Goal: Information Seeking & Learning: Check status

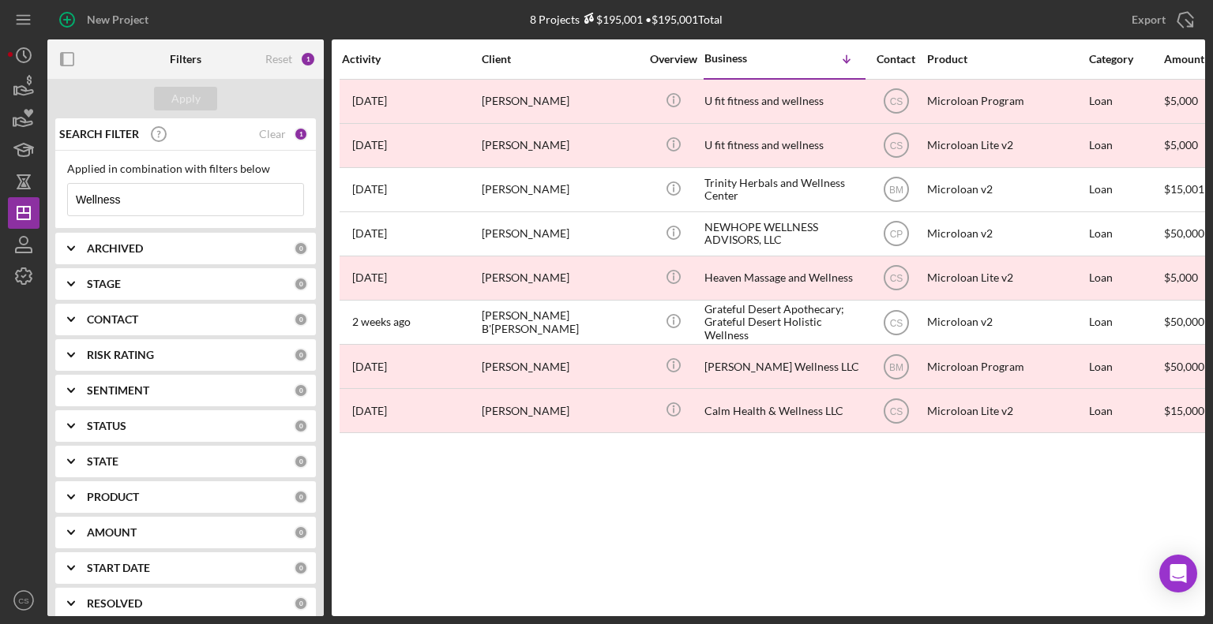
drag, startPoint x: 159, startPoint y: 196, endPoint x: -1, endPoint y: 201, distance: 160.3
click at [0, 201] on html "New Project 8 Projects $195,001 • $195,001 Total Wellness Export Icon/Export Fi…" at bounding box center [606, 312] width 1213 height 624
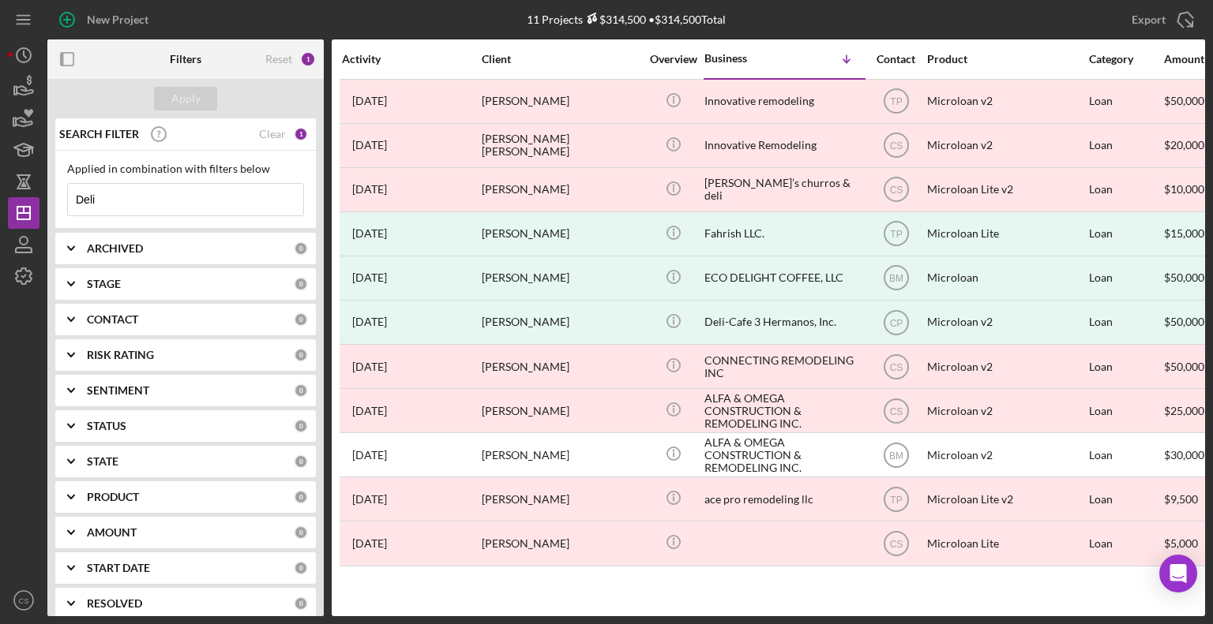
click at [201, 199] on input "Deli" at bounding box center [185, 200] width 235 height 32
drag, startPoint x: 193, startPoint y: 193, endPoint x: 44, endPoint y: 214, distance: 149.8
click at [45, 214] on div "New Project 11 Projects $314,500 • $314,500 Total Wellness Export Icon/Export F…" at bounding box center [606, 308] width 1197 height 617
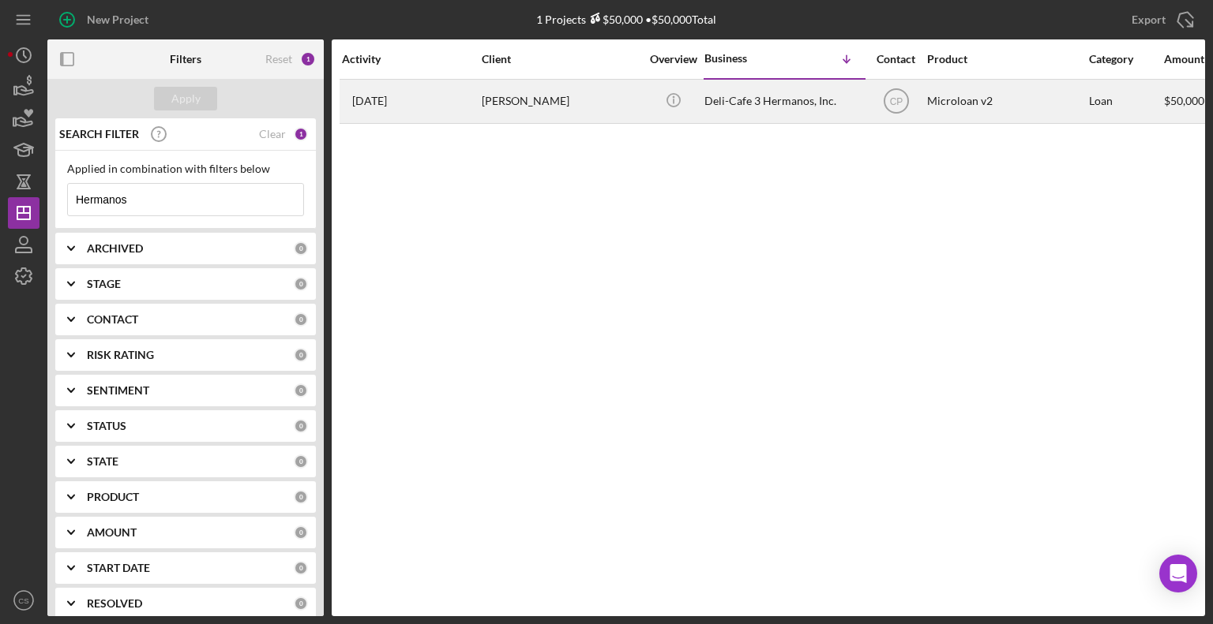
type input "Hermanos"
click at [416, 111] on div "[DATE] [PERSON_NAME]" at bounding box center [411, 102] width 138 height 42
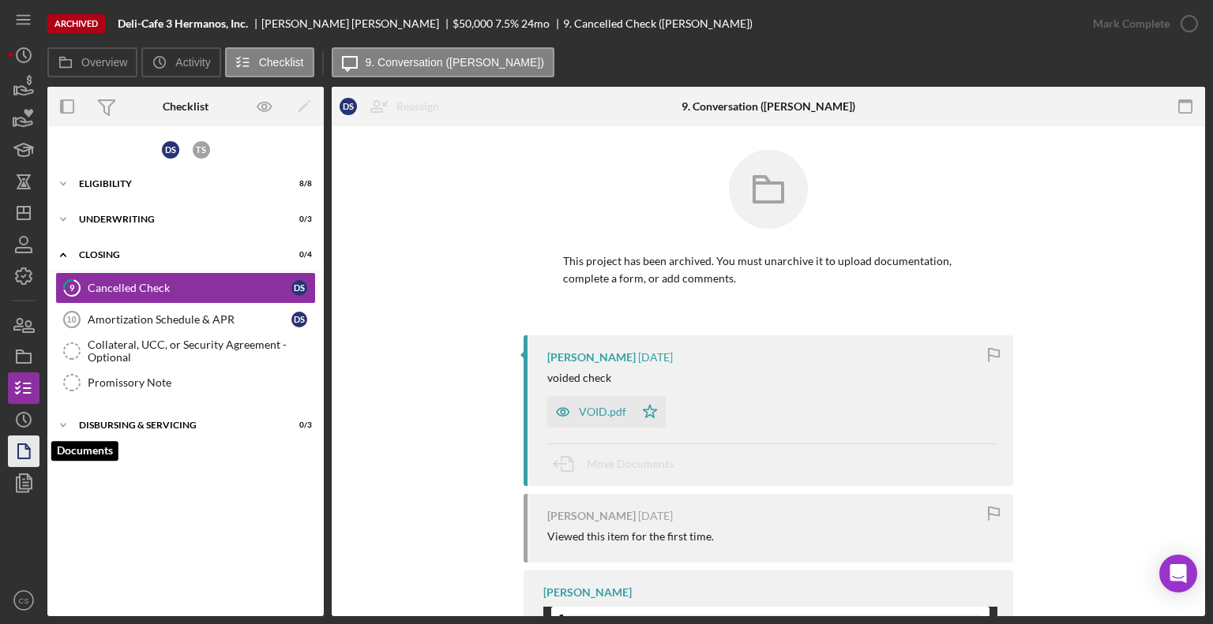
click at [17, 453] on icon "button" at bounding box center [23, 451] width 39 height 39
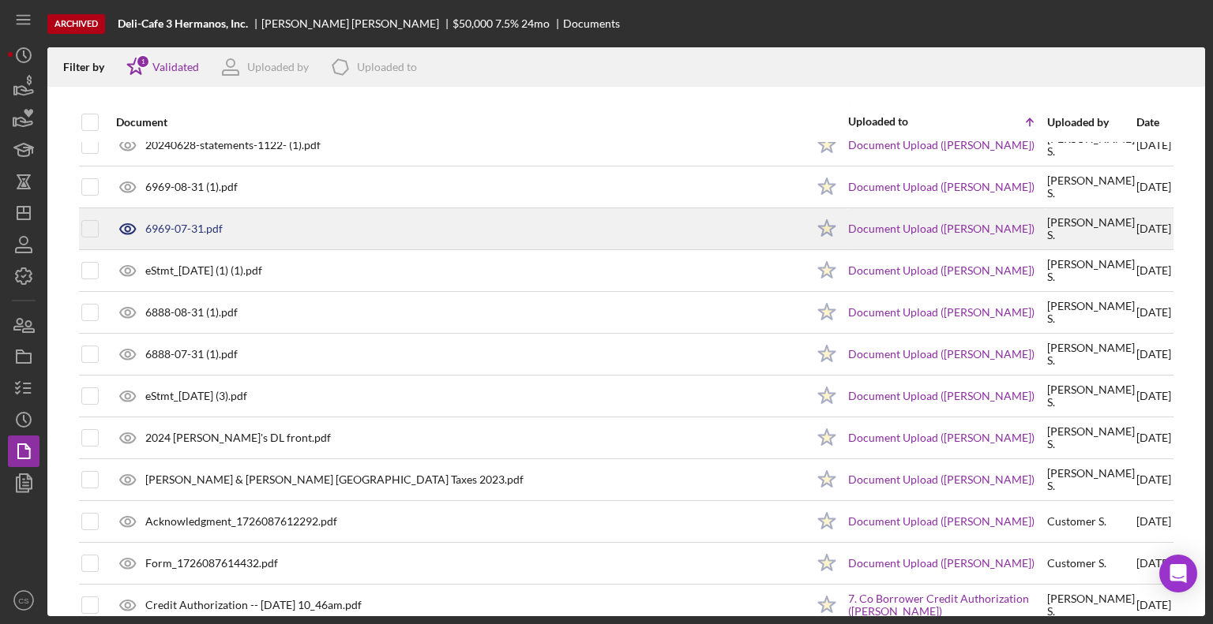
scroll to position [417, 0]
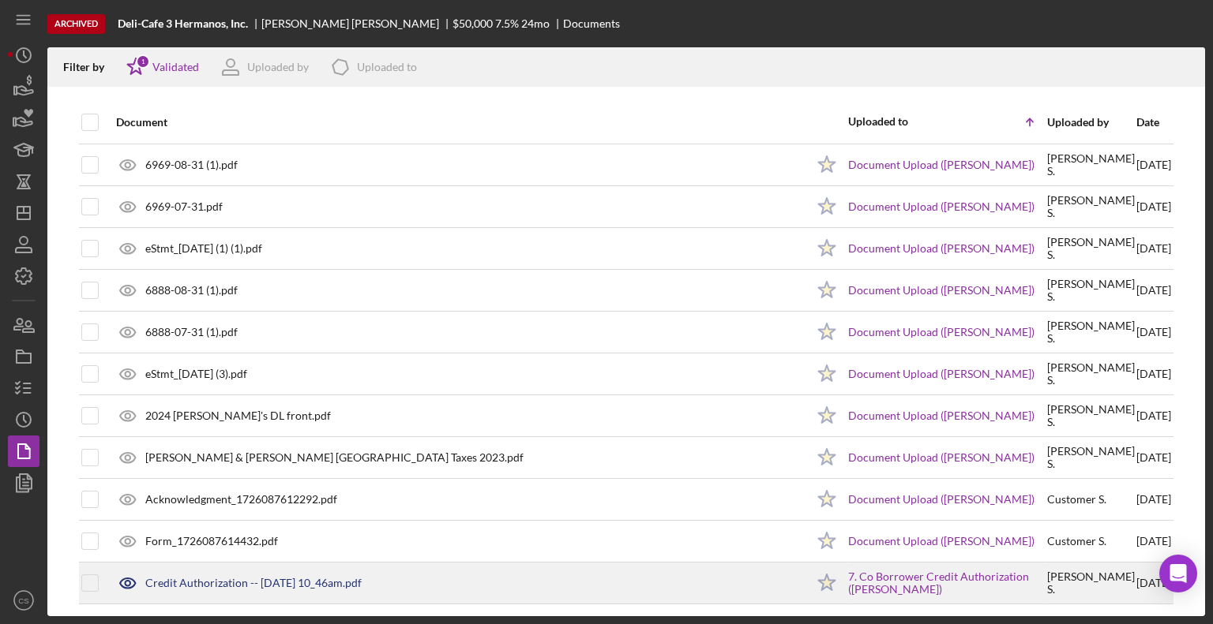
click at [232, 580] on div "Credit Authorization -- [DATE] 10_46am.pdf" at bounding box center [253, 583] width 216 height 13
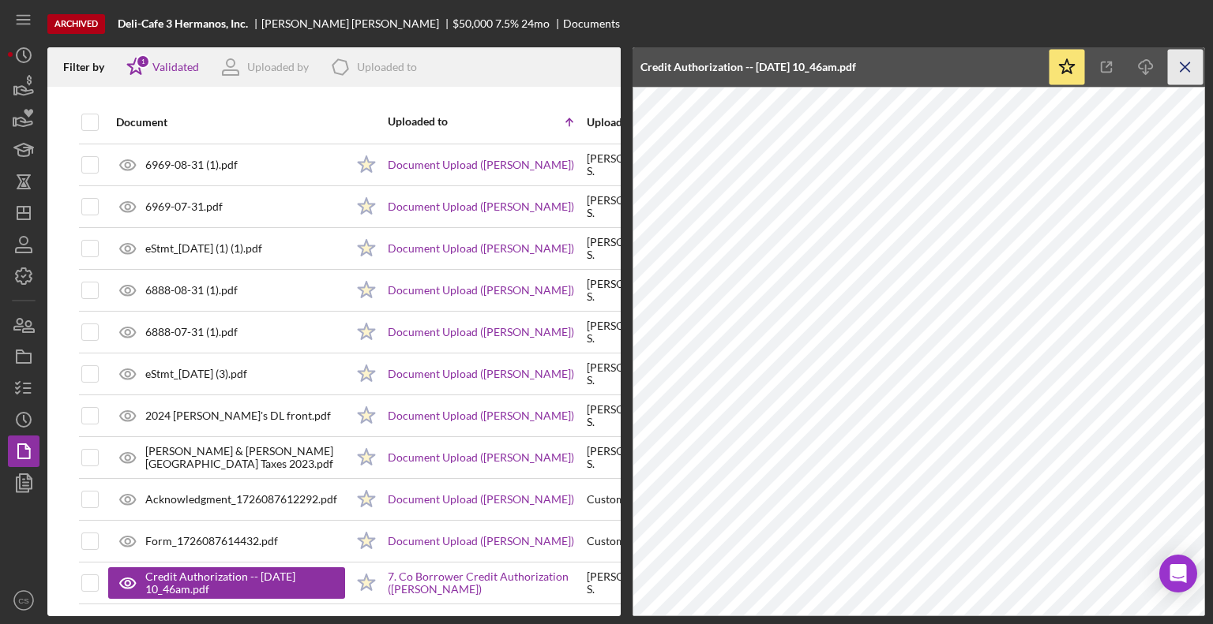
click at [1184, 71] on icon "Icon/Menu Close" at bounding box center [1186, 68] width 36 height 36
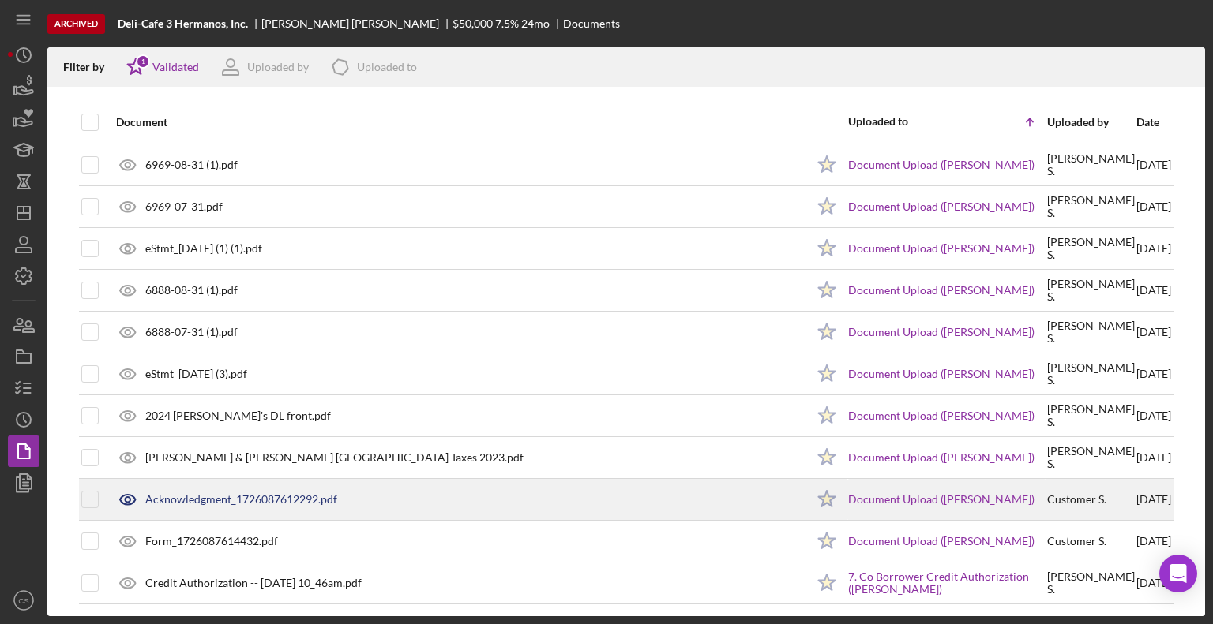
click at [281, 493] on div "Acknowledgment_1726087612292.pdf" at bounding box center [241, 499] width 192 height 13
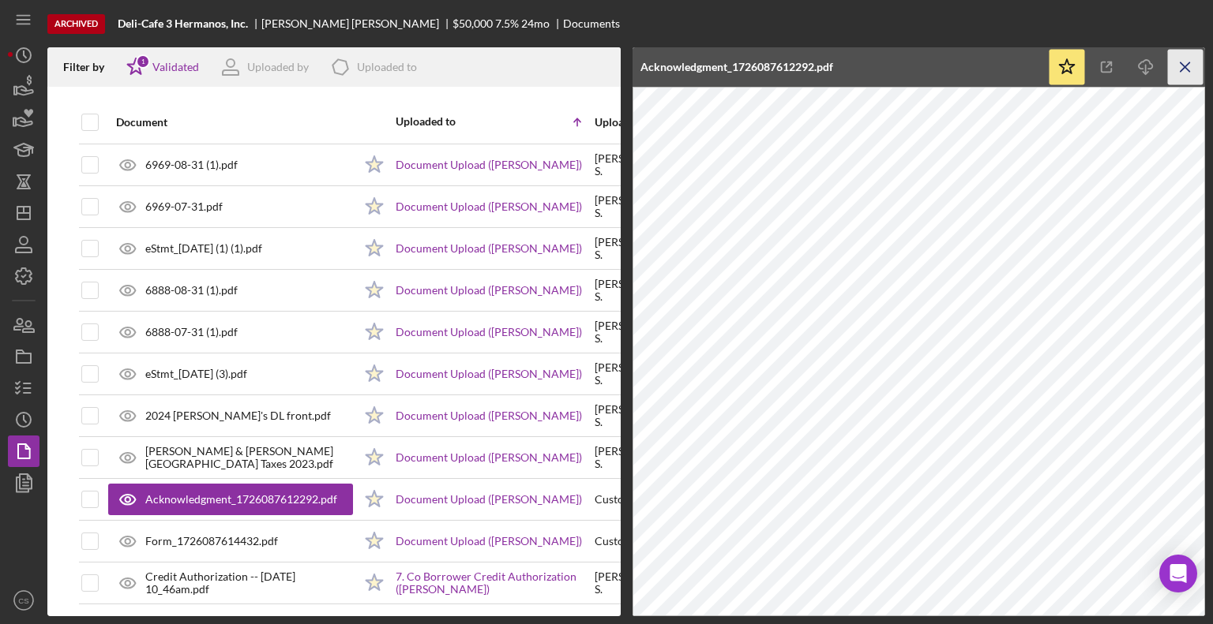
click at [1187, 72] on icon "Icon/Menu Close" at bounding box center [1186, 68] width 36 height 36
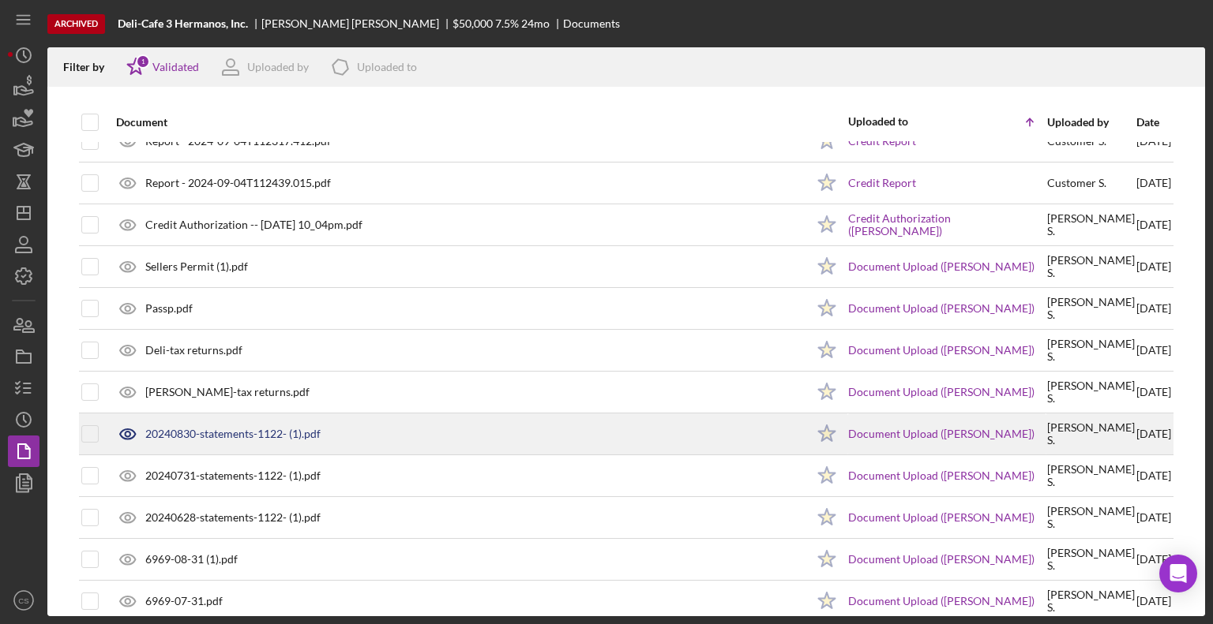
scroll to position [0, 0]
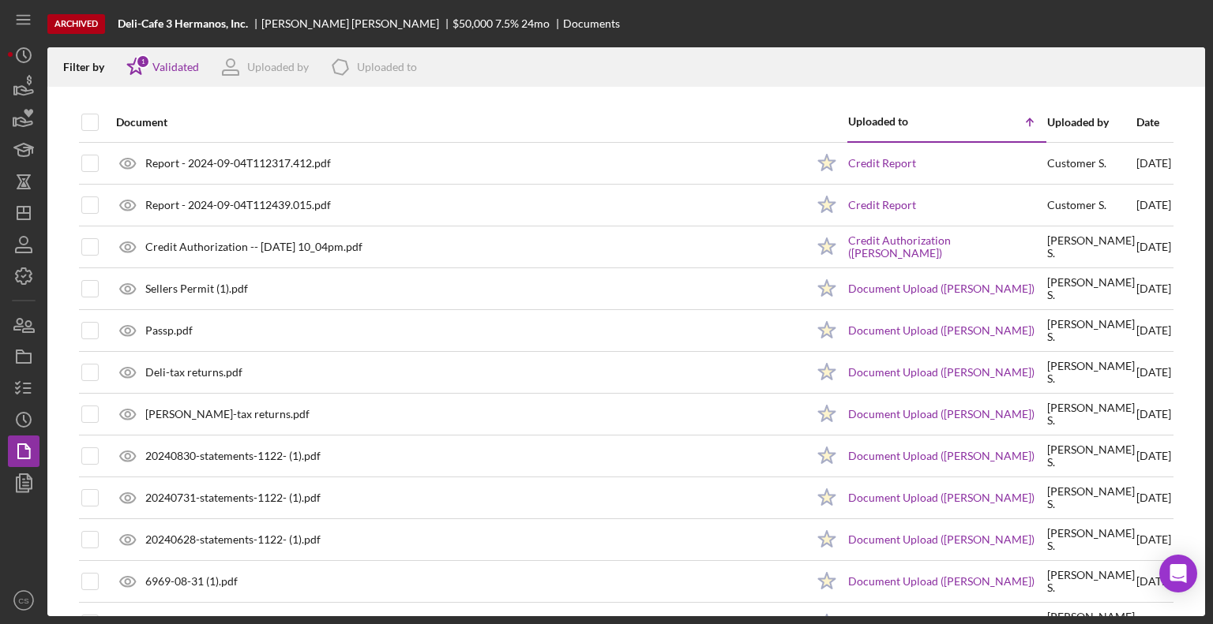
click at [1136, 123] on div "Date" at bounding box center [1153, 122] width 35 height 13
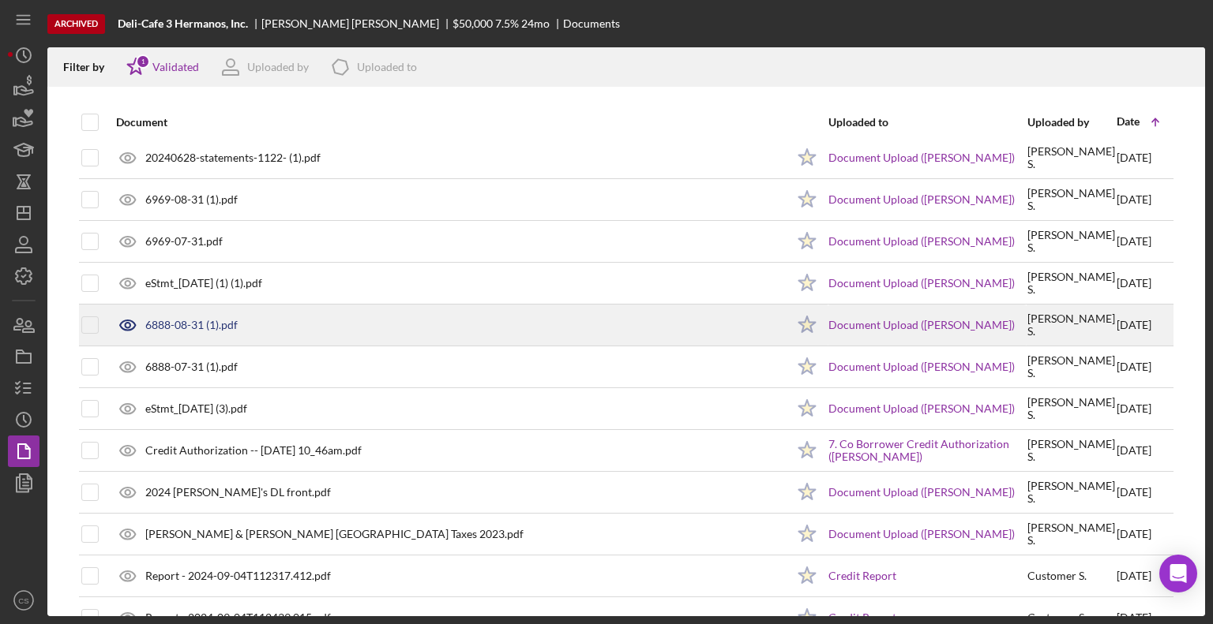
scroll to position [417, 0]
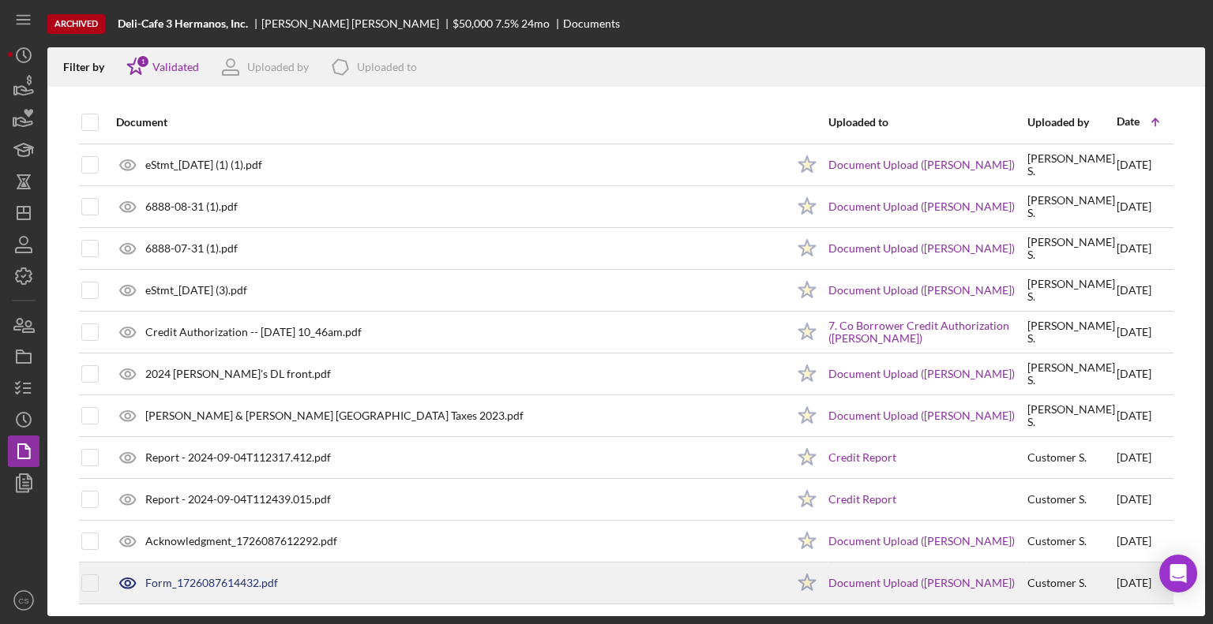
click at [215, 583] on div "Form_1726087614432.pdf" at bounding box center [211, 583] width 133 height 13
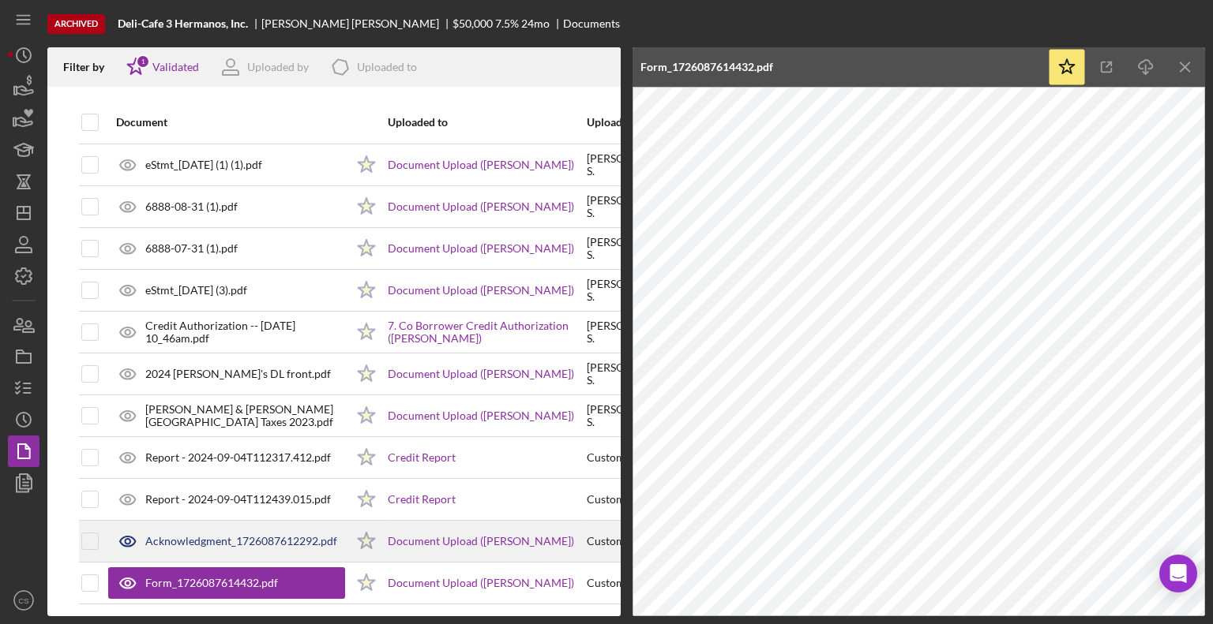
click at [211, 536] on div "Acknowledgment_1726087612292.pdf" at bounding box center [241, 541] width 192 height 13
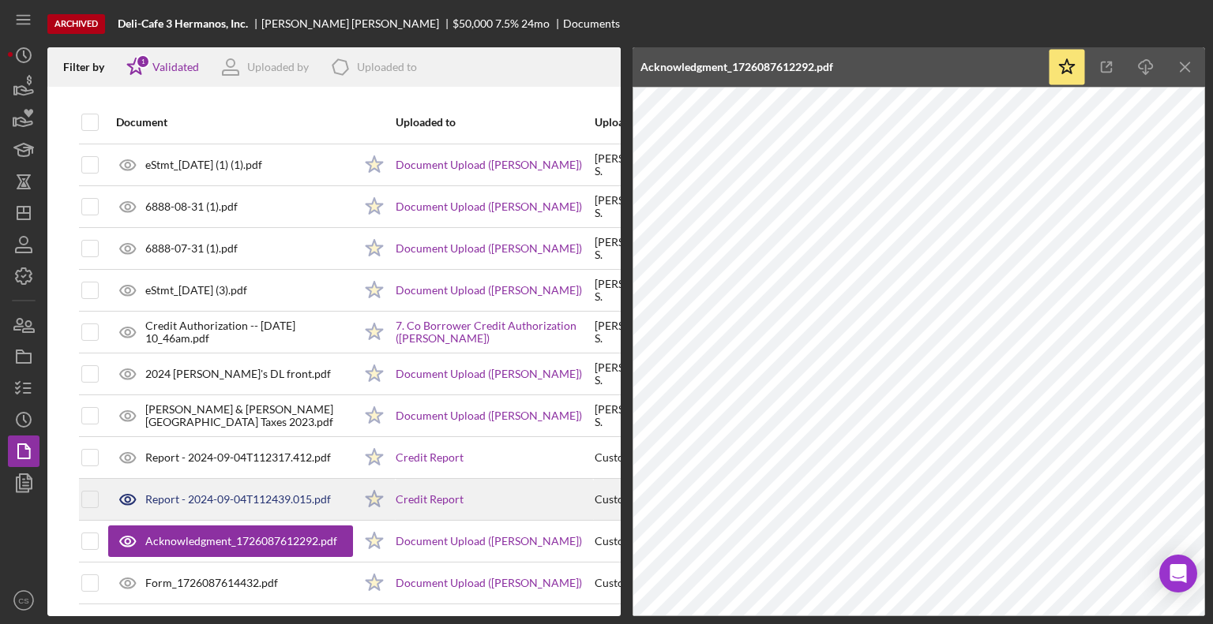
click at [204, 502] on div "Report - 2024-09-04T112439.015.pdf" at bounding box center [238, 499] width 186 height 13
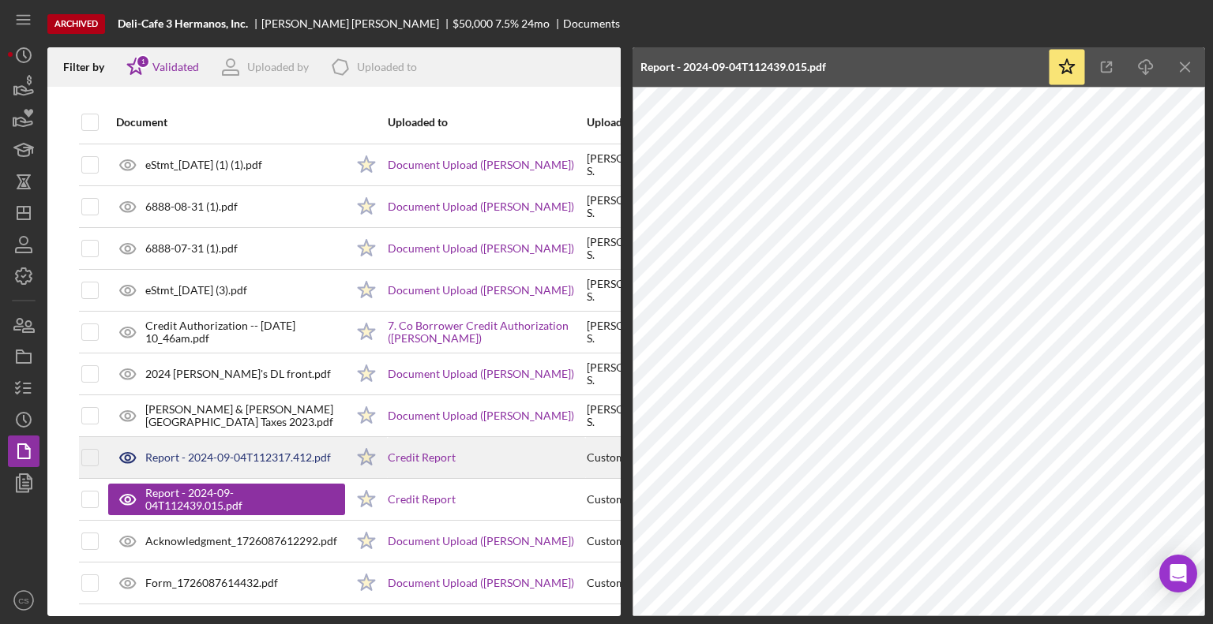
click at [201, 452] on div "Report - 2024-09-04T112317.412.pdf" at bounding box center [238, 458] width 186 height 13
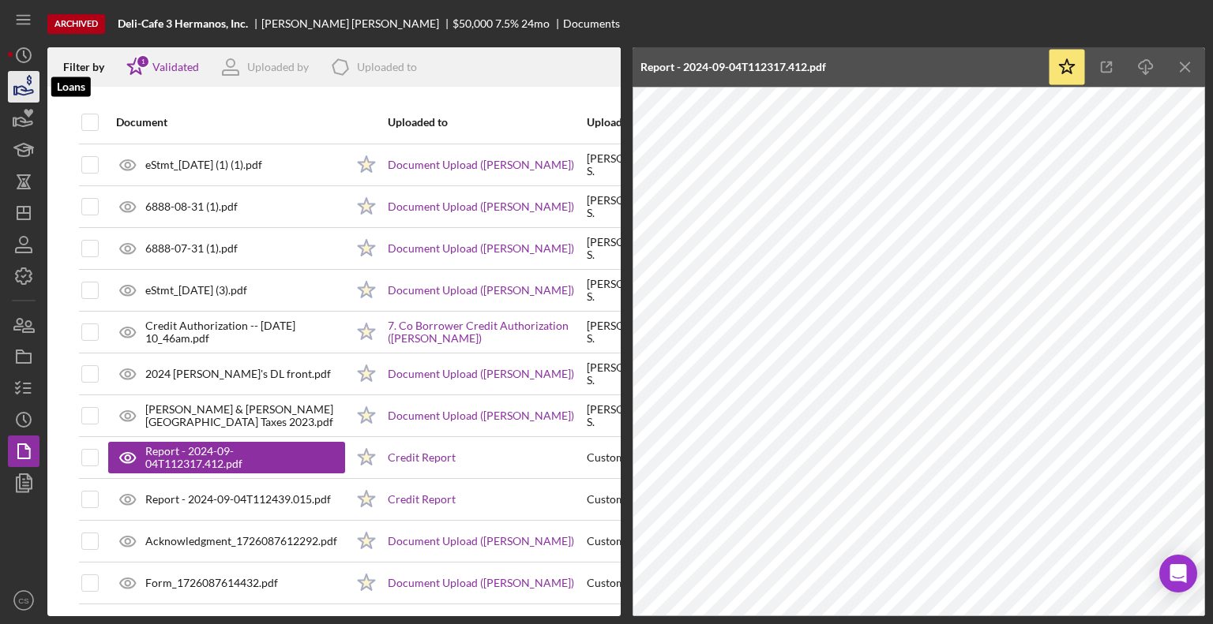
click at [17, 88] on polygon "button" at bounding box center [15, 91] width 2 height 8
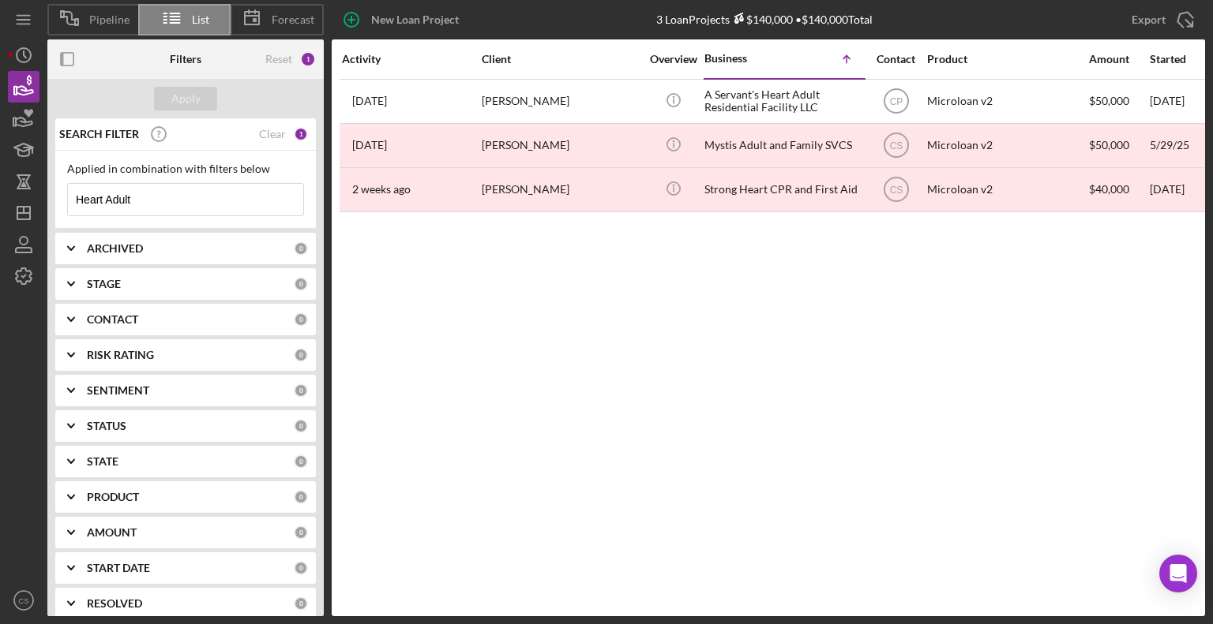
drag, startPoint x: 183, startPoint y: 195, endPoint x: 65, endPoint y: 190, distance: 118.5
click at [66, 190] on div "Applied in combination with filters below Heart Adult Icon/Menu Close" at bounding box center [185, 190] width 261 height 78
click at [201, 96] on button "Apply" at bounding box center [185, 99] width 63 height 24
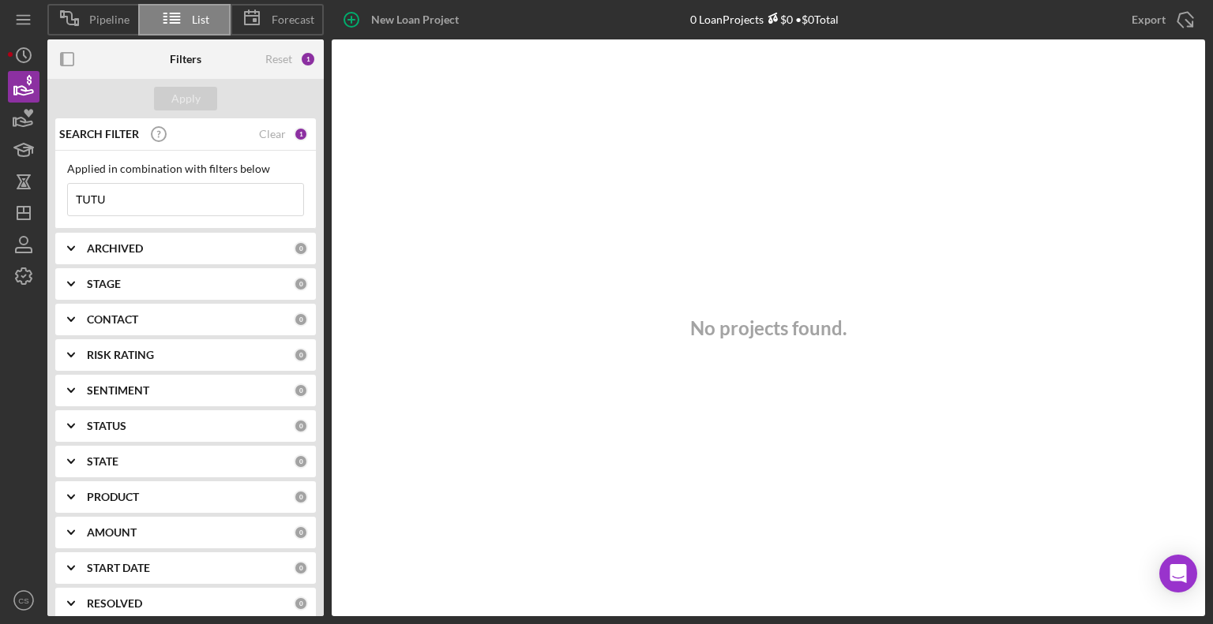
click at [141, 388] on b "SENTIMENT" at bounding box center [118, 390] width 62 height 13
click at [155, 193] on input "TUTU" at bounding box center [185, 200] width 235 height 32
drag, startPoint x: 126, startPoint y: 198, endPoint x: 25, endPoint y: 207, distance: 100.6
click at [28, 207] on div "Pipeline List Forecast New Loan Project 0 Loan Projects $0 • $0 Total Heart Adu…" at bounding box center [606, 308] width 1197 height 617
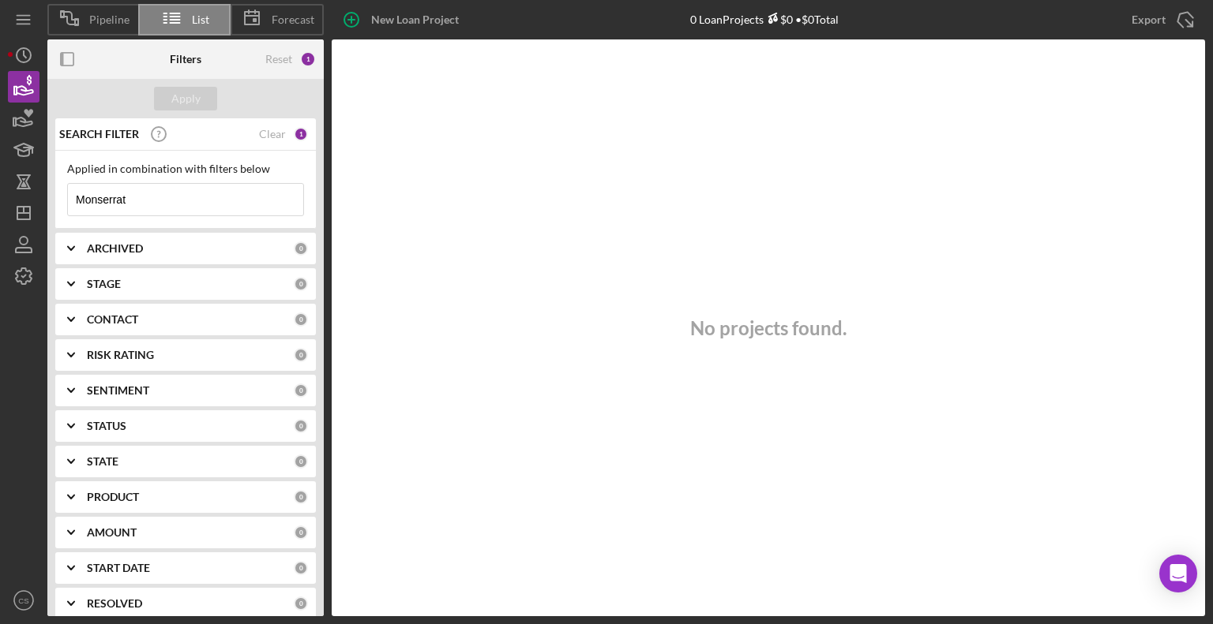
drag, startPoint x: 175, startPoint y: 189, endPoint x: 57, endPoint y: 210, distance: 120.3
click at [57, 210] on div "Applied in combination with filters below Monserrat Icon/Menu Close" at bounding box center [185, 190] width 261 height 78
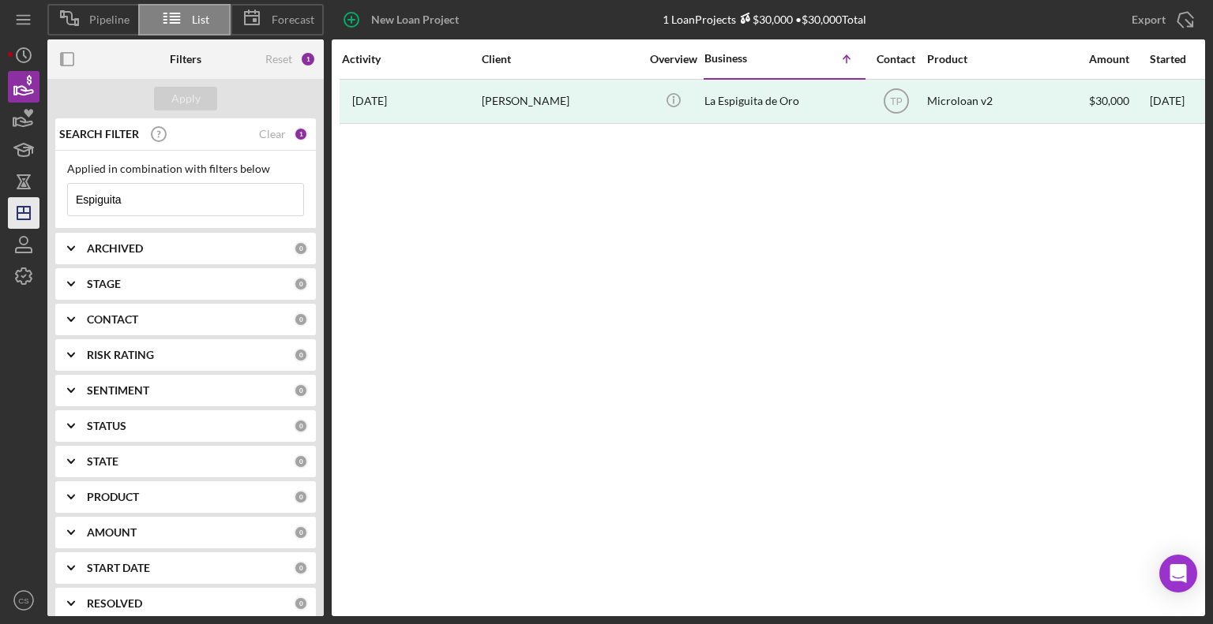
drag, startPoint x: 167, startPoint y: 193, endPoint x: 25, endPoint y: 208, distance: 143.0
click at [25, 208] on div "Pipeline List Forecast New Loan Project 1 Loan Projects $30,000 • $30,000 Total…" at bounding box center [606, 308] width 1197 height 617
type input "D"
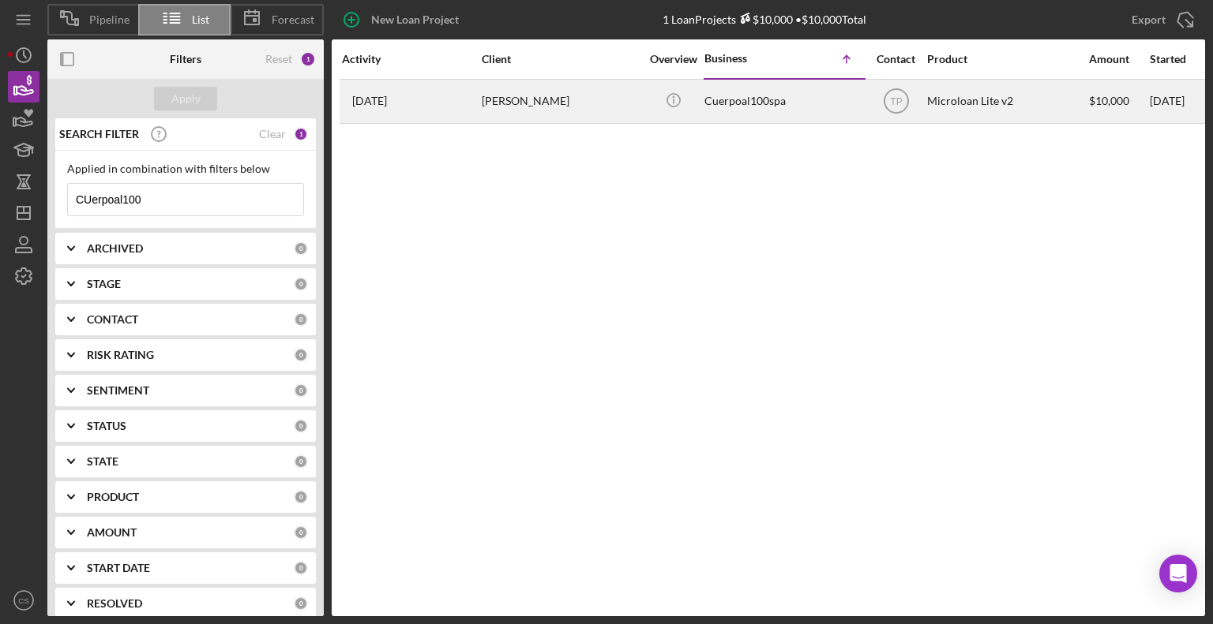
type input "CUerpoal100"
click at [527, 107] on div "[PERSON_NAME]" at bounding box center [561, 102] width 158 height 42
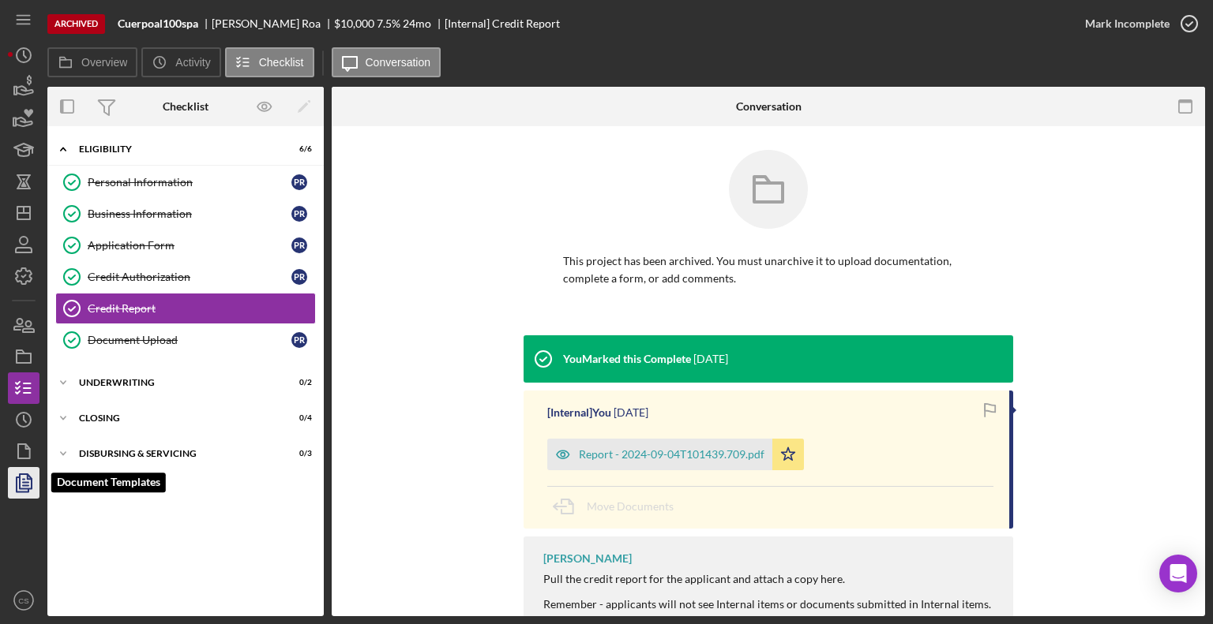
click at [22, 478] on icon "button" at bounding box center [23, 482] width 39 height 39
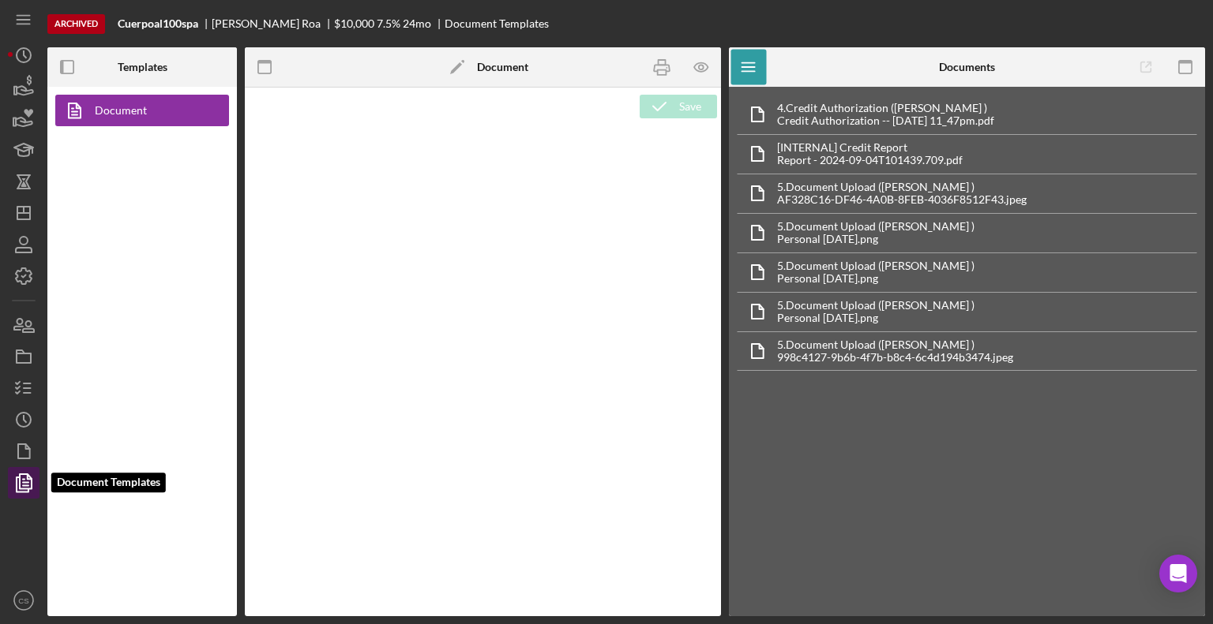
type textarea "<h1 style="text-align: center">Microloan Lite Application</h1> <h2>Personal Inf…"
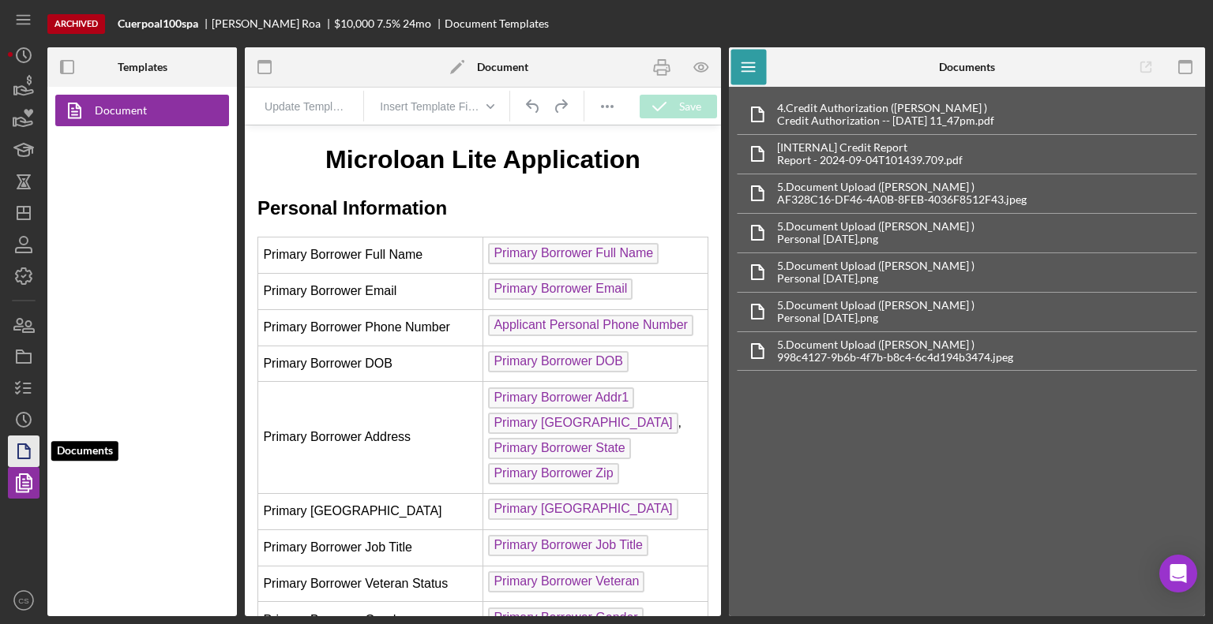
click at [36, 437] on icon "button" at bounding box center [23, 451] width 39 height 39
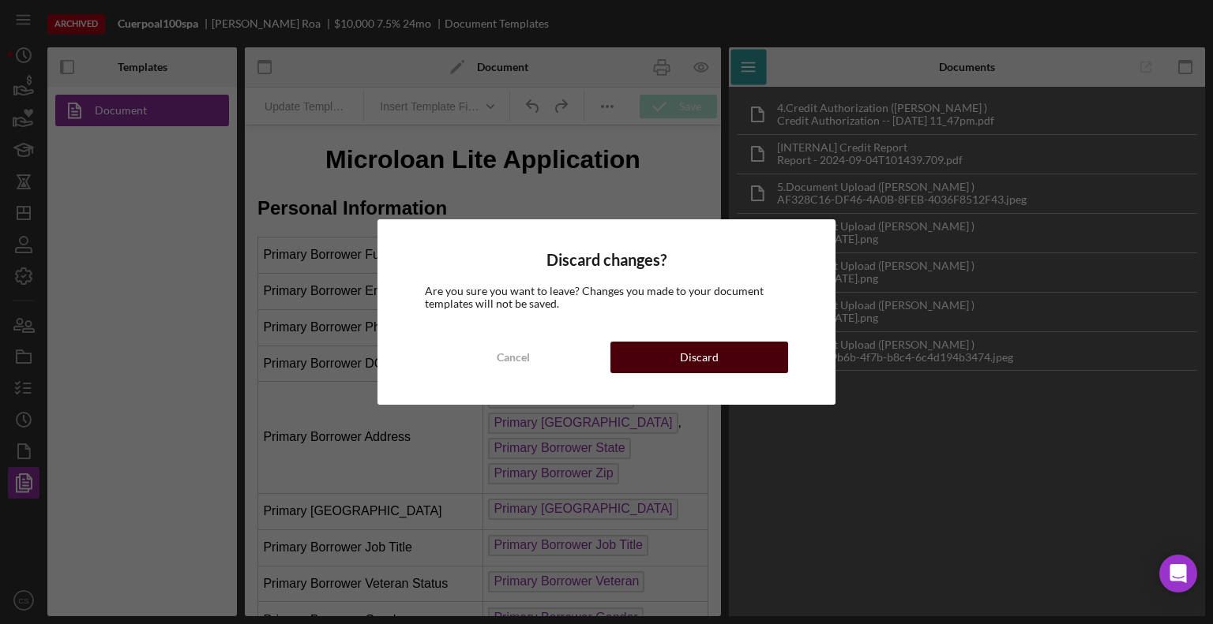
click at [662, 359] on button "Discard" at bounding box center [699, 358] width 178 height 32
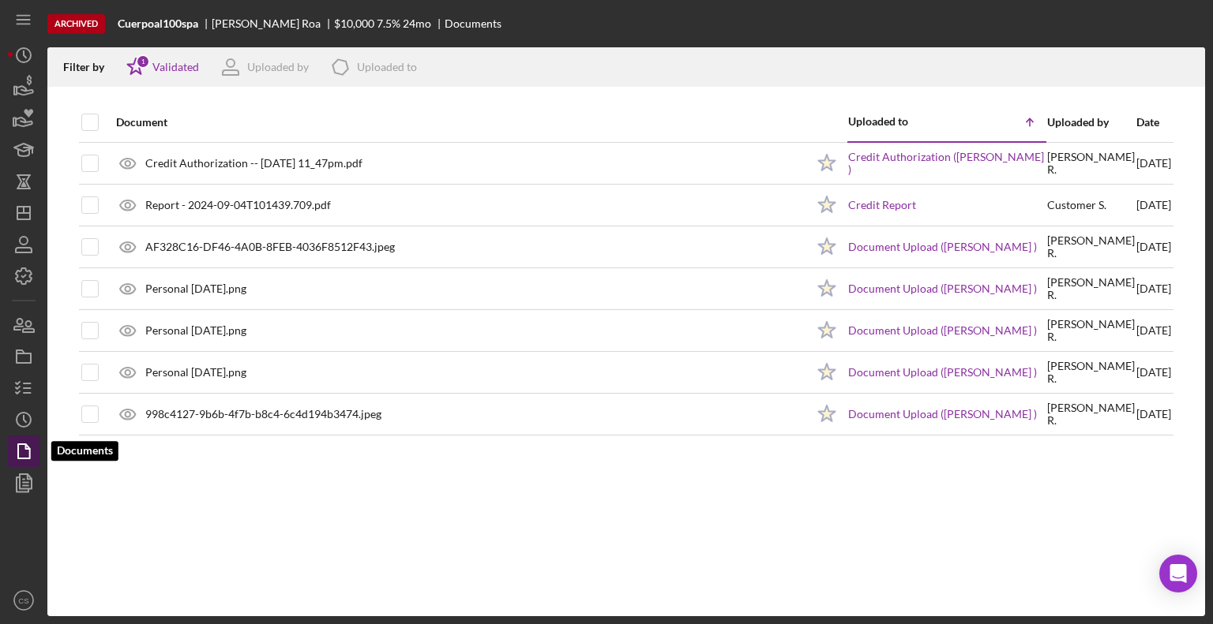
click at [18, 445] on polygon "button" at bounding box center [24, 451] width 12 height 14
click at [86, 129] on input "checkbox" at bounding box center [90, 122] width 16 height 16
checkbox input "true"
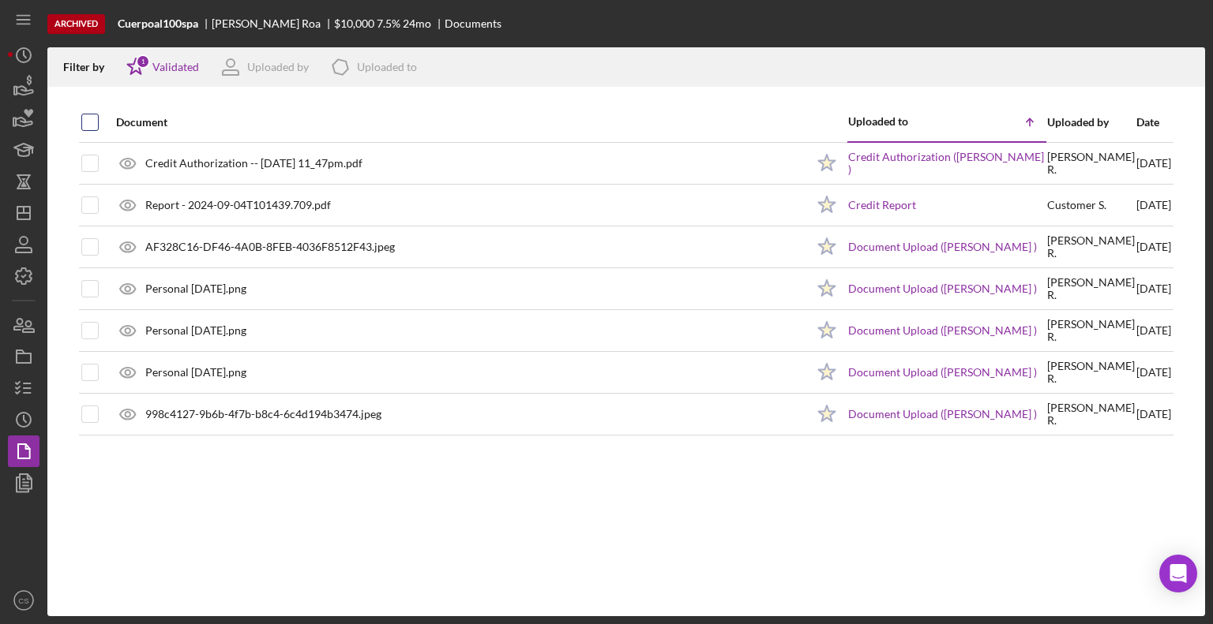
checkbox input "true"
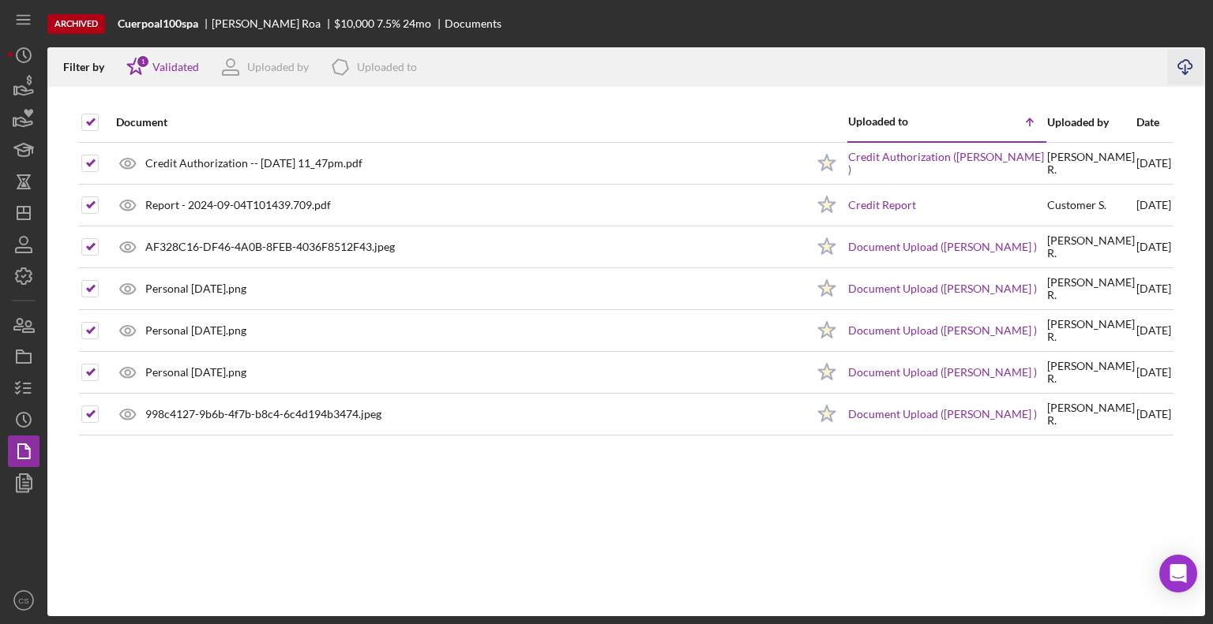
click at [1188, 64] on icon "Icon/Download" at bounding box center [1186, 68] width 36 height 36
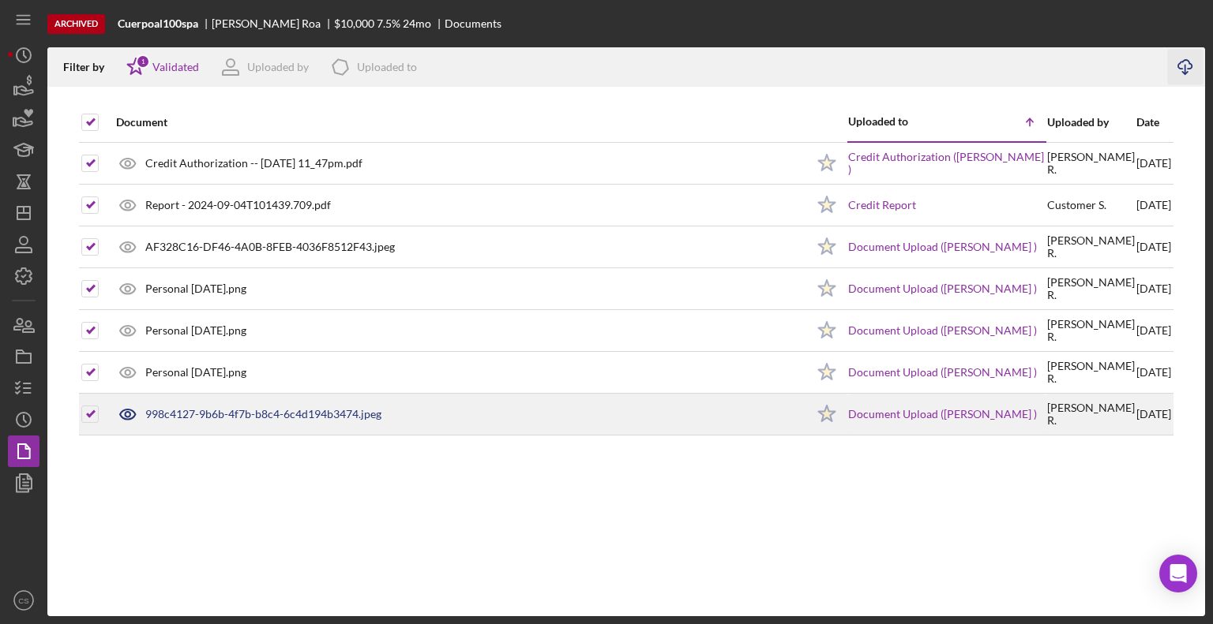
click at [321, 411] on div "998c4127-9b6b-4f7b-b8c4-6c4d194b3474.jpeg" at bounding box center [263, 414] width 236 height 13
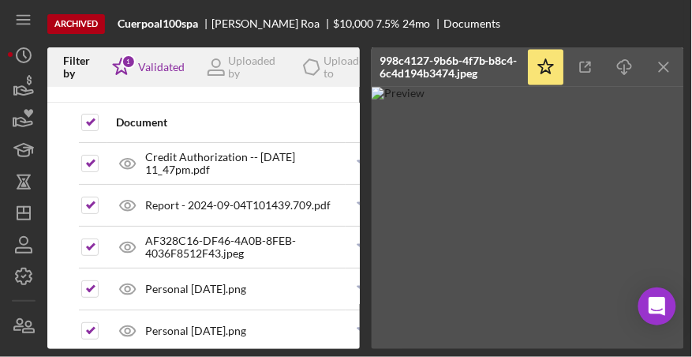
drag, startPoint x: 711, startPoint y: 257, endPoint x: 508, endPoint y: 184, distance: 215.5
click at [508, 184] on img at bounding box center [528, 218] width 313 height 262
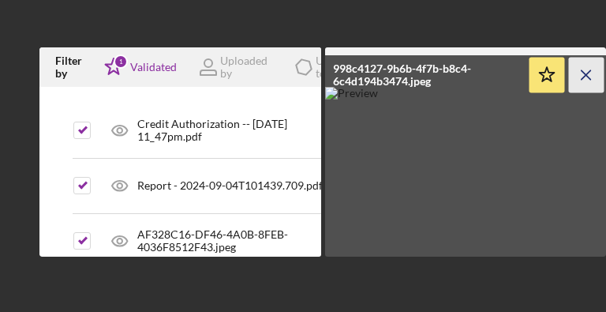
click at [595, 72] on icon "Icon/Menu Close" at bounding box center [587, 76] width 36 height 36
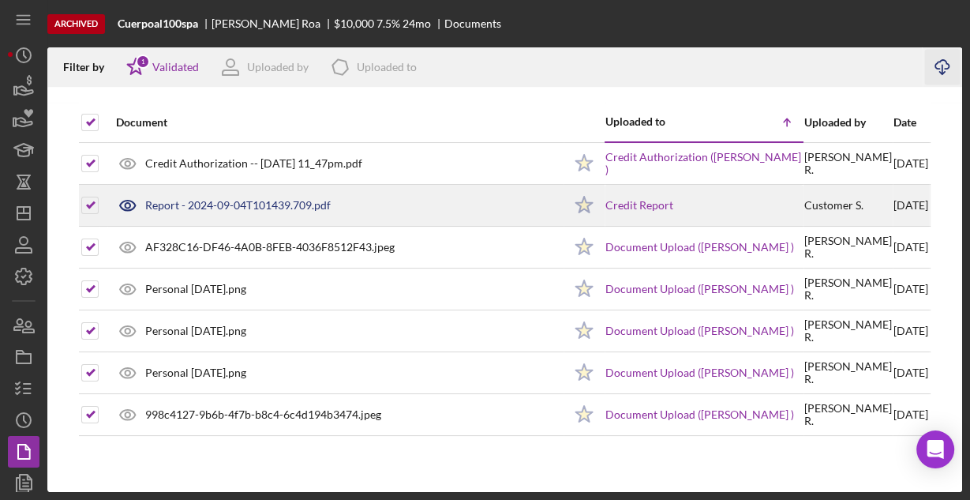
click at [227, 208] on div "Report - 2024-09-04T101439.709.pdf" at bounding box center [238, 205] width 186 height 13
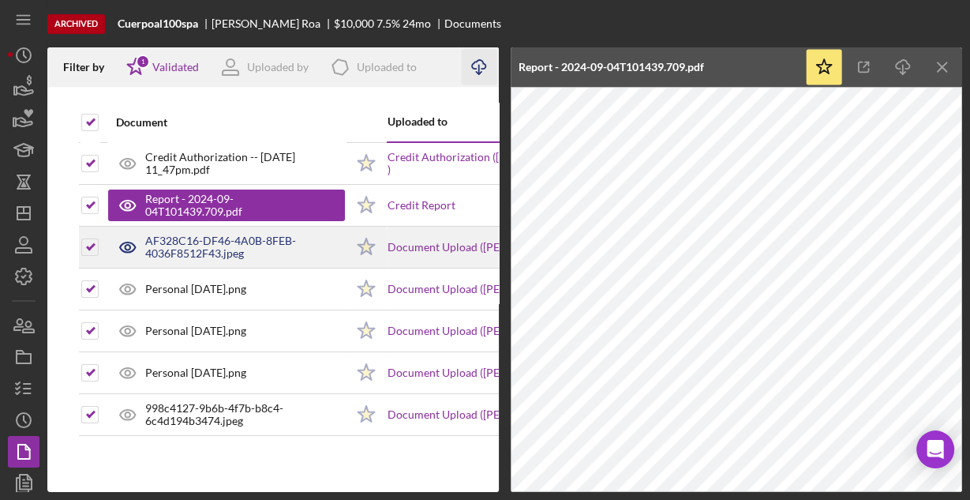
click at [212, 246] on div "AF328C16-DF46-4A0B-8FEB-4036F8512F43.jpeg" at bounding box center [245, 246] width 200 height 25
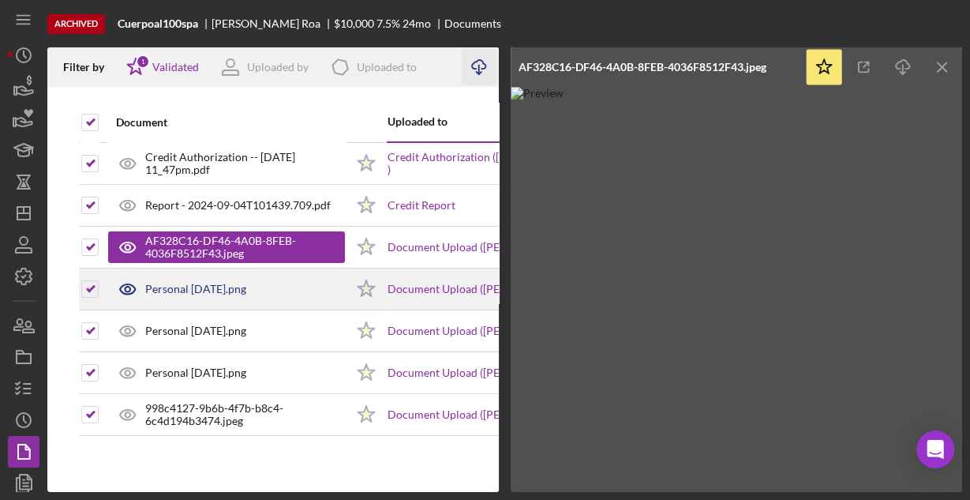
click at [206, 283] on div "Personal [DATE].png" at bounding box center [195, 289] width 101 height 13
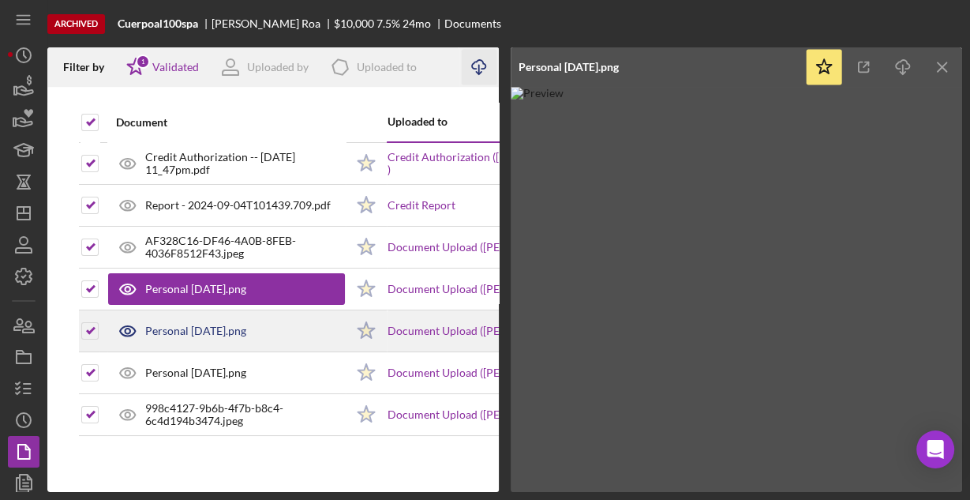
click at [204, 335] on div "Personal [DATE].png" at bounding box center [195, 330] width 101 height 13
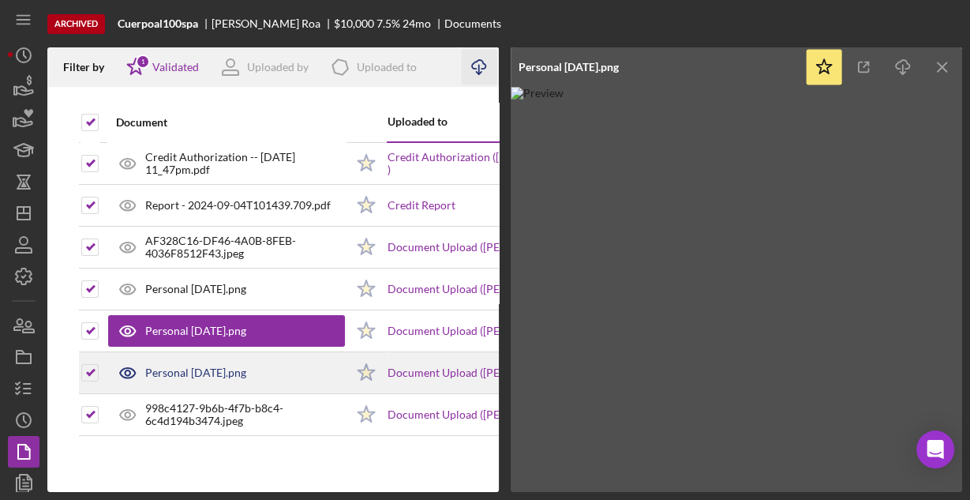
click at [210, 386] on div "Personal [DATE].png" at bounding box center [226, 372] width 237 height 39
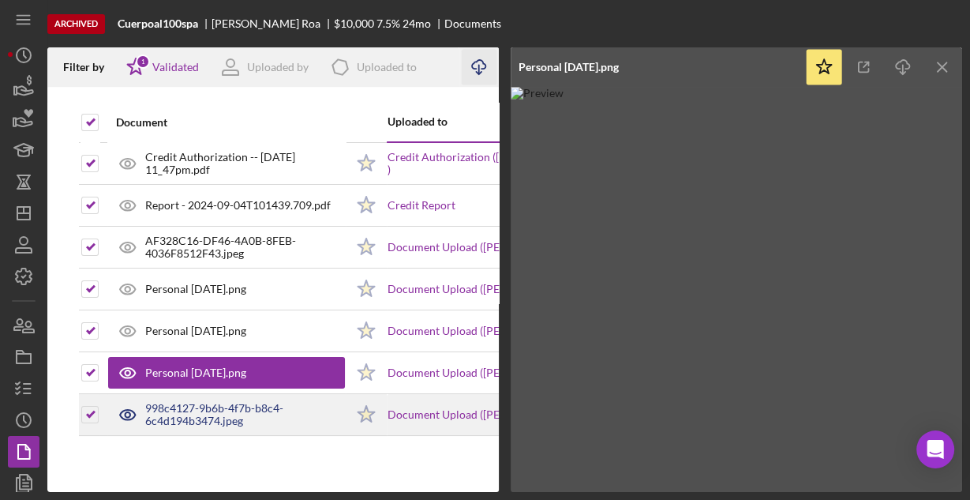
click at [200, 412] on div "998c4127-9b6b-4f7b-b8c4-6c4d194b3474.jpeg" at bounding box center [245, 414] width 200 height 25
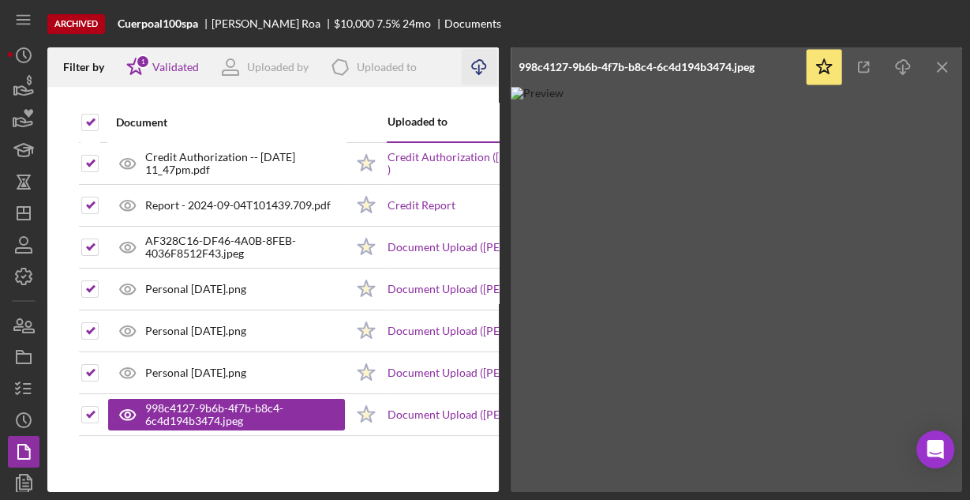
drag, startPoint x: 946, startPoint y: 60, endPoint x: 845, endPoint y: 80, distance: 103.0
click at [946, 60] on icon "Icon/Menu Close" at bounding box center [943, 68] width 36 height 36
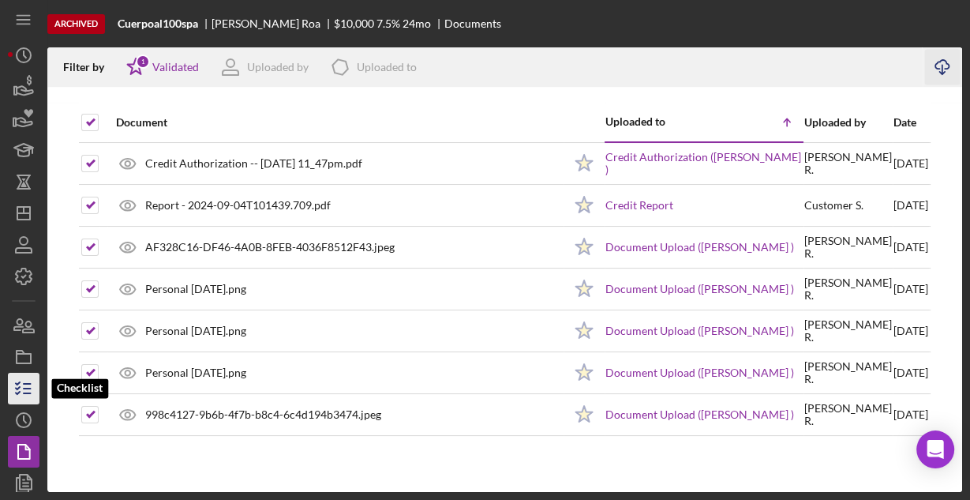
click at [21, 387] on icon "button" at bounding box center [23, 388] width 39 height 39
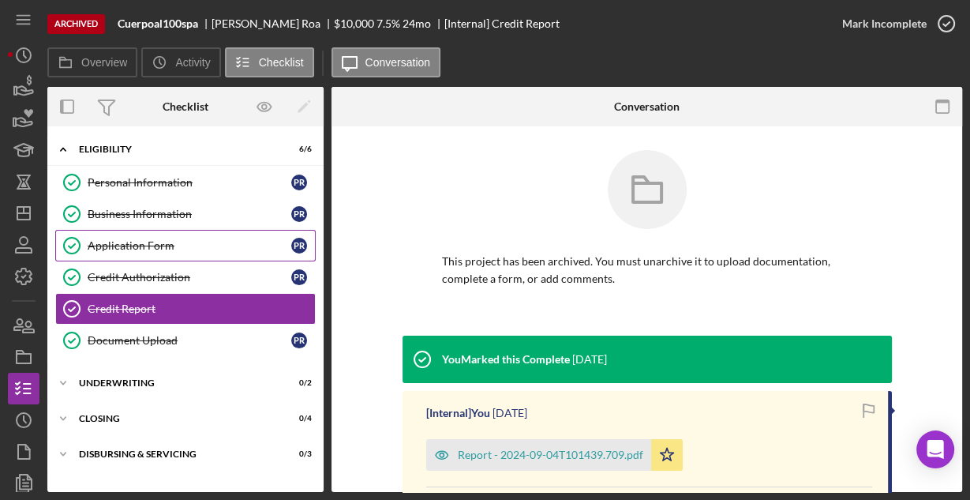
click at [118, 246] on div "Application Form" at bounding box center [190, 245] width 204 height 13
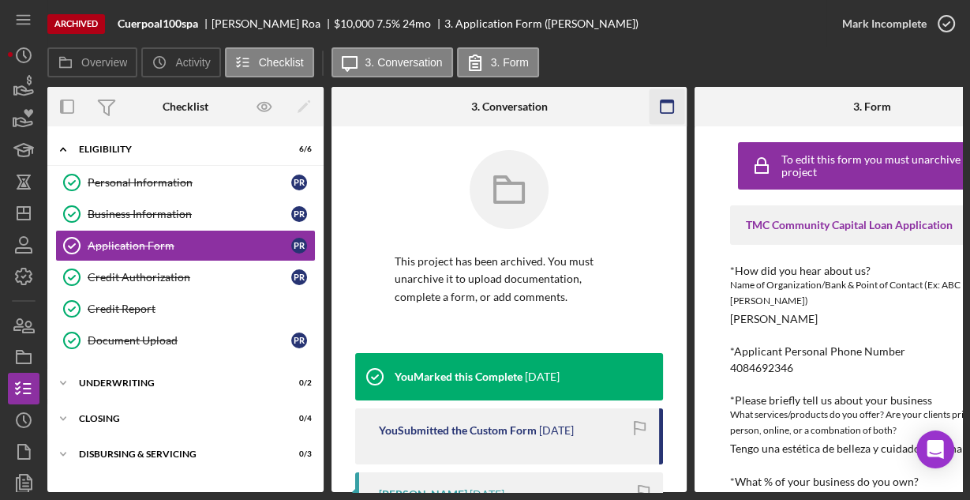
click at [662, 106] on icon "button" at bounding box center [668, 107] width 36 height 36
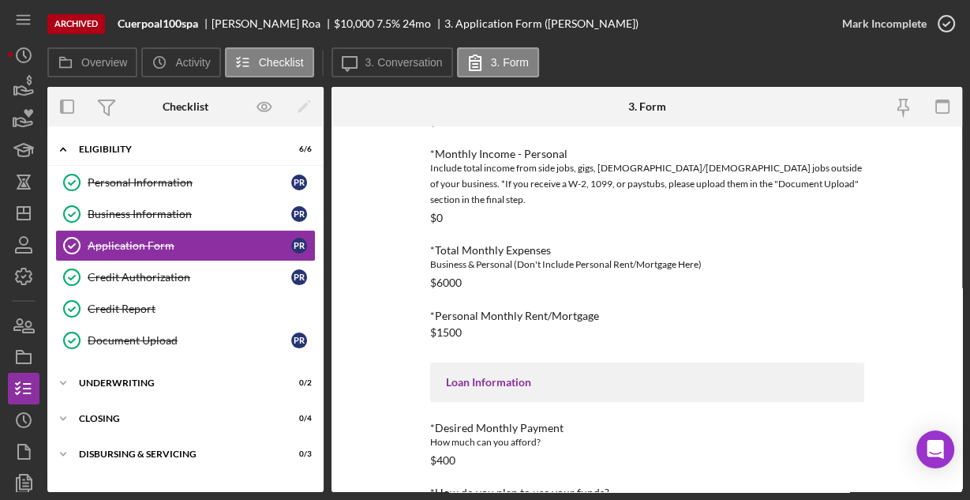
scroll to position [617, 0]
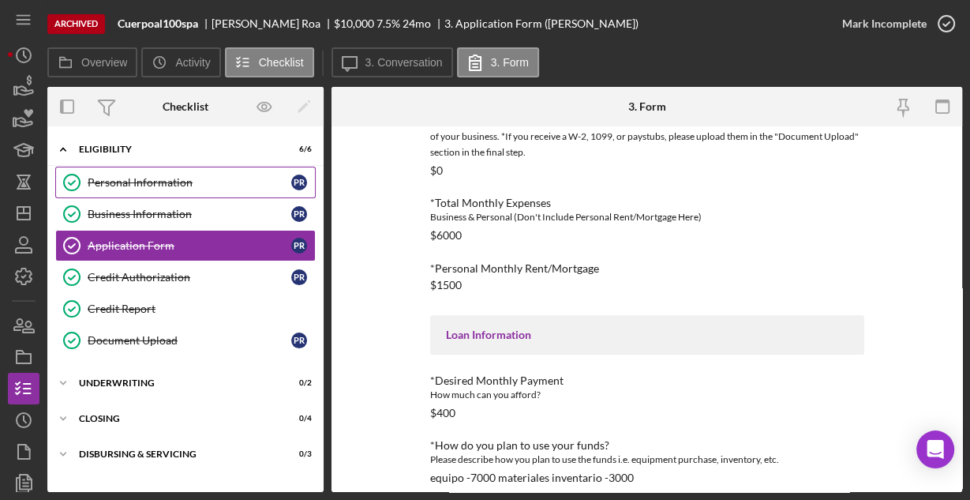
click at [149, 185] on div "Personal Information" at bounding box center [190, 182] width 204 height 13
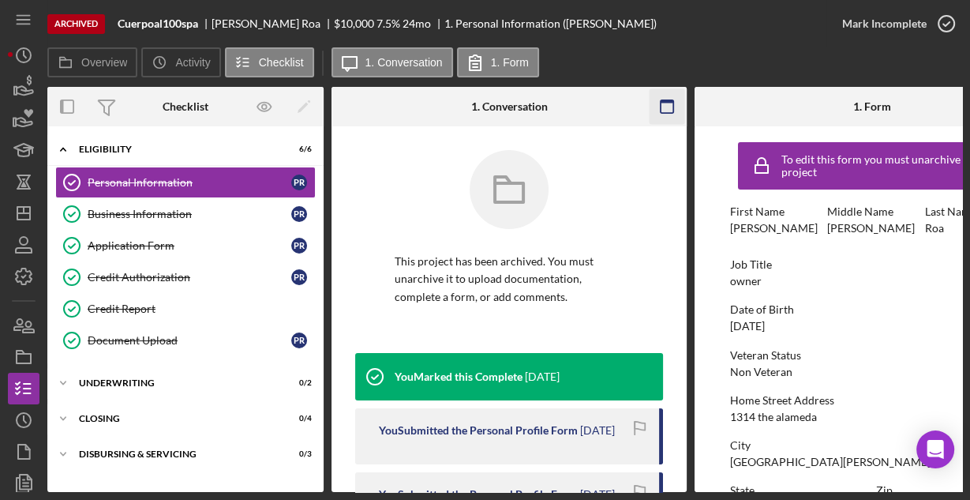
click at [677, 104] on icon "button" at bounding box center [668, 107] width 36 height 36
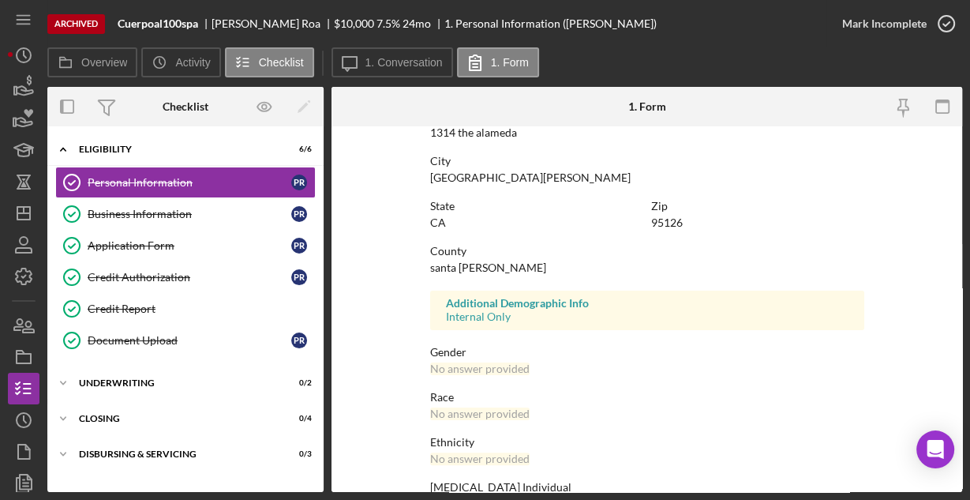
scroll to position [372, 0]
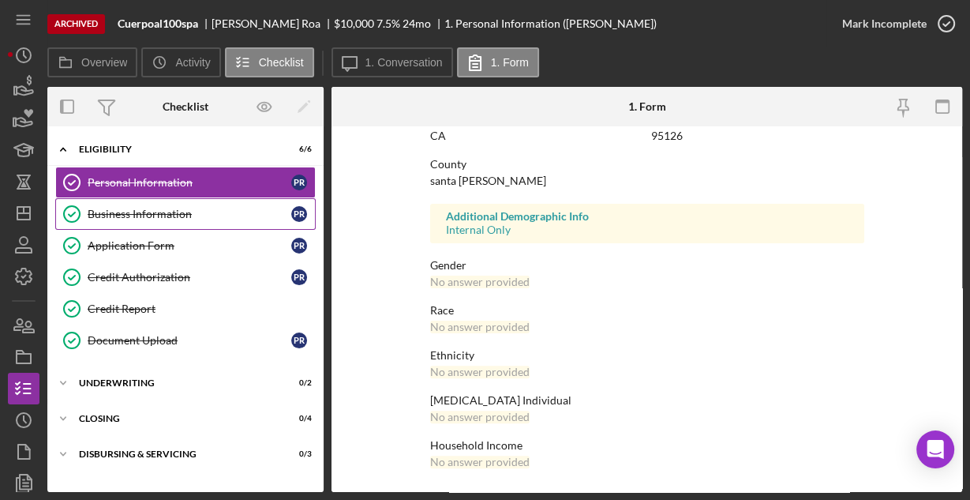
click at [180, 214] on div "Business Information" at bounding box center [190, 214] width 204 height 13
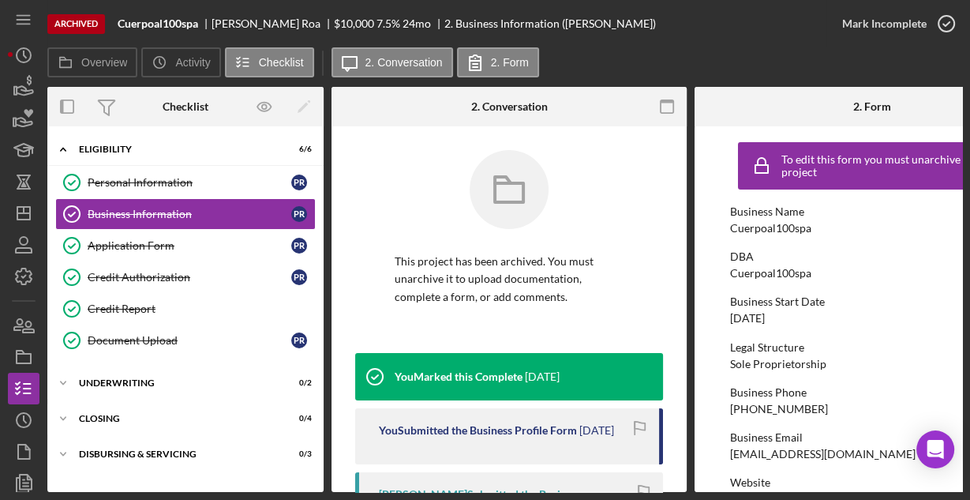
click at [665, 102] on rect "button" at bounding box center [667, 101] width 13 height 3
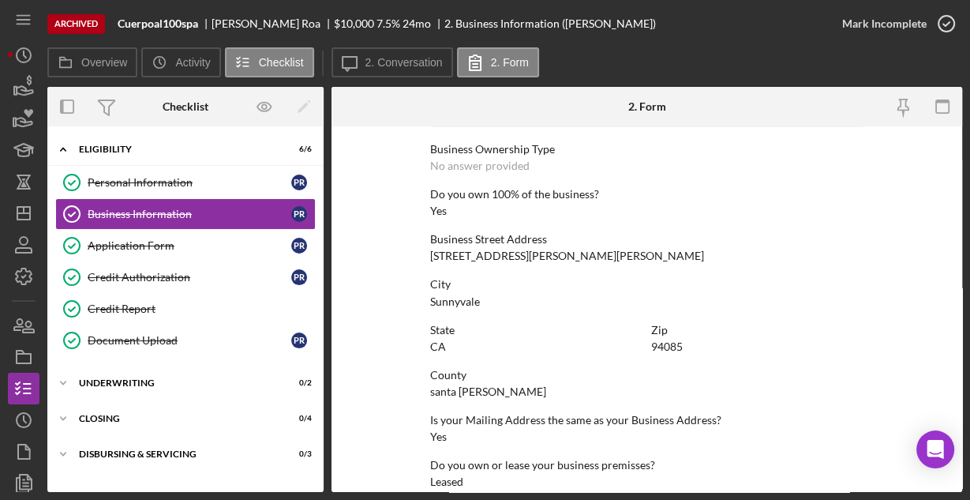
scroll to position [825, 0]
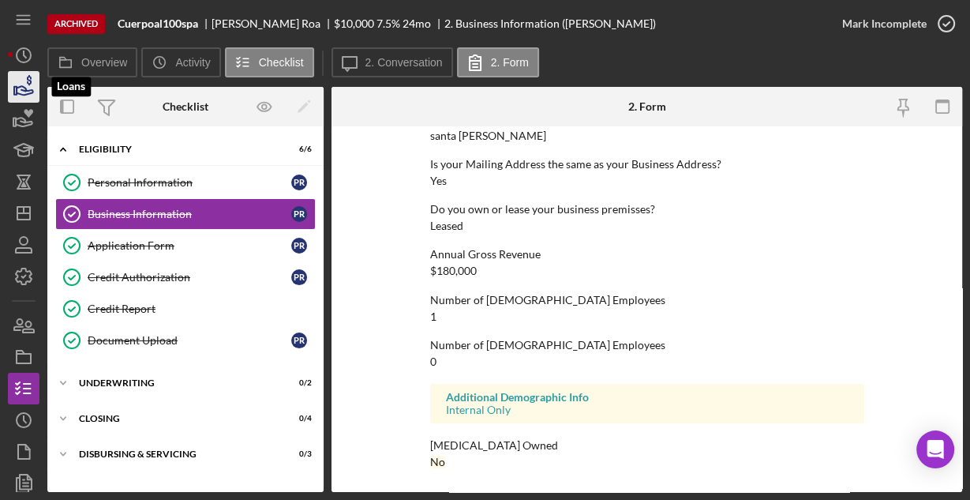
click at [18, 85] on icon "button" at bounding box center [23, 86] width 39 height 39
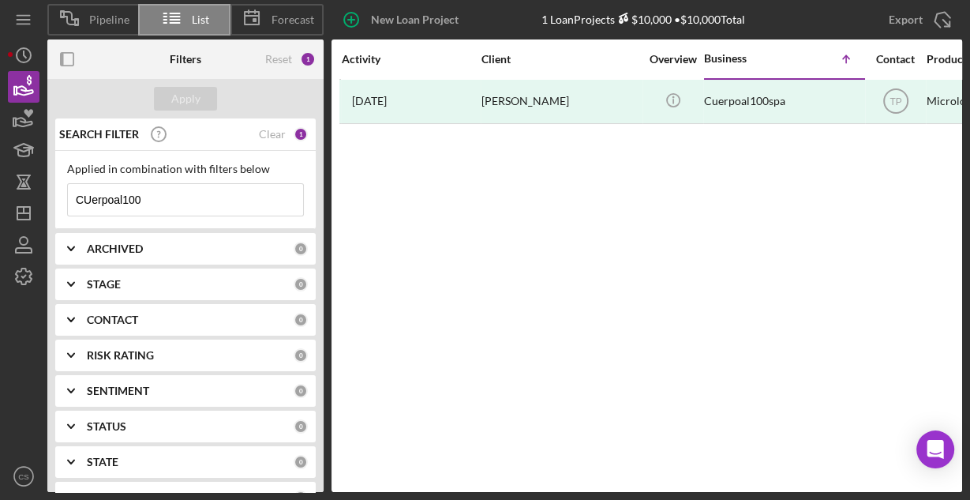
drag, startPoint x: 180, startPoint y: 197, endPoint x: 44, endPoint y: 199, distance: 135.8
click at [44, 199] on div "Pipeline List Forecast New Loan Project 1 Loan Projects $10,000 • $10,000 Total…" at bounding box center [485, 246] width 954 height 492
type input "Fat"
click at [193, 107] on div "Apply" at bounding box center [185, 99] width 29 height 24
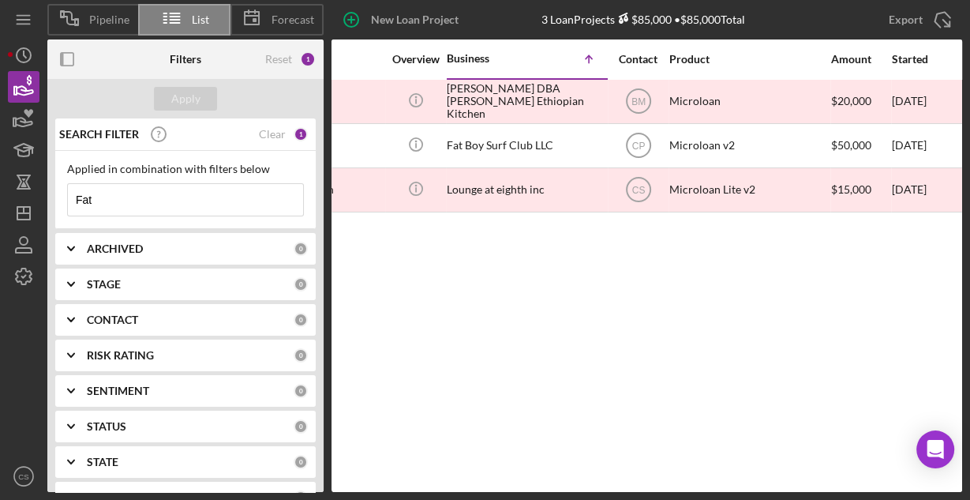
scroll to position [0, 267]
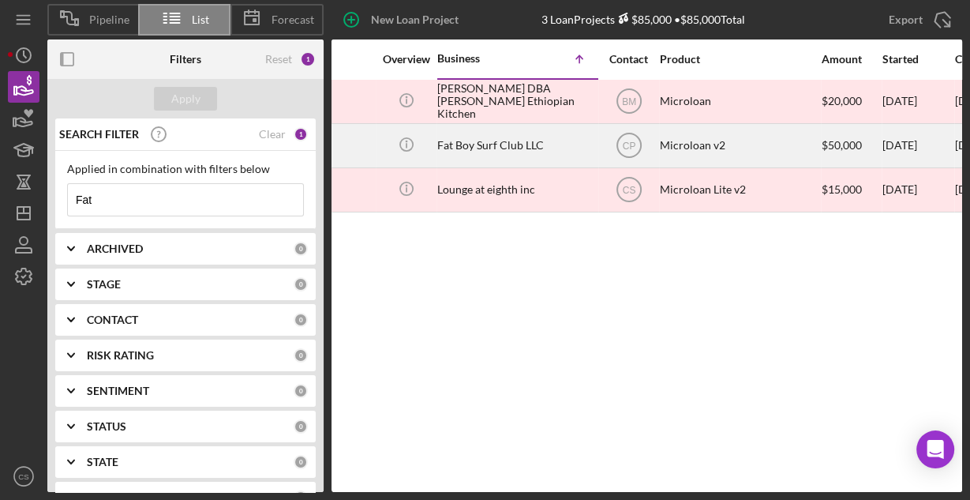
click at [465, 142] on div "Fat Boy Surf Club LLC" at bounding box center [516, 146] width 158 height 42
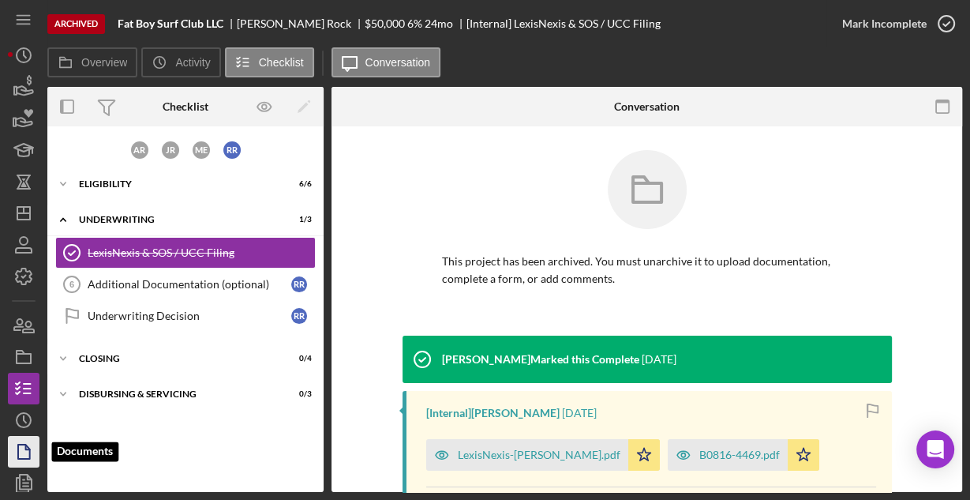
click at [26, 449] on icon "button" at bounding box center [28, 447] width 4 height 4
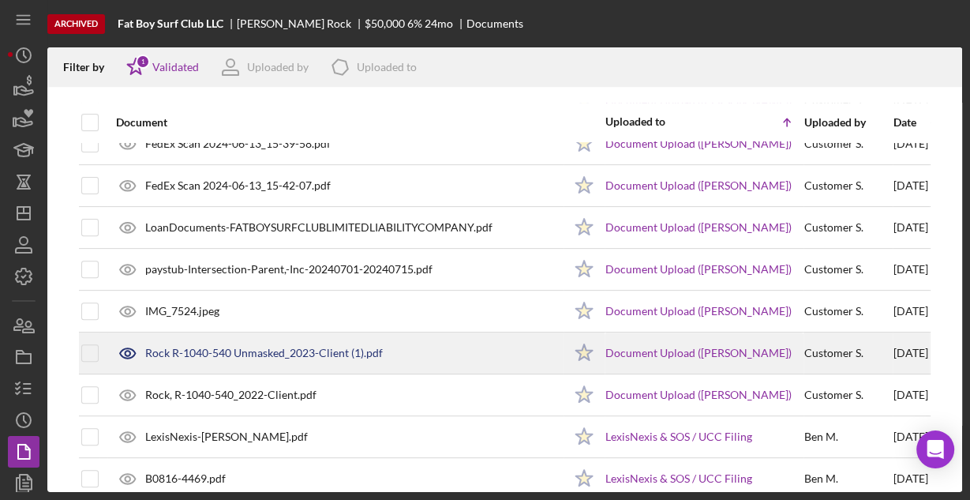
scroll to position [498, 0]
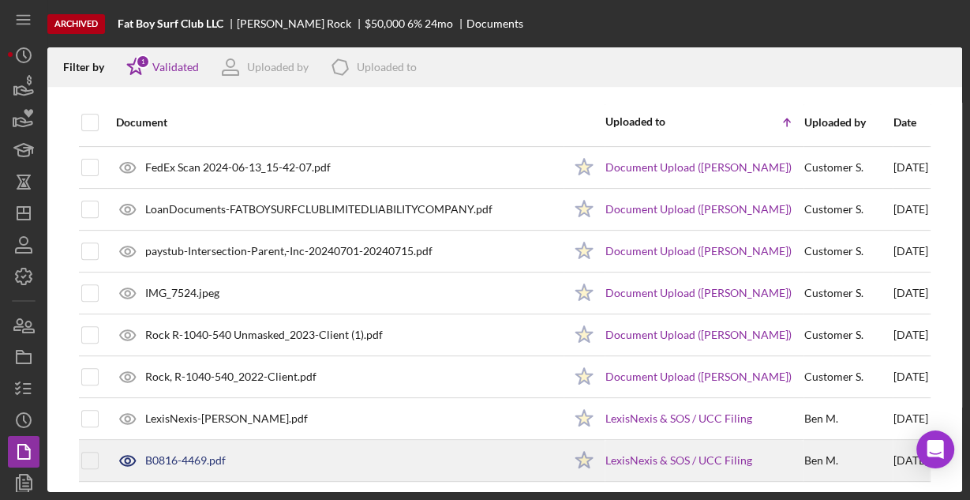
click at [190, 459] on div "B0816-4469.pdf" at bounding box center [185, 460] width 81 height 13
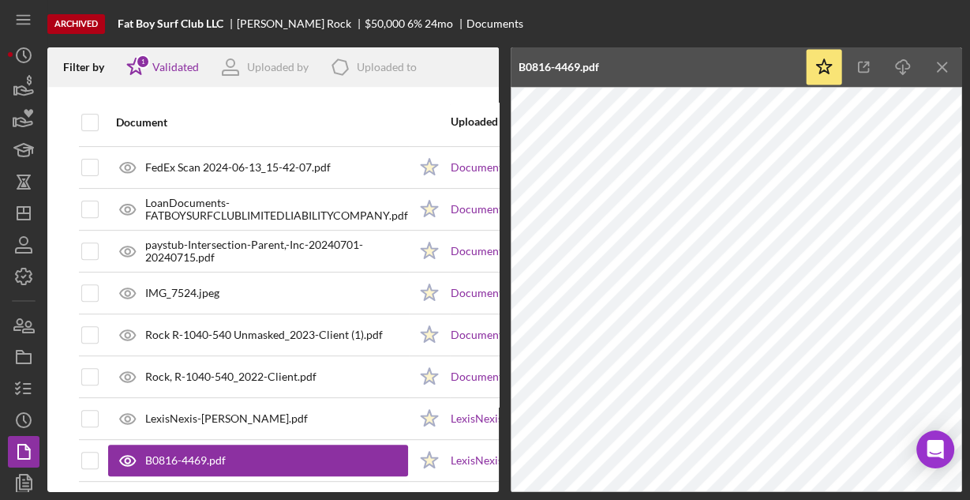
click at [946, 61] on icon "Icon/Menu Close" at bounding box center [943, 68] width 36 height 36
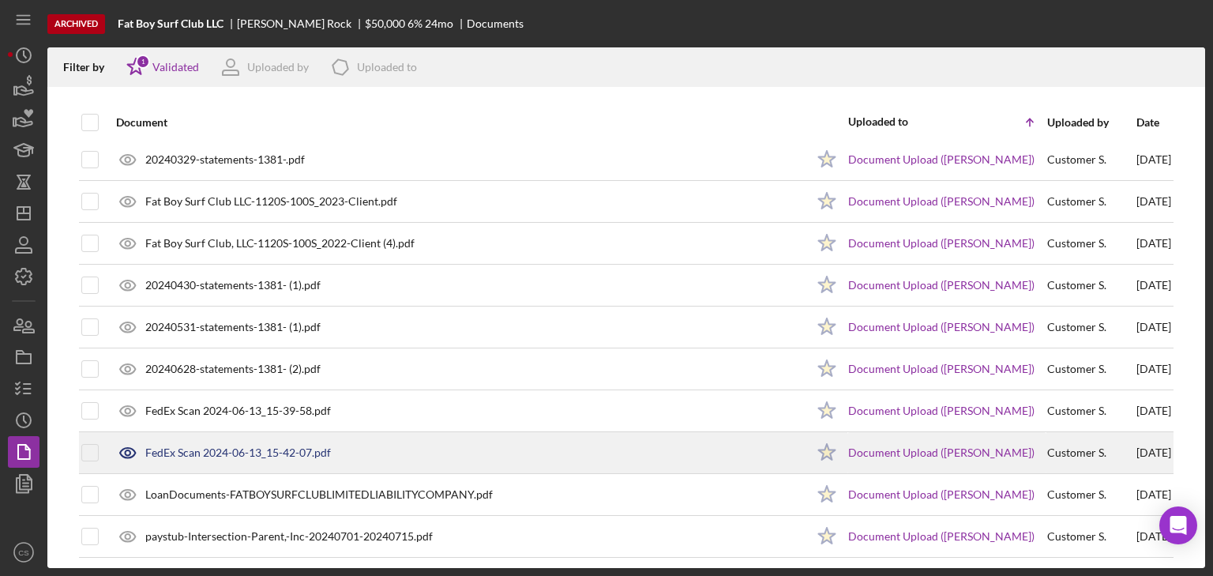
scroll to position [424, 0]
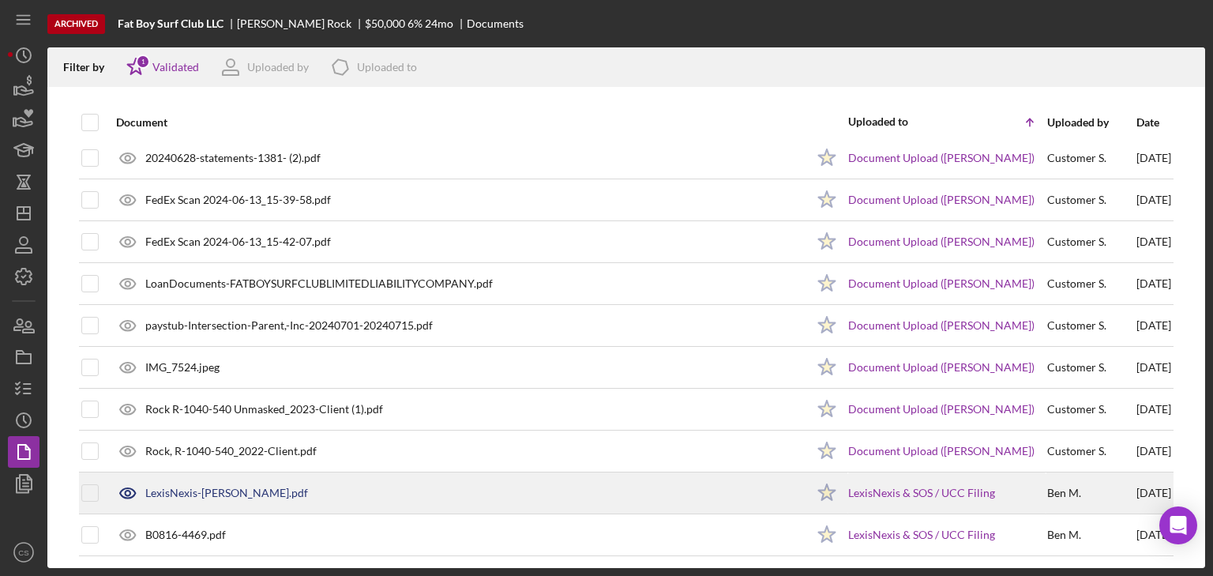
click at [212, 480] on div "LexisNexis-[PERSON_NAME].pdf" at bounding box center [456, 492] width 697 height 39
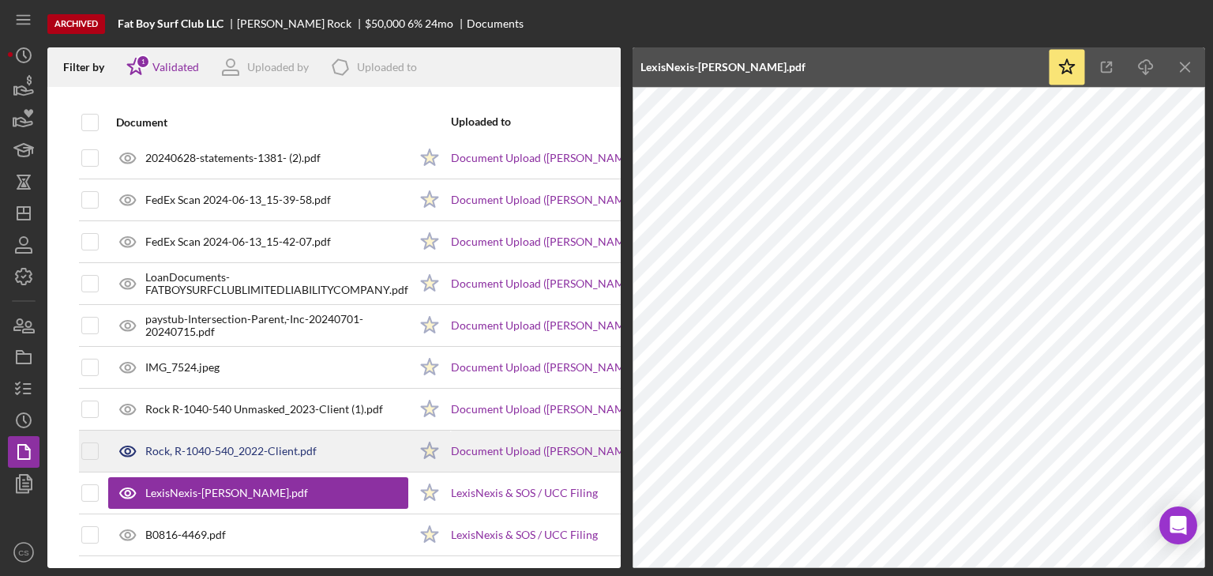
click at [227, 444] on div "Rock, R-1040-540_2022-Client.pdf" at bounding box center [230, 450] width 171 height 13
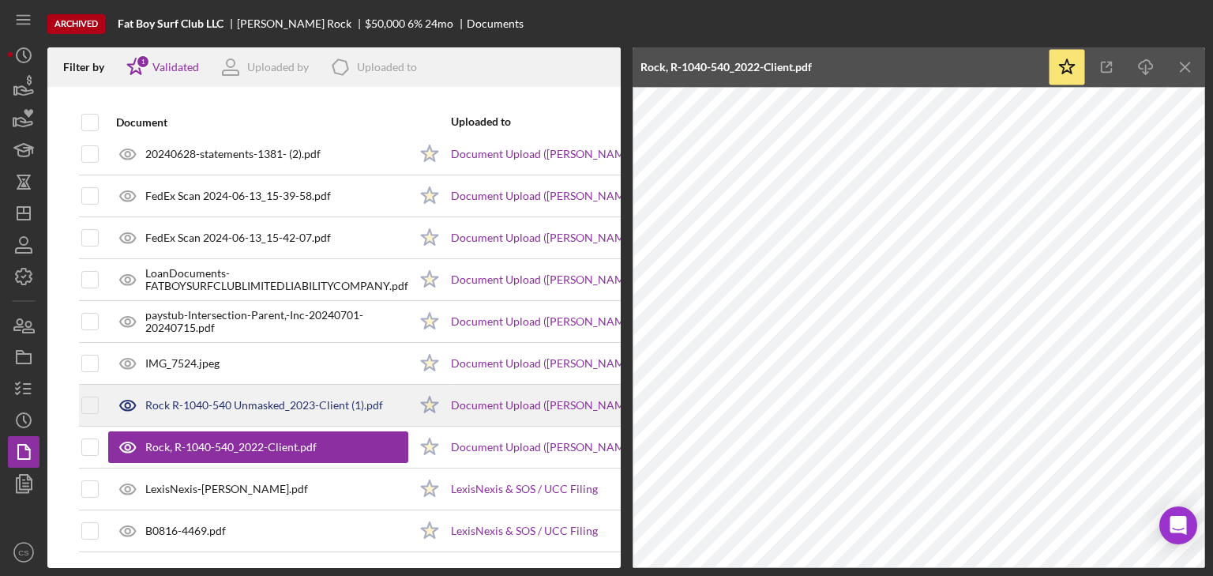
scroll to position [370, 0]
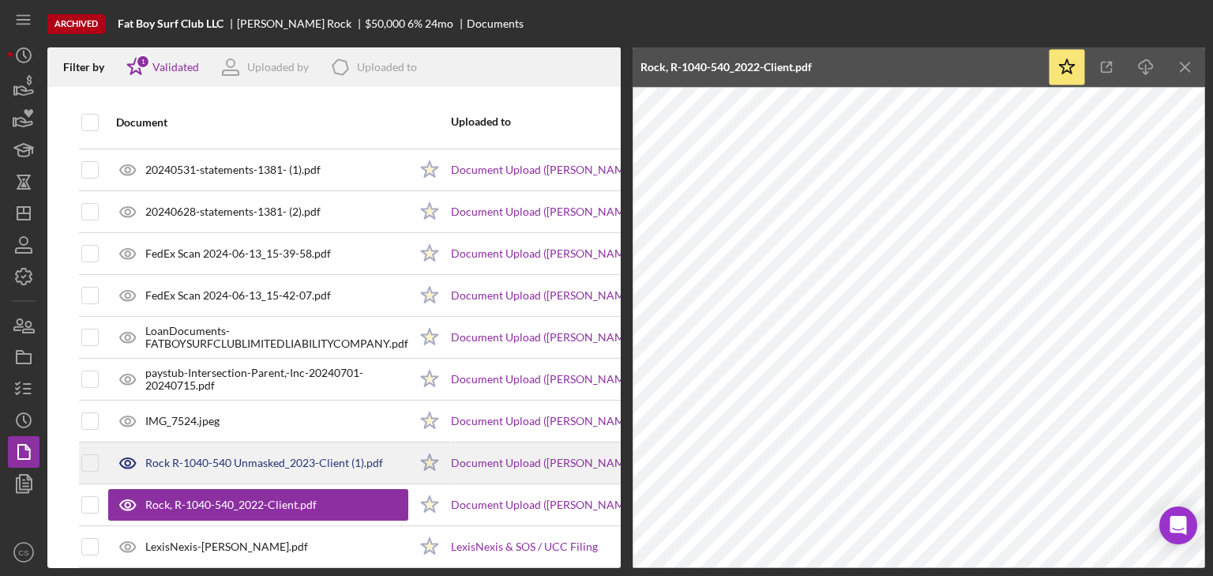
click at [243, 456] on div "Rock R-1040-540 Unmasked_2023-Client (1).pdf" at bounding box center [264, 462] width 238 height 13
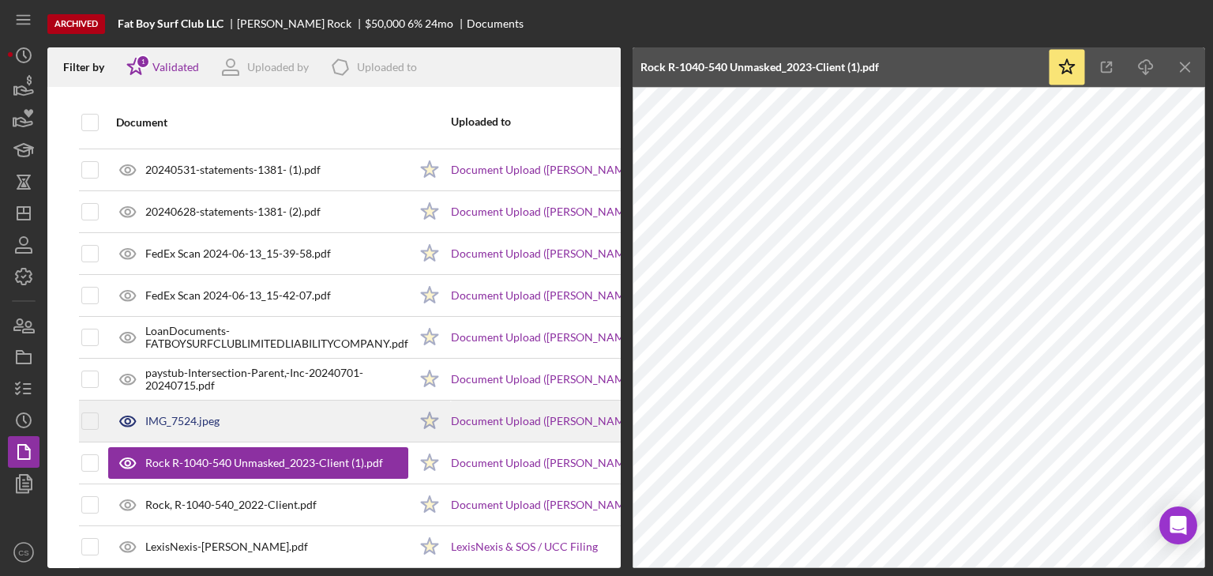
click at [174, 422] on div "IMG_7524.jpeg" at bounding box center [182, 420] width 74 height 13
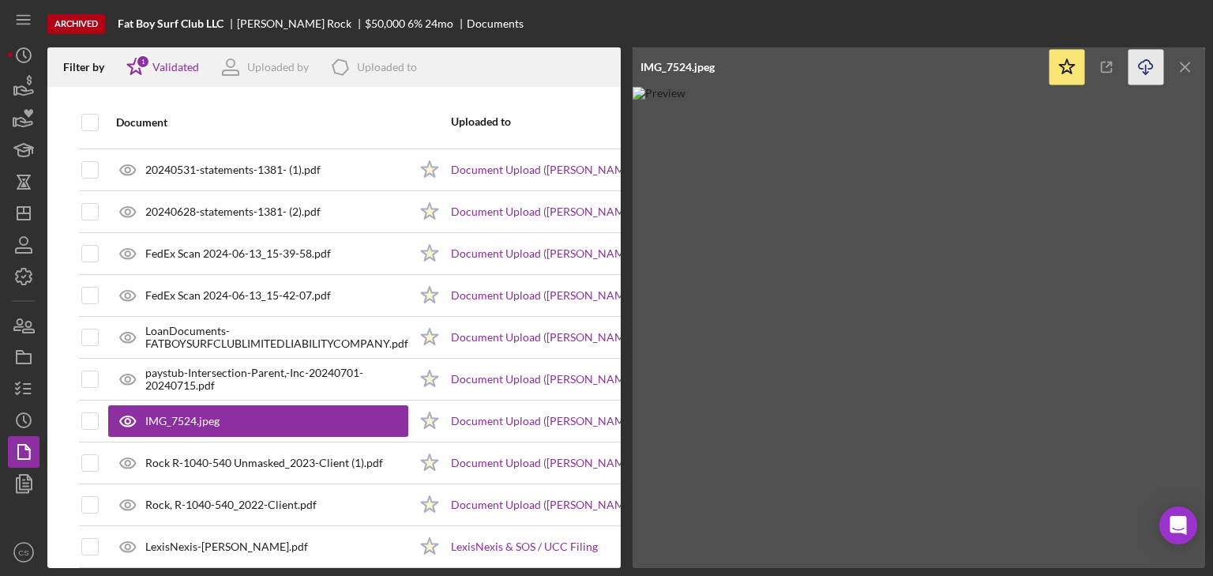
click at [1144, 69] on icon "Icon/Download" at bounding box center [1146, 68] width 36 height 36
click at [1181, 68] on icon "Icon/Menu Close" at bounding box center [1186, 68] width 36 height 36
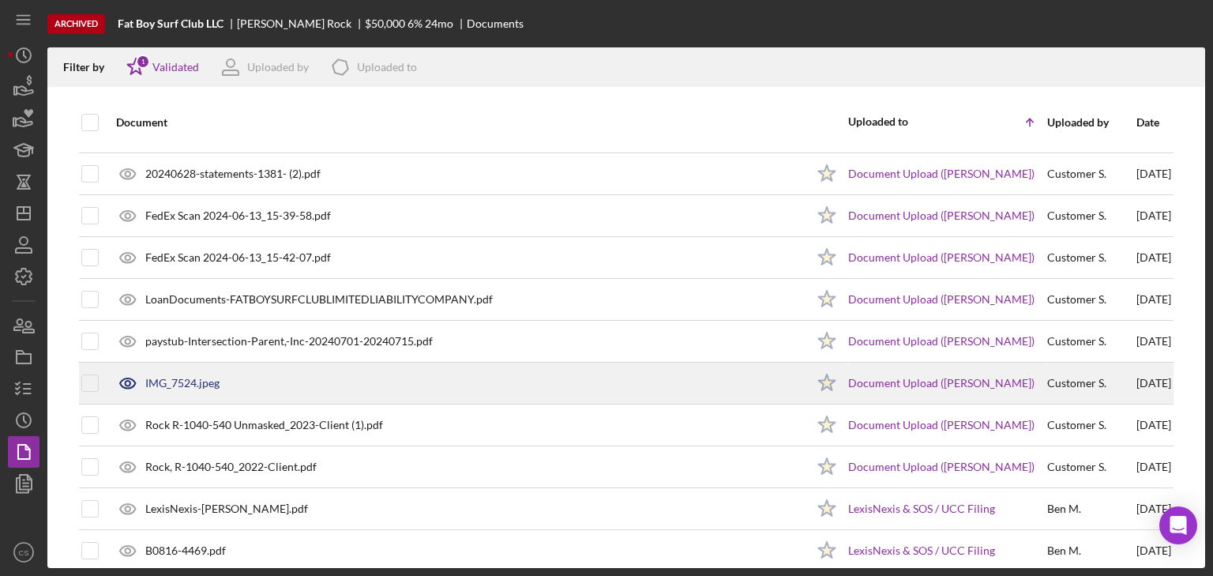
scroll to position [424, 0]
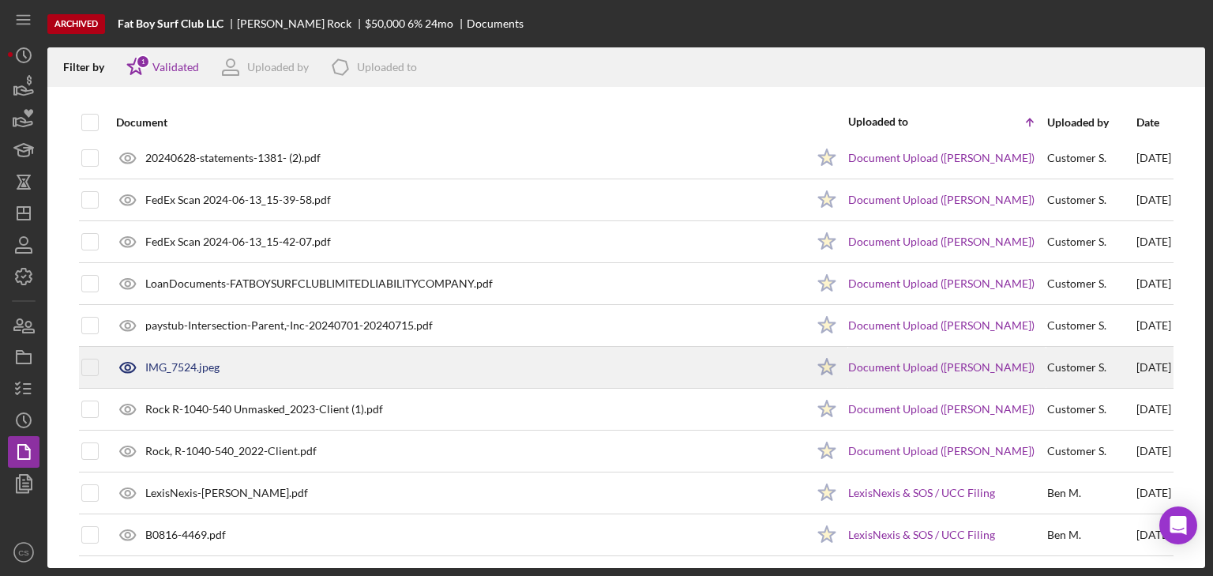
click at [193, 367] on div "IMG_7524.jpeg" at bounding box center [182, 367] width 74 height 13
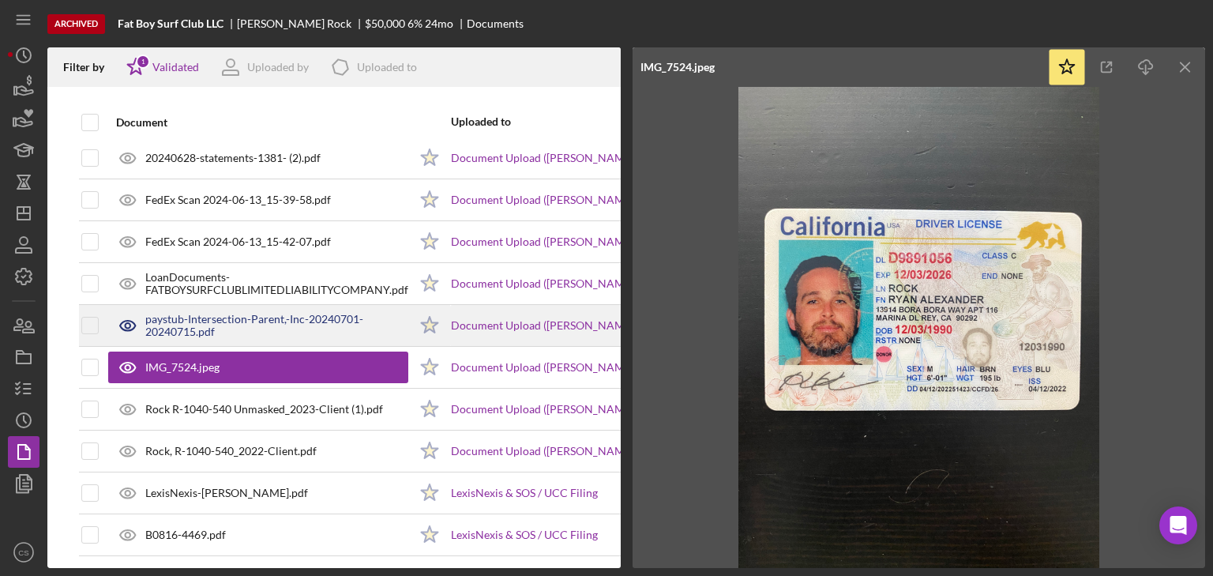
click at [183, 313] on div "paystub-Intersection-Parent,-Inc-20240701-20240715.pdf" at bounding box center [276, 325] width 263 height 25
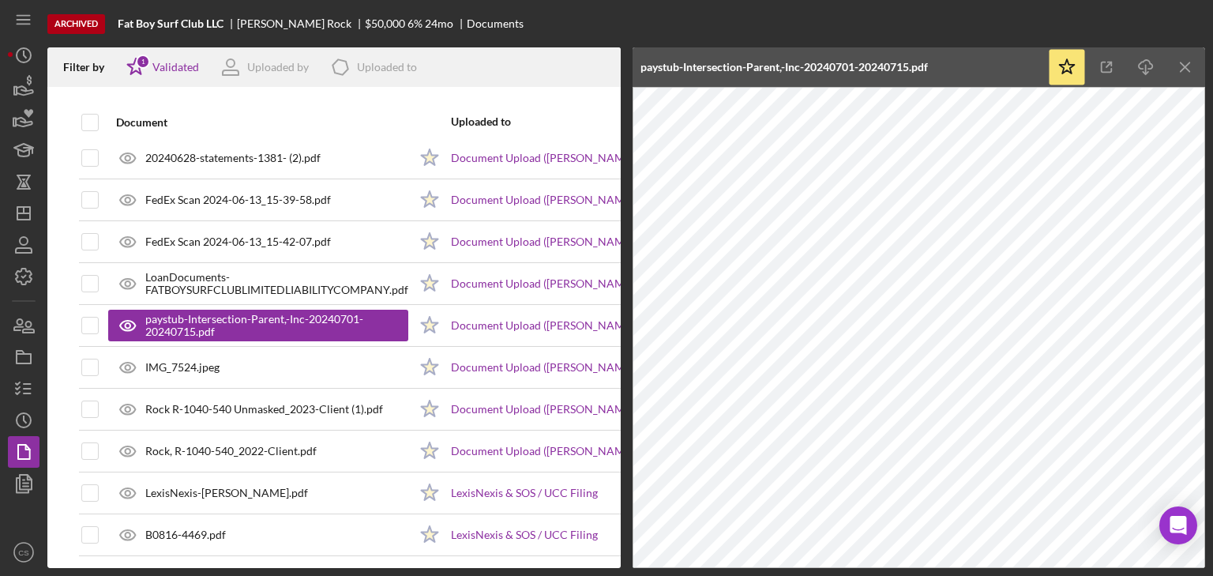
click at [1187, 16] on div "Archived Fat Boy Surf Club LLC [PERSON_NAME] Rock $50,000 6 % 24 mo Documents" at bounding box center [625, 23] width 1157 height 47
click at [1178, 67] on icon "Icon/Menu Close" at bounding box center [1186, 68] width 36 height 36
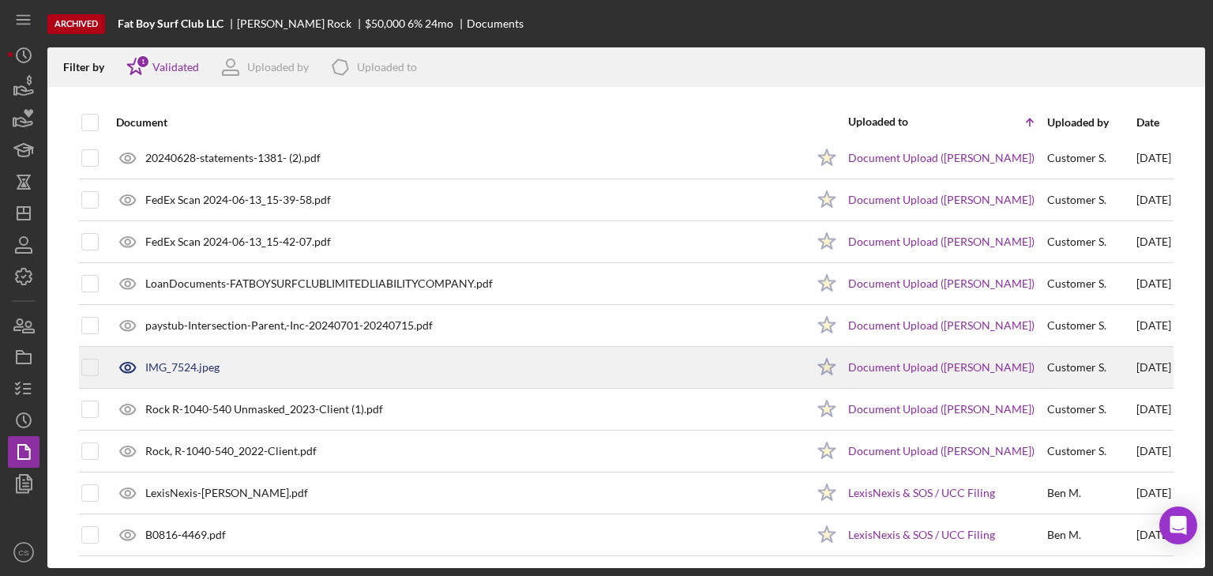
click at [177, 362] on div "IMG_7524.jpeg" at bounding box center [182, 367] width 74 height 13
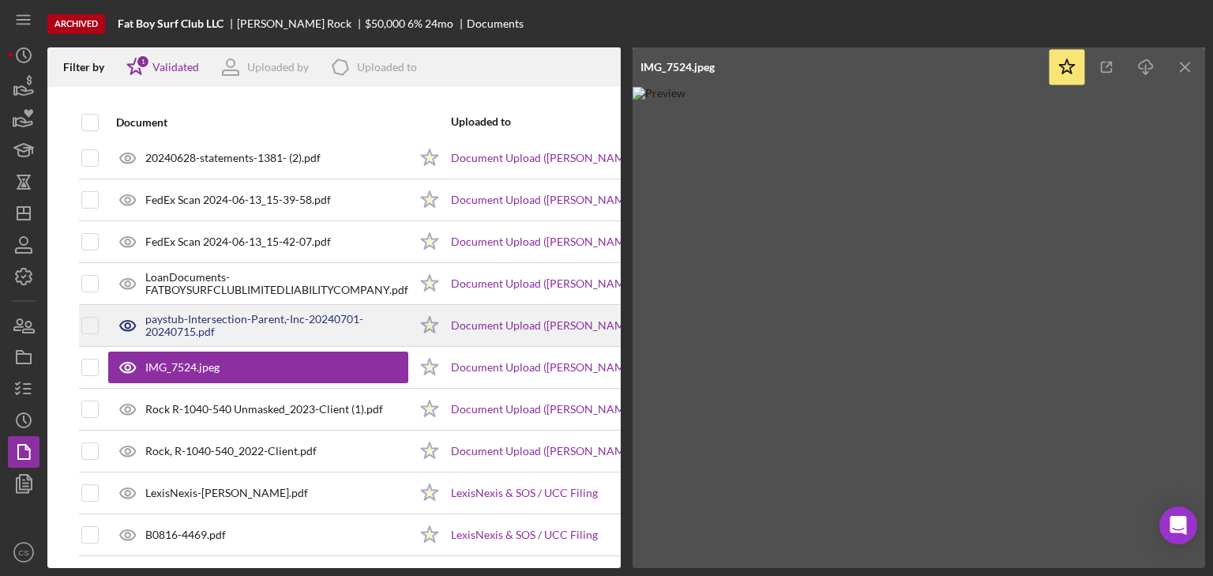
click at [189, 318] on div "paystub-Intersection-Parent,-Inc-20240701-20240715.pdf" at bounding box center [276, 325] width 263 height 25
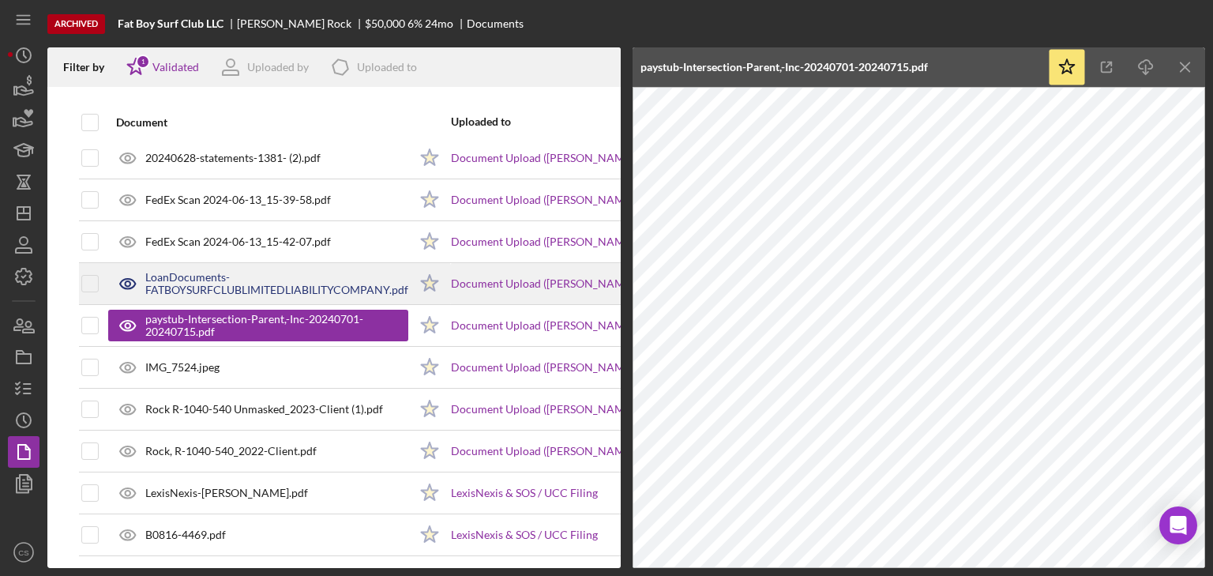
click at [186, 283] on div "LoanDocuments-FATBOYSURFCLUBLIMITEDLIABILITYCOMPANY.pdf" at bounding box center [276, 283] width 263 height 25
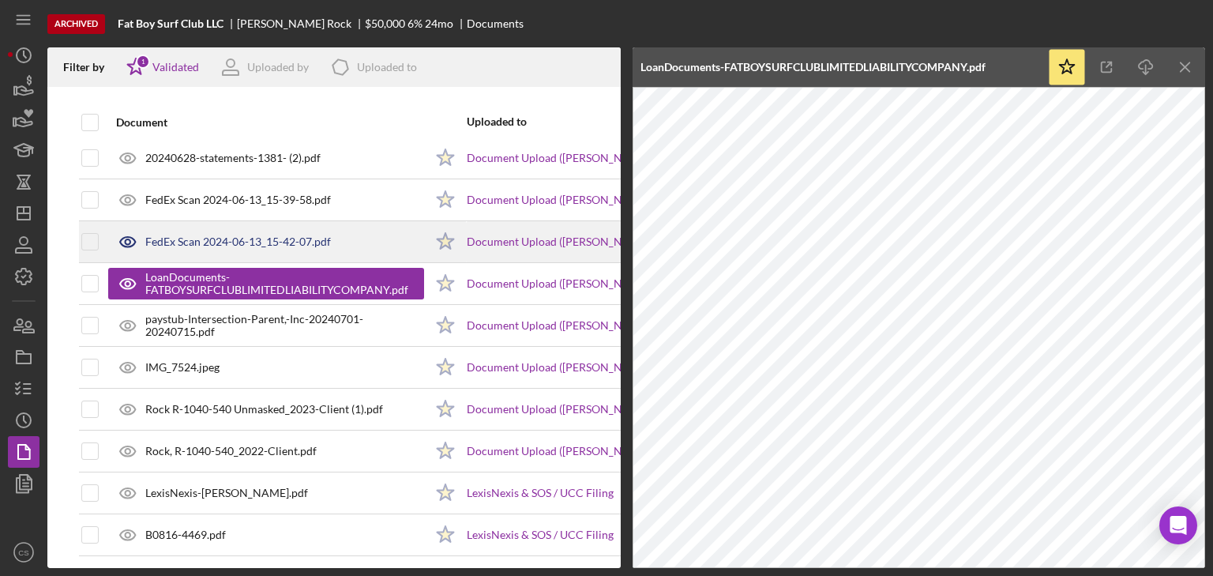
click at [218, 231] on div "FedEx Scan 2024-06-13_15-42-07.pdf" at bounding box center [266, 241] width 316 height 39
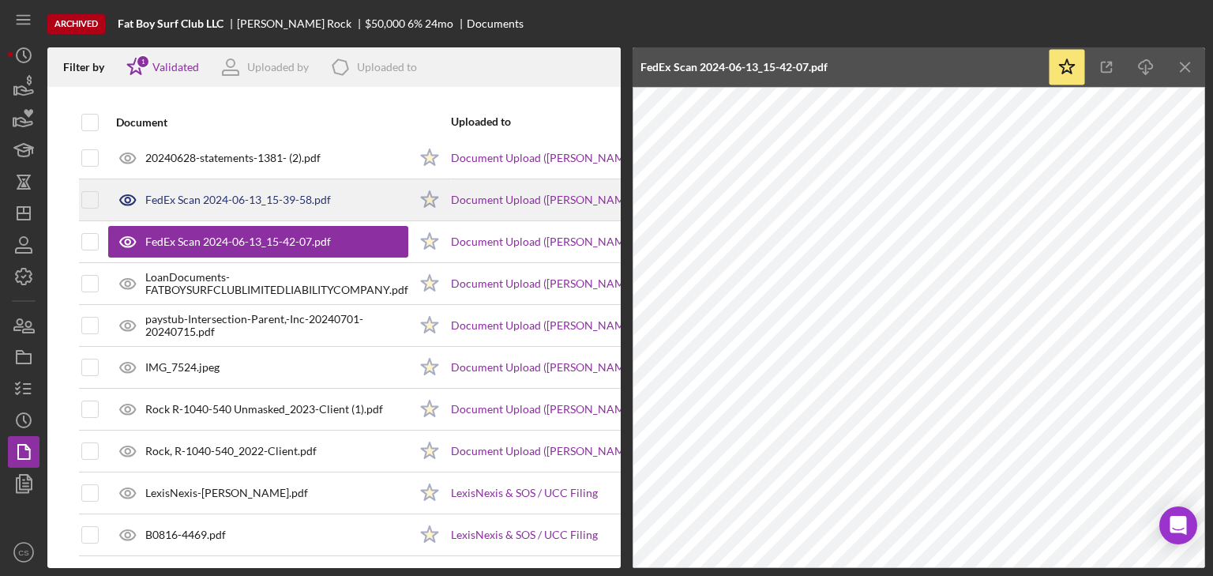
click at [219, 201] on div "FedEx Scan 2024-06-13_15-39-58.pdf" at bounding box center [238, 199] width 186 height 13
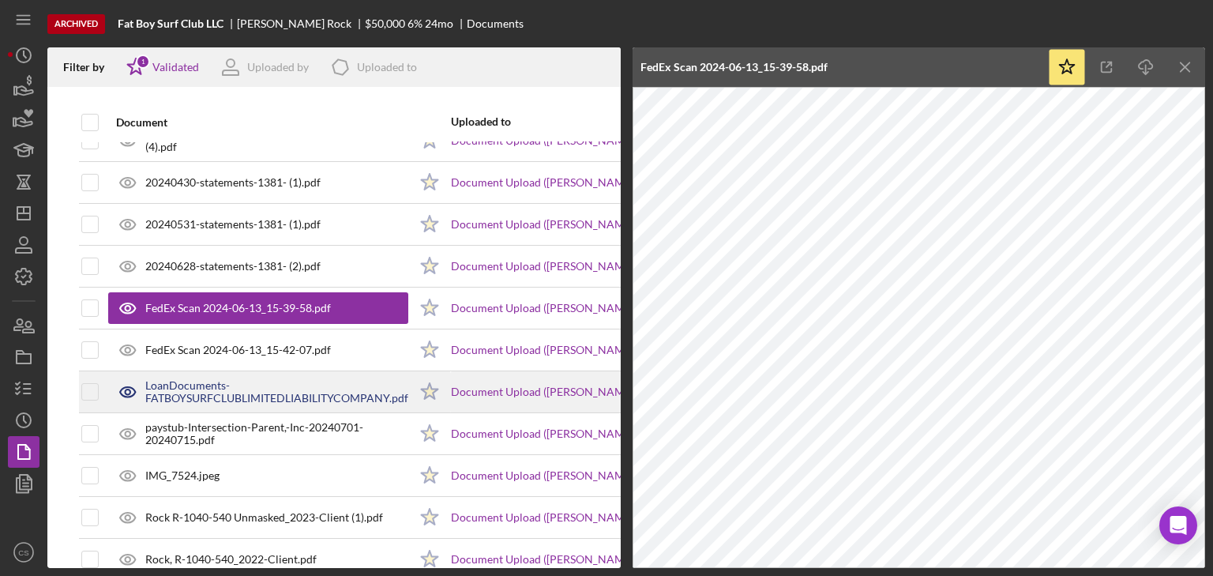
scroll to position [298, 0]
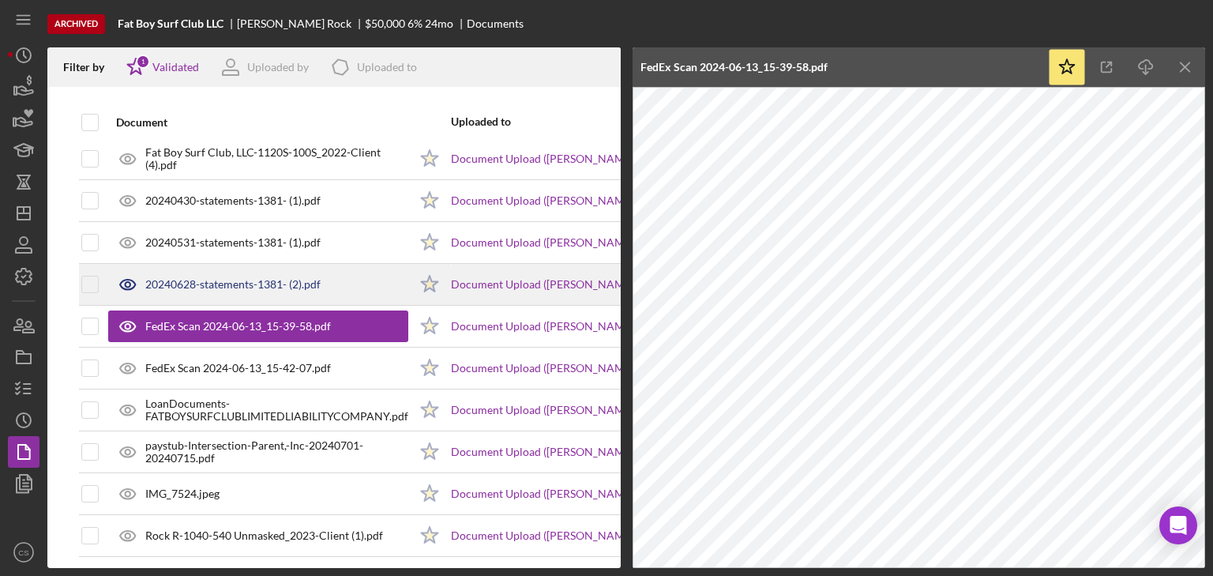
click at [247, 281] on div "20240628-statements-1381- (2).pdf" at bounding box center [232, 284] width 175 height 13
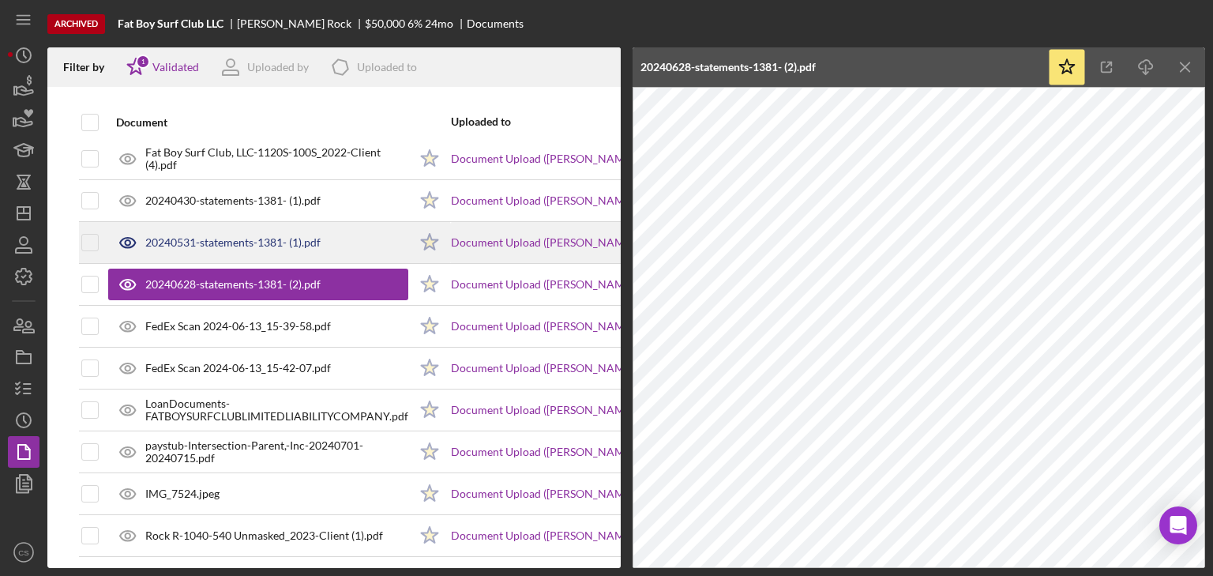
click at [222, 238] on div "20240531-statements-1381- (1).pdf" at bounding box center [232, 242] width 175 height 13
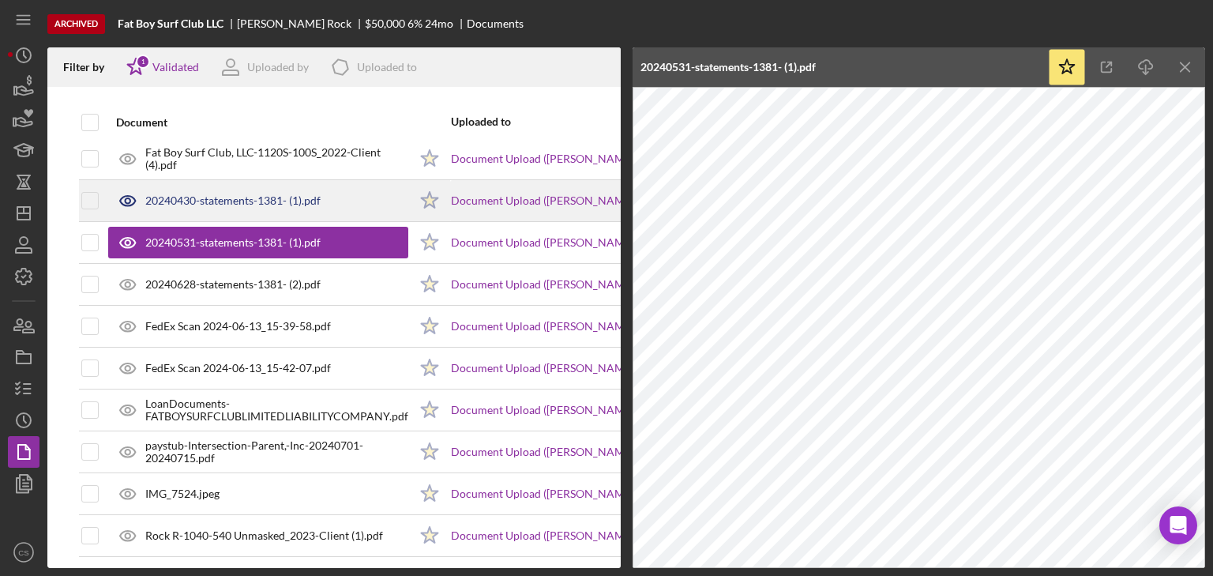
click at [217, 197] on div "20240430-statements-1381- (1).pdf" at bounding box center [232, 200] width 175 height 13
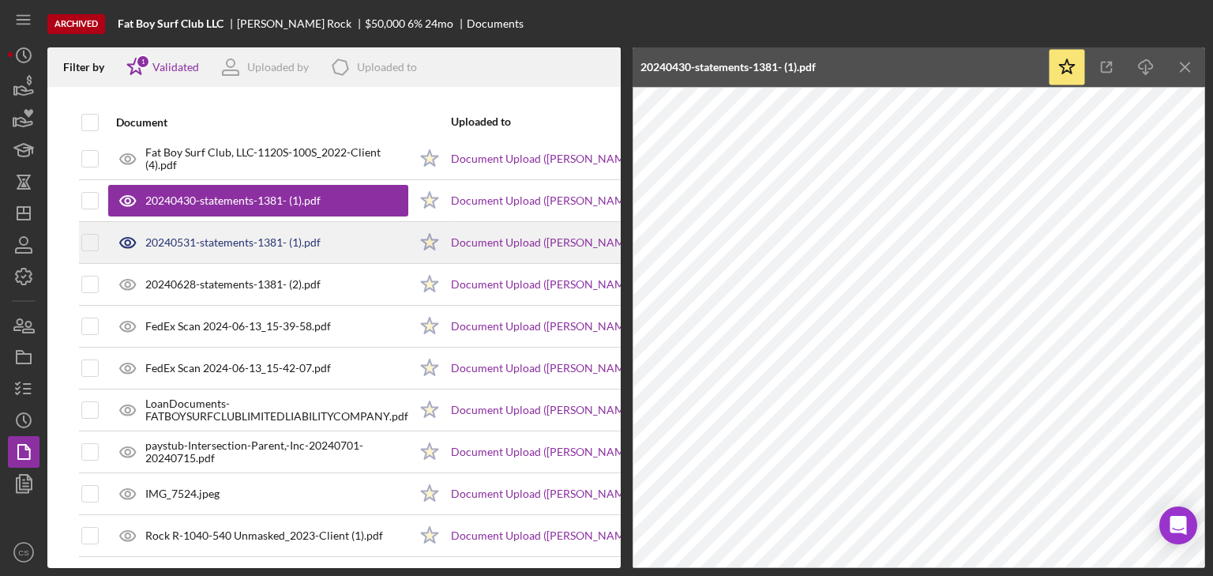
click at [287, 236] on div "20240531-statements-1381- (1).pdf" at bounding box center [232, 242] width 175 height 13
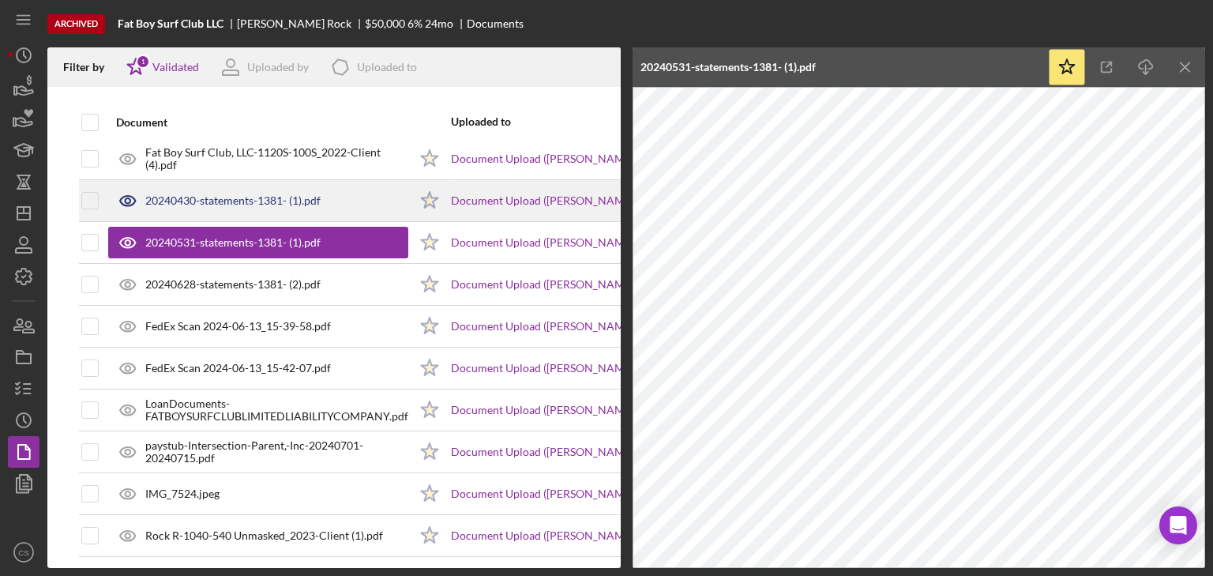
click at [285, 196] on div "20240430-statements-1381- (1).pdf" at bounding box center [232, 200] width 175 height 13
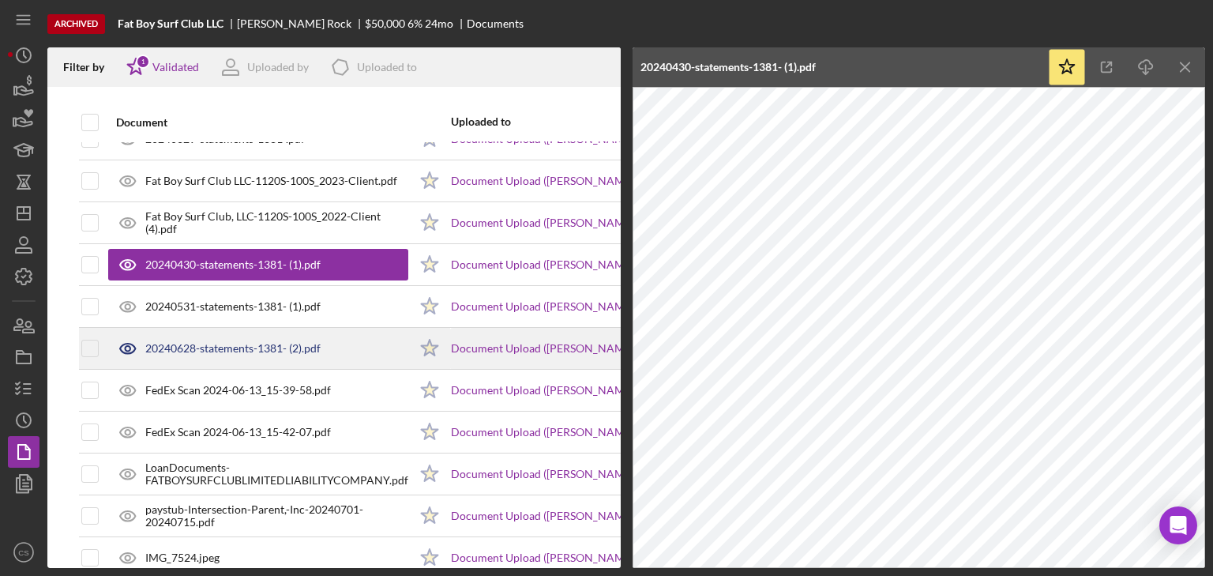
scroll to position [171, 0]
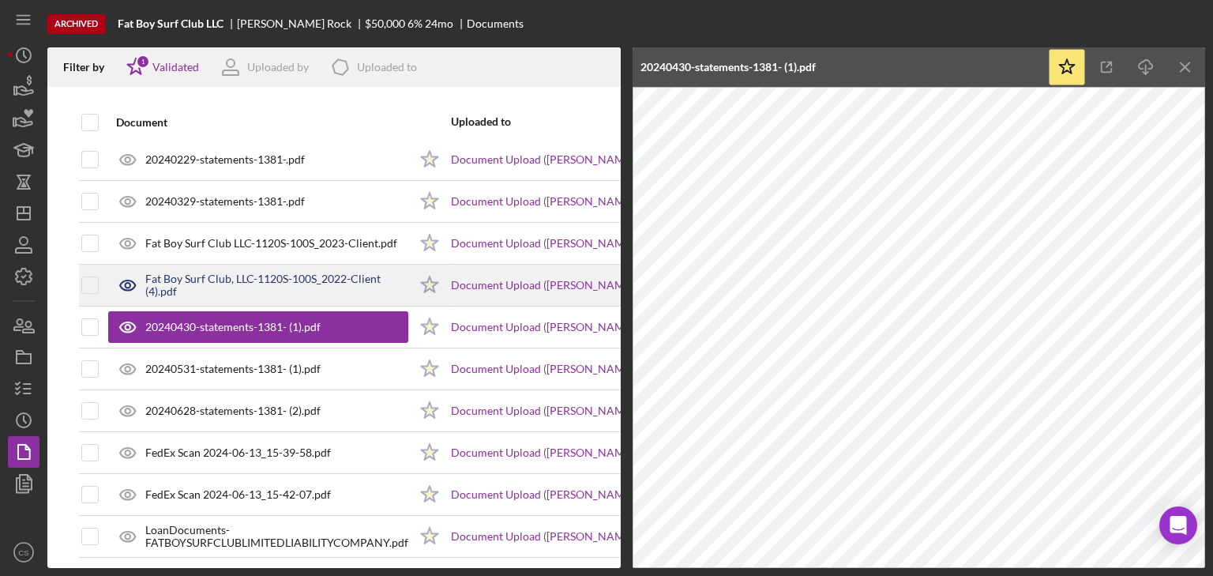
click at [227, 278] on div "Fat Boy Surf Club, LLC-1120S-100S_2022-Client (4).pdf" at bounding box center [276, 284] width 263 height 25
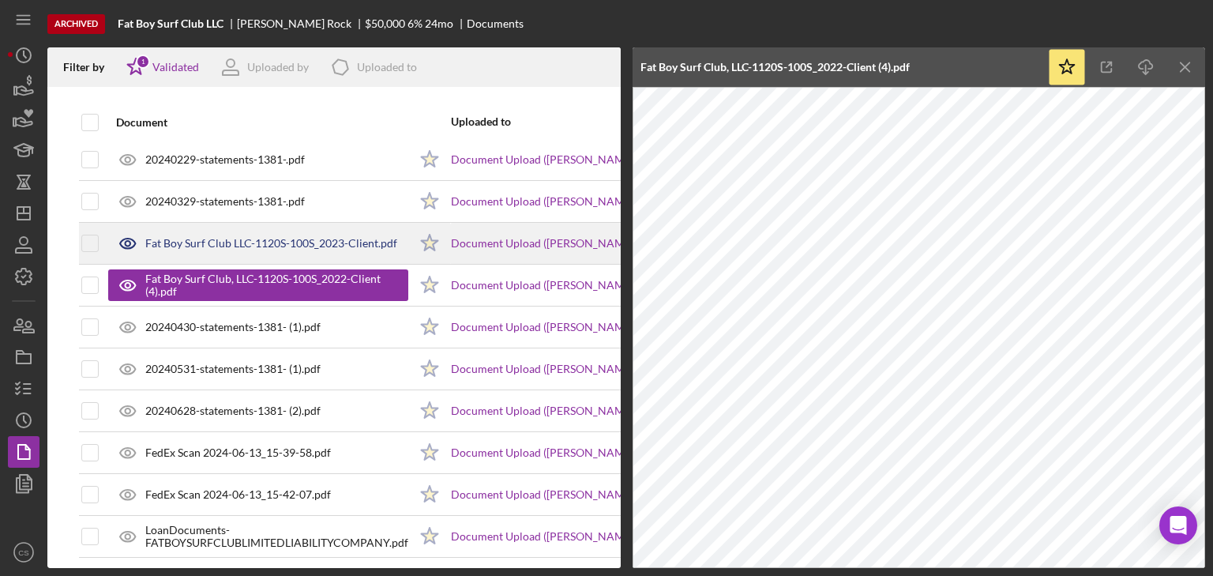
click at [260, 239] on div "Fat Boy Surf Club LLC-1120S-100S_2023-Client.pdf" at bounding box center [271, 243] width 252 height 13
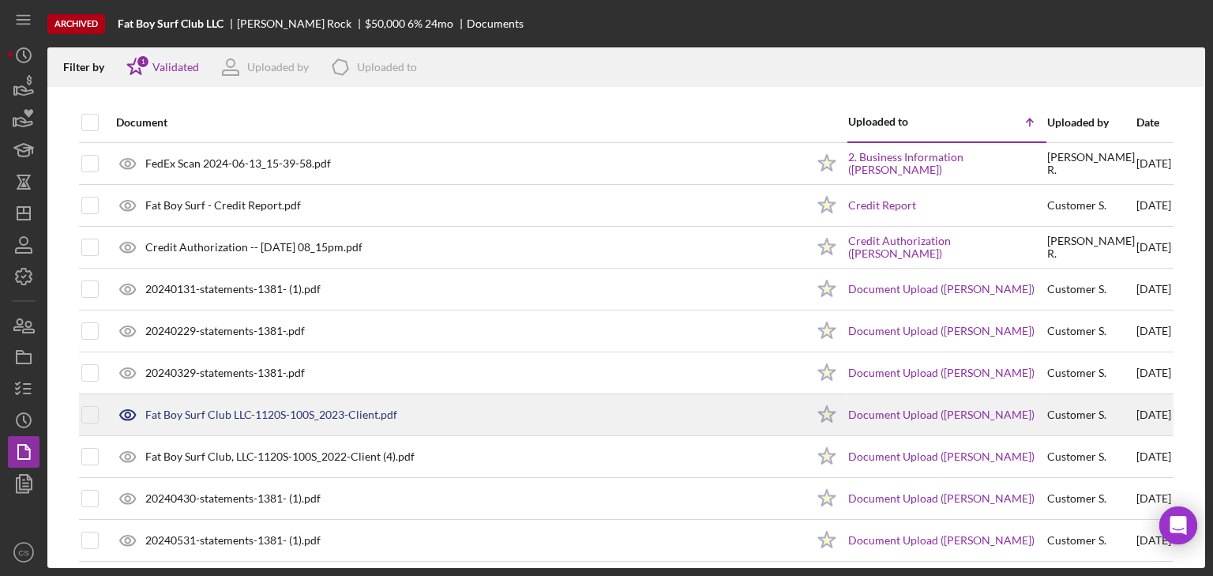
click at [229, 411] on div "Fat Boy Surf Club LLC-1120S-100S_2023-Client.pdf" at bounding box center [271, 414] width 252 height 13
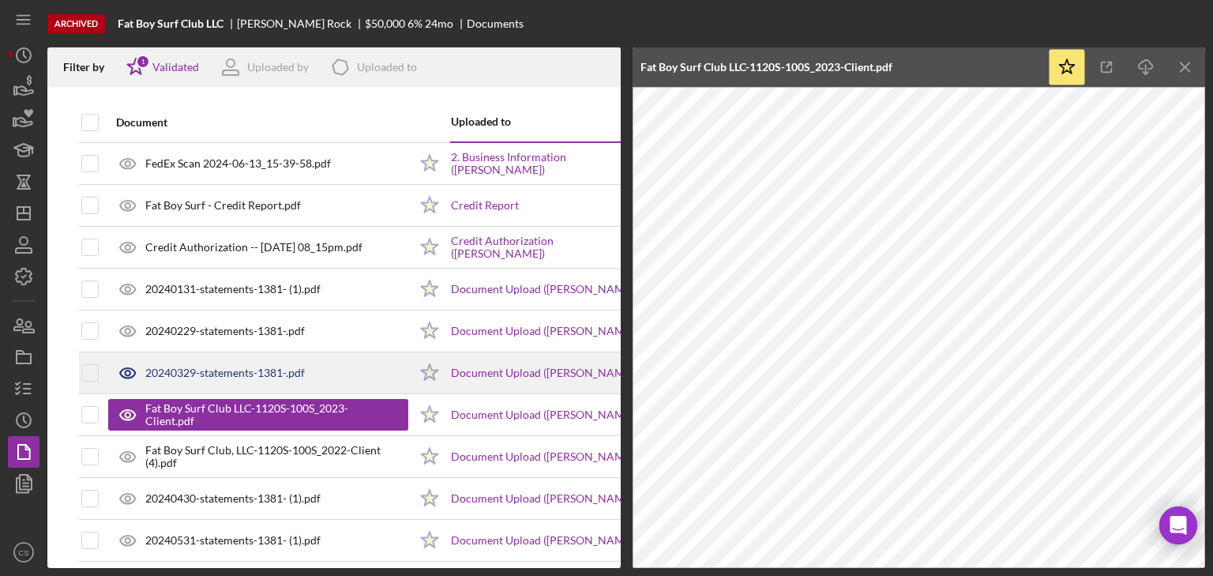
click at [224, 369] on div "20240329-statements-1381-.pdf" at bounding box center [224, 372] width 159 height 13
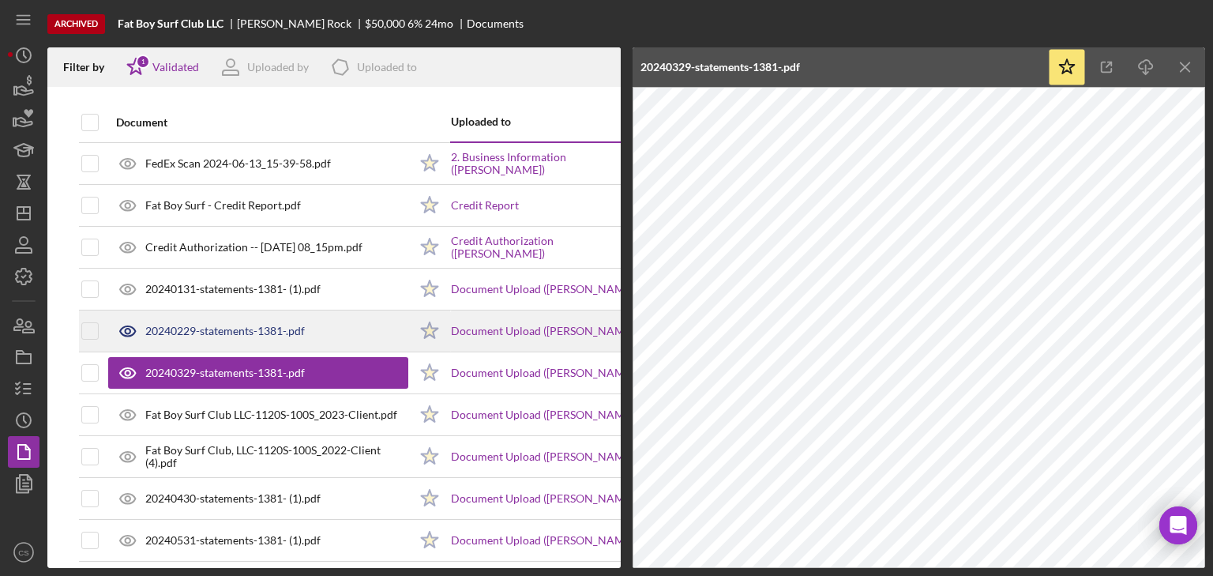
click at [234, 325] on div "20240229-statements-1381-.pdf" at bounding box center [224, 330] width 159 height 13
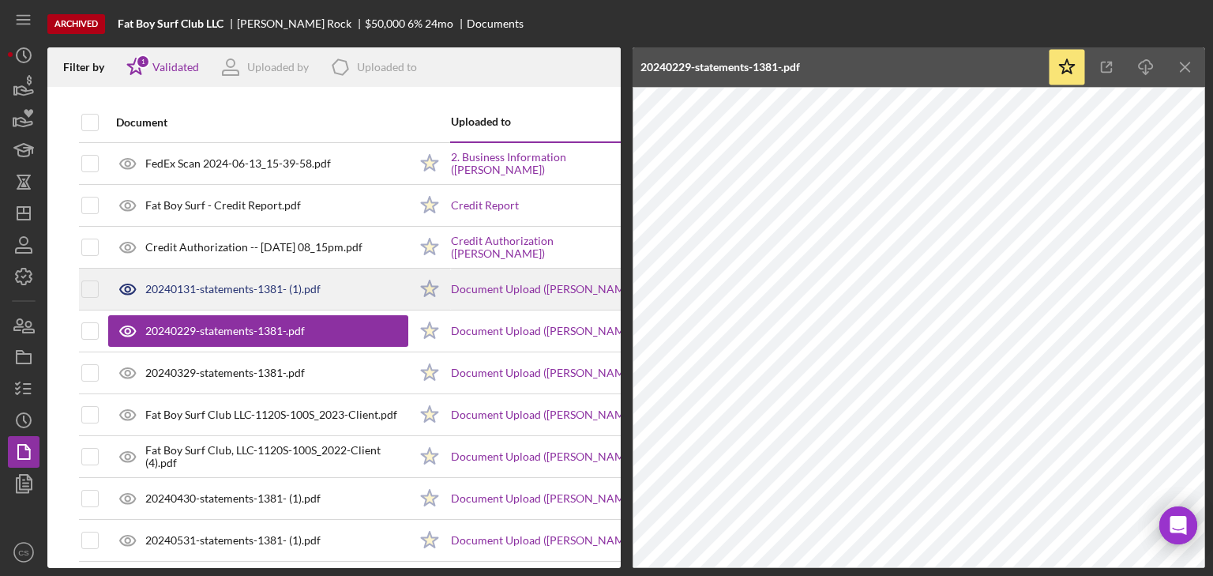
click at [245, 287] on div "20240131-statements-1381- (1).pdf" at bounding box center [232, 289] width 175 height 13
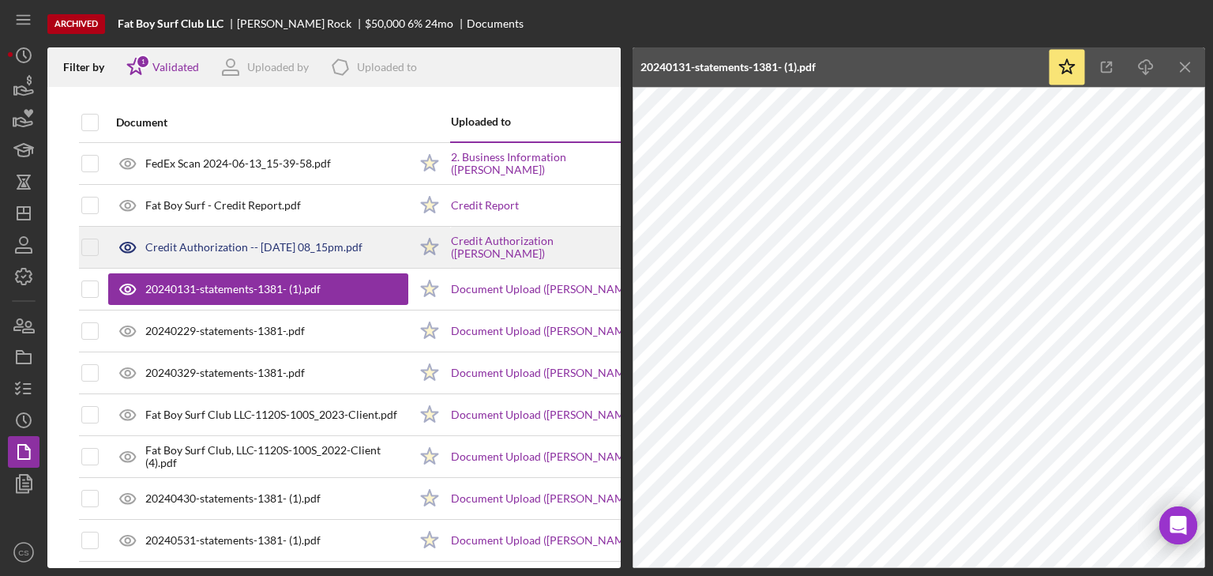
click at [265, 242] on div "Credit Authorization -- [DATE] 08_15pm.pdf" at bounding box center [253, 247] width 217 height 13
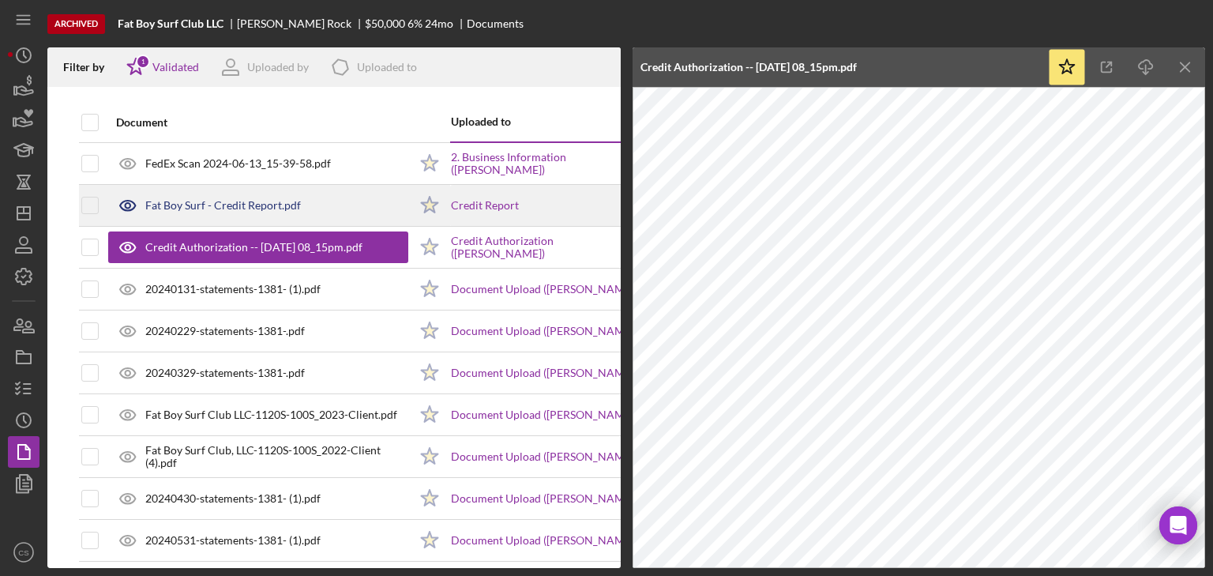
click at [218, 202] on div "Fat Boy Surf - Credit Report.pdf" at bounding box center [223, 205] width 156 height 13
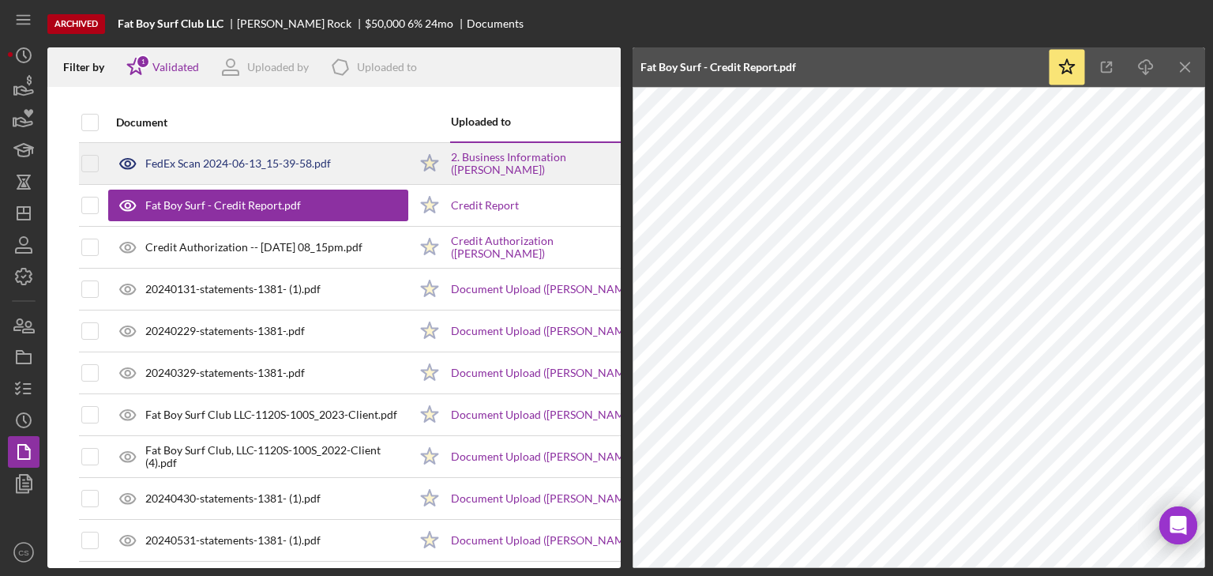
click at [207, 157] on div "FedEx Scan 2024-06-13_15-39-58.pdf" at bounding box center [238, 163] width 186 height 13
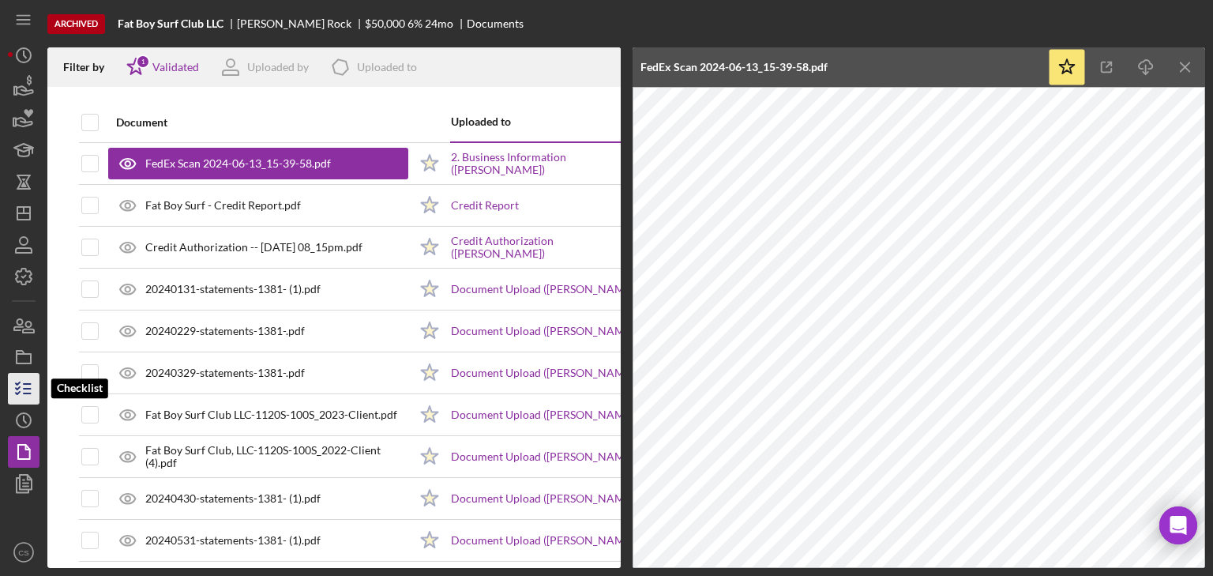
click at [23, 395] on icon "button" at bounding box center [23, 388] width 39 height 39
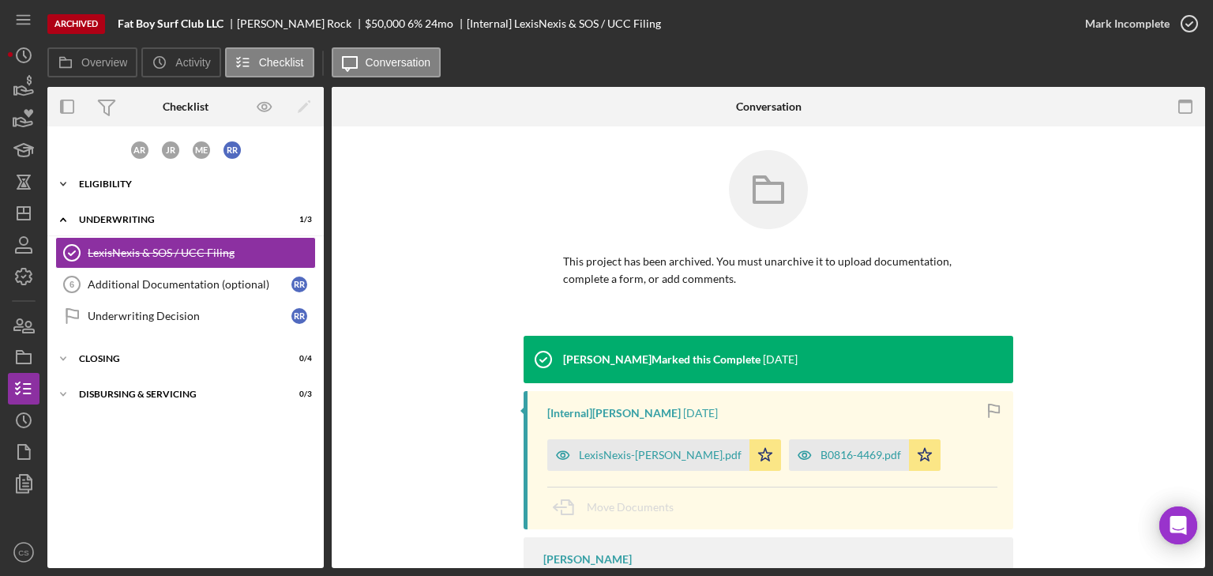
click at [88, 183] on div "Eligibility" at bounding box center [191, 183] width 225 height 9
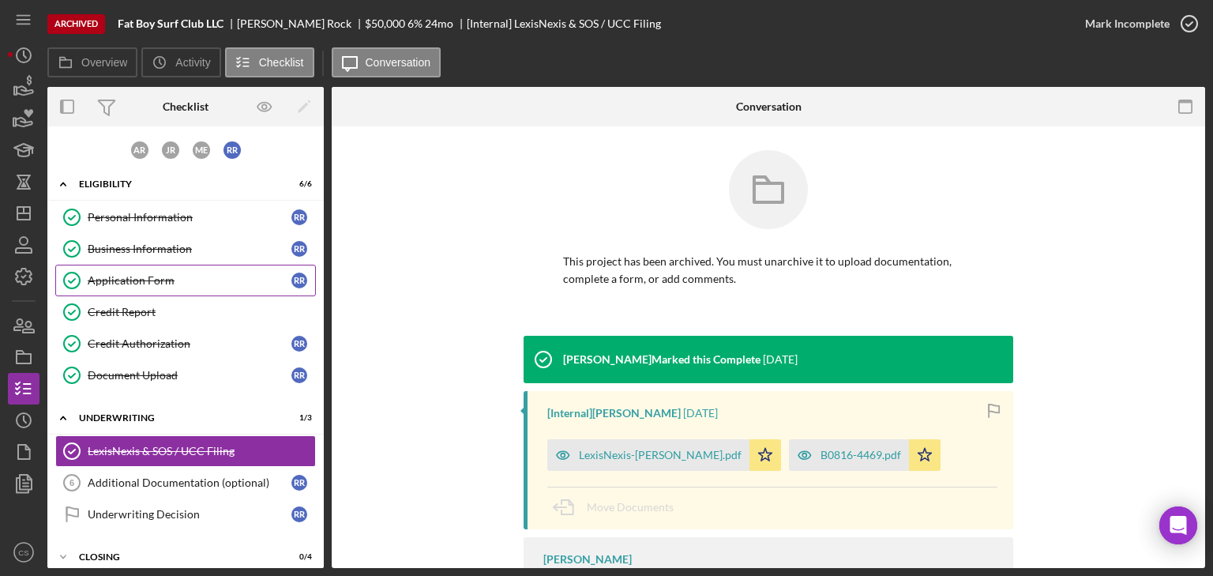
click at [120, 276] on div "Application Form" at bounding box center [190, 280] width 204 height 13
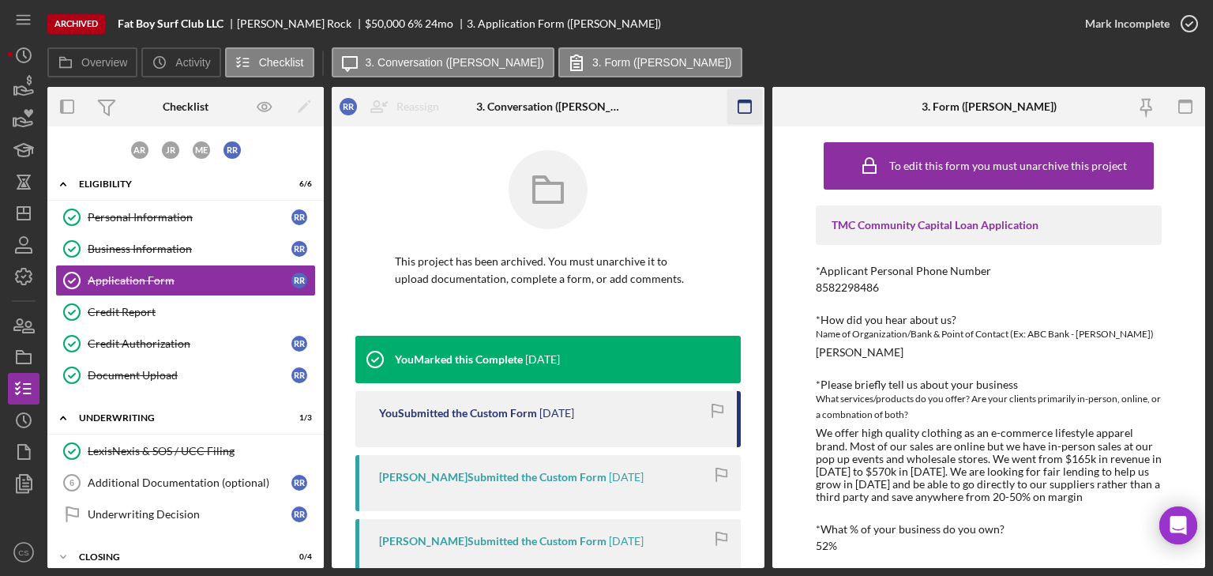
click at [743, 100] on rect "button" at bounding box center [744, 106] width 13 height 13
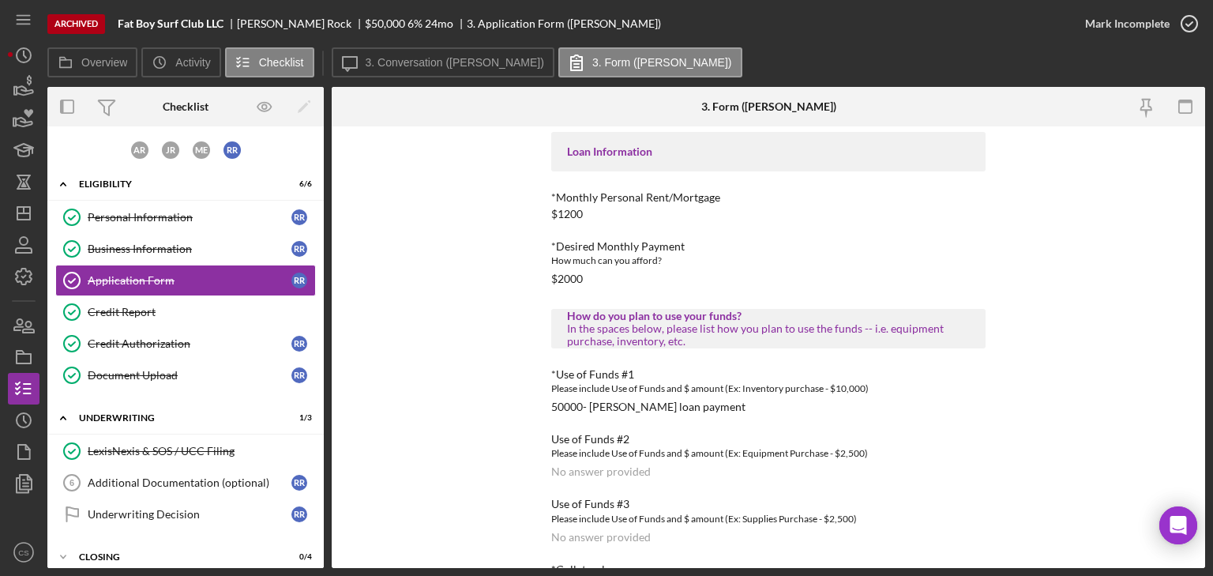
scroll to position [800, 0]
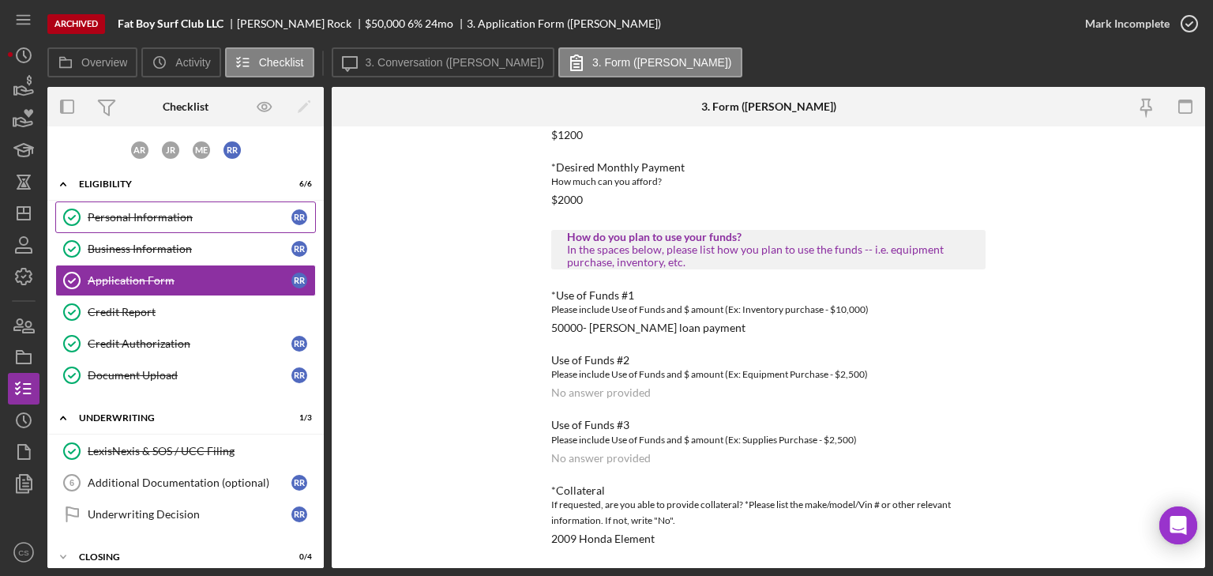
click at [161, 218] on div "Personal Information" at bounding box center [190, 217] width 204 height 13
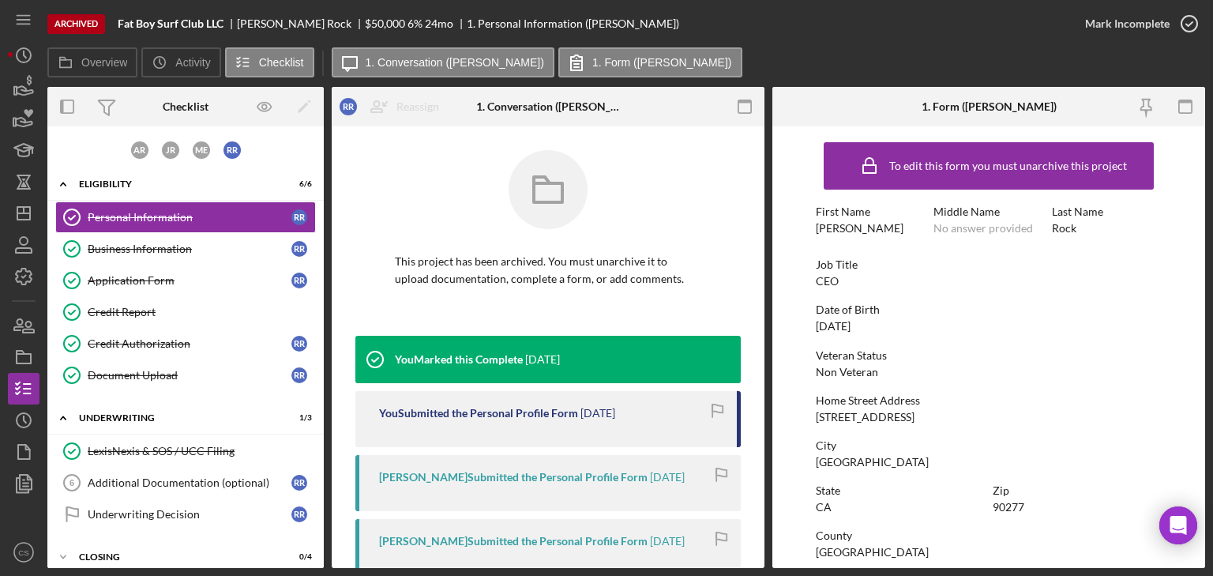
click at [742, 101] on rect "button" at bounding box center [744, 101] width 13 height 3
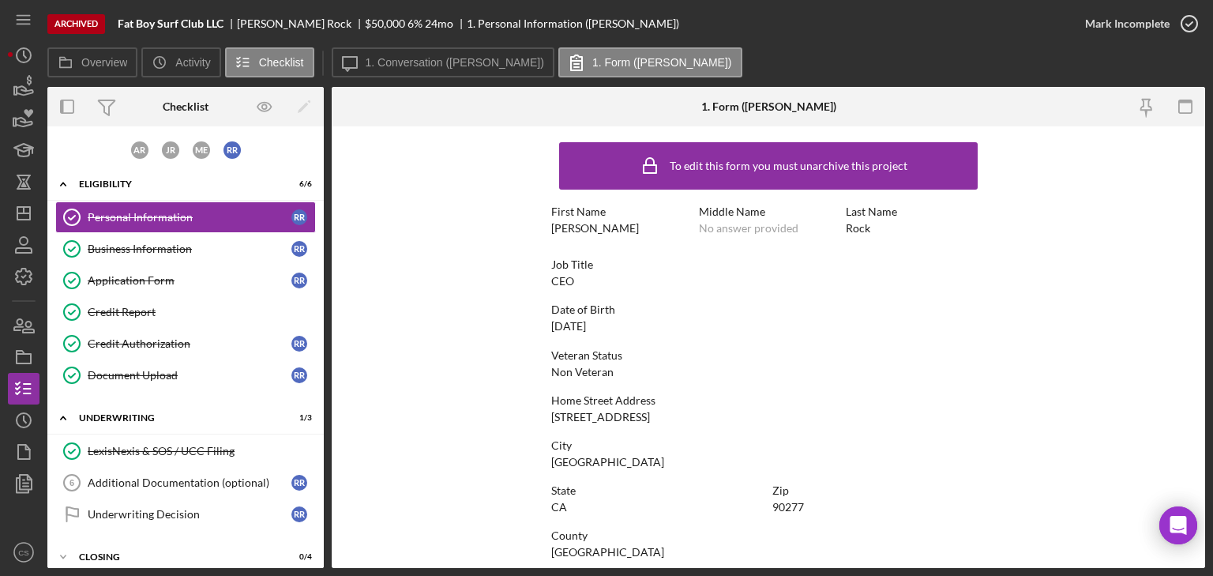
scroll to position [295, 0]
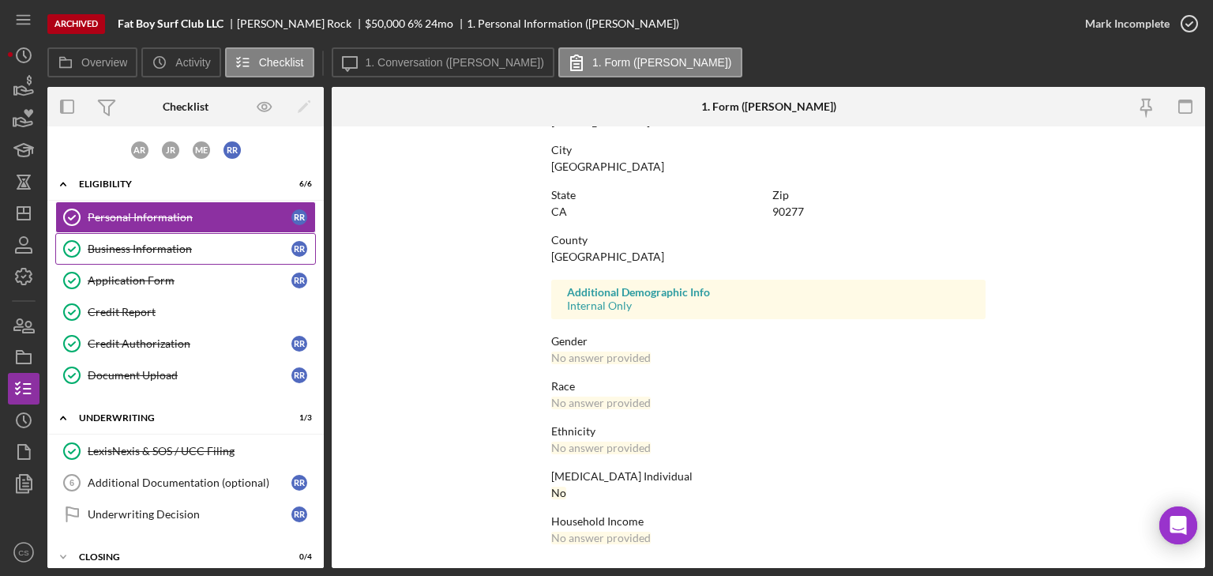
click at [172, 246] on div "Business Information" at bounding box center [190, 248] width 204 height 13
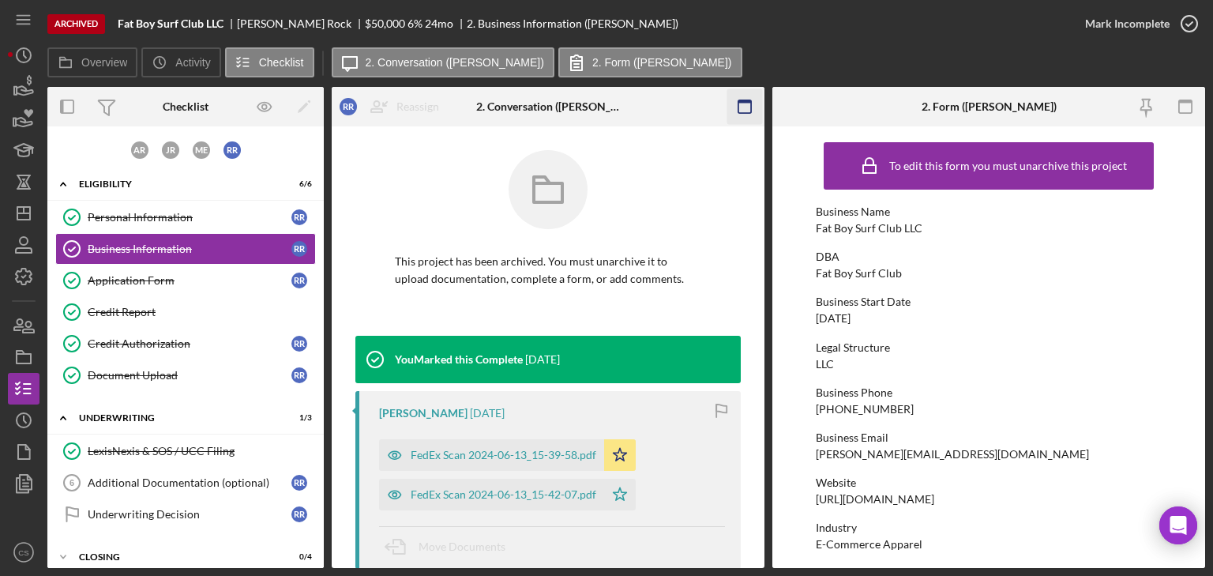
click at [751, 107] on rect "button" at bounding box center [744, 106] width 13 height 13
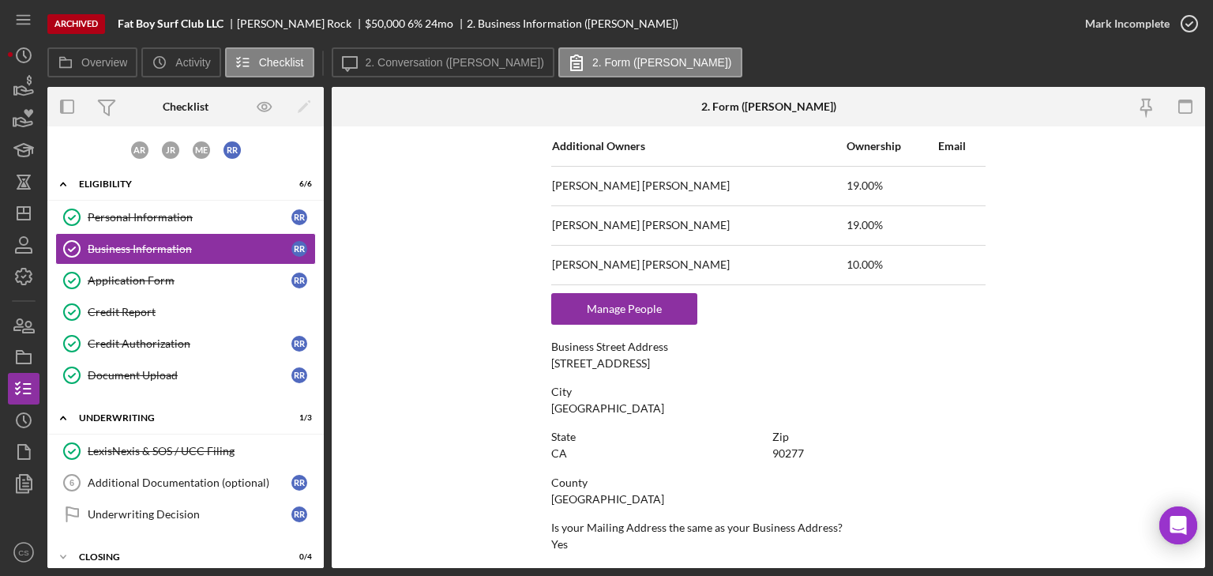
scroll to position [1007, 0]
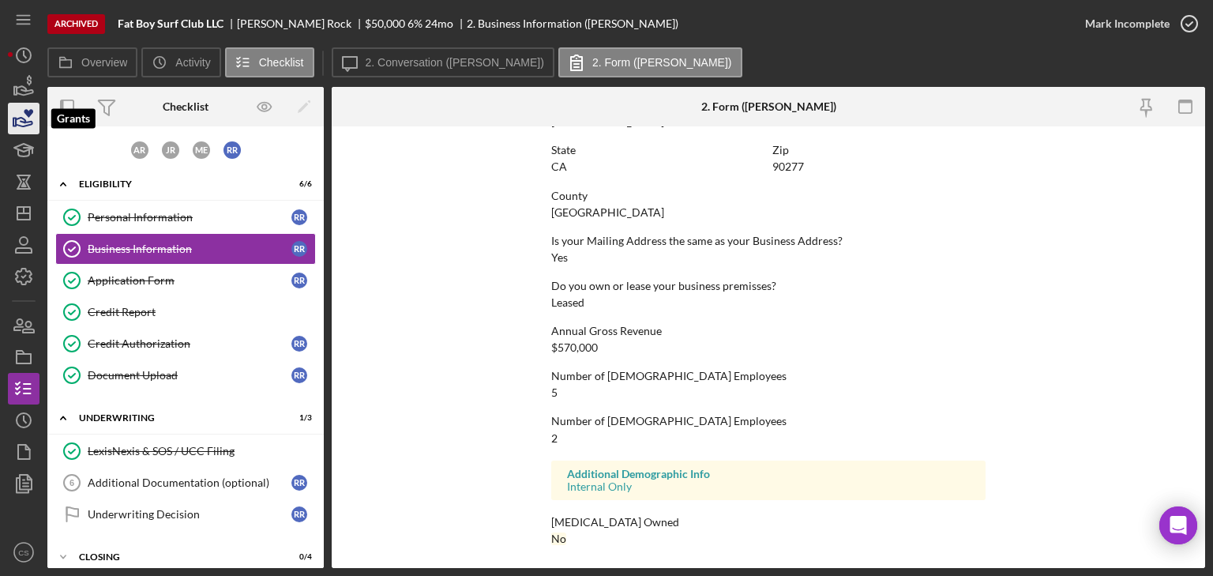
click at [24, 113] on icon "button" at bounding box center [28, 113] width 9 height 9
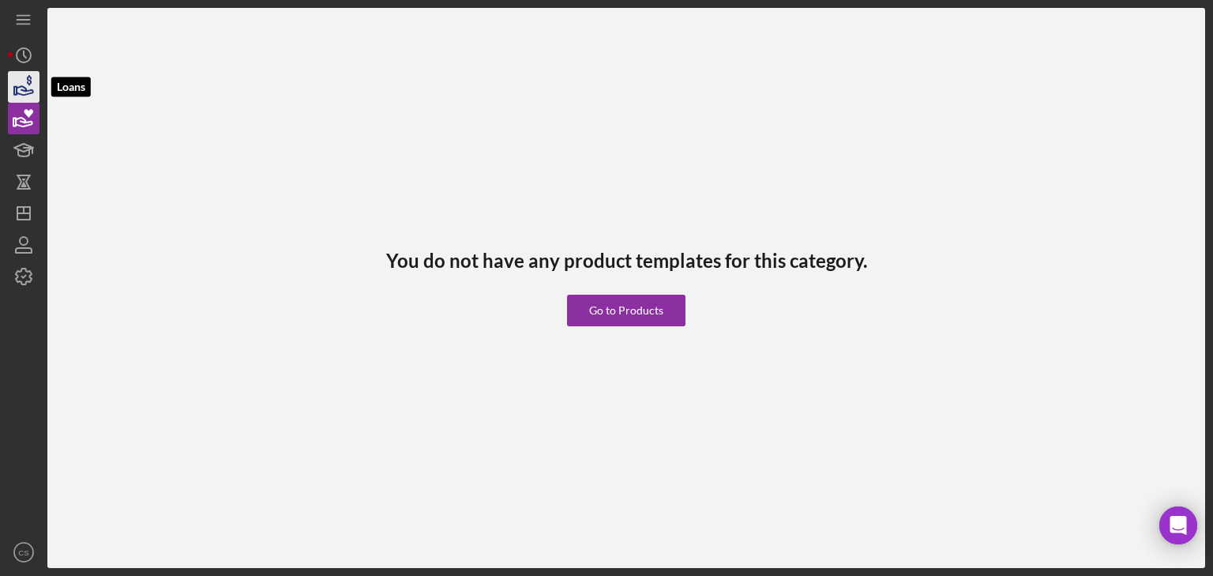
click at [29, 84] on icon "button" at bounding box center [29, 80] width 5 height 10
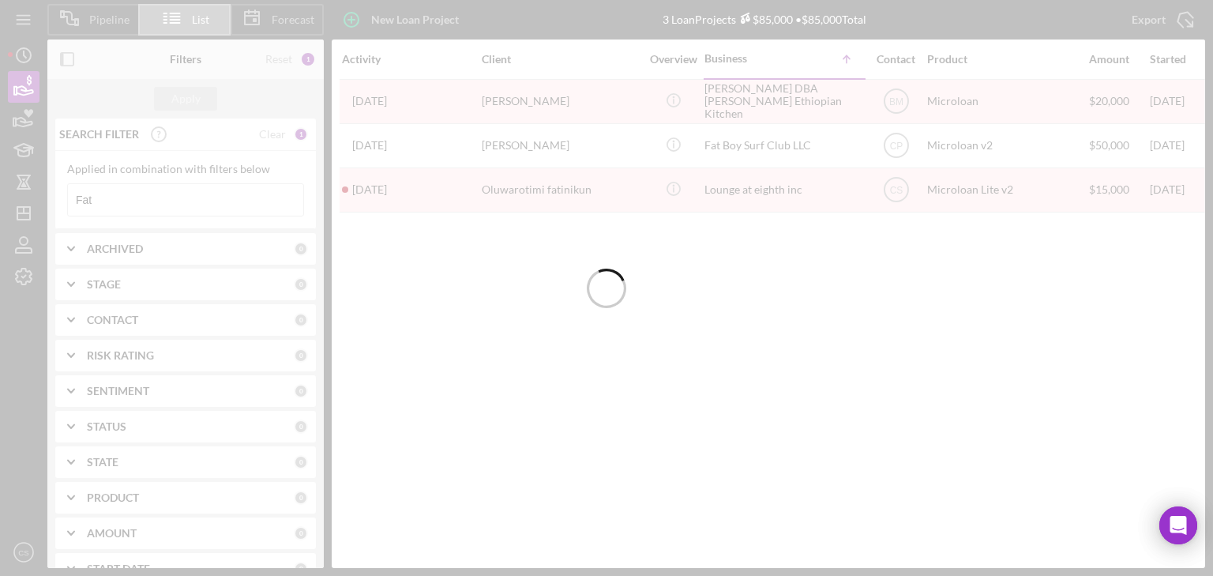
click at [136, 197] on input "Fat" at bounding box center [185, 200] width 235 height 32
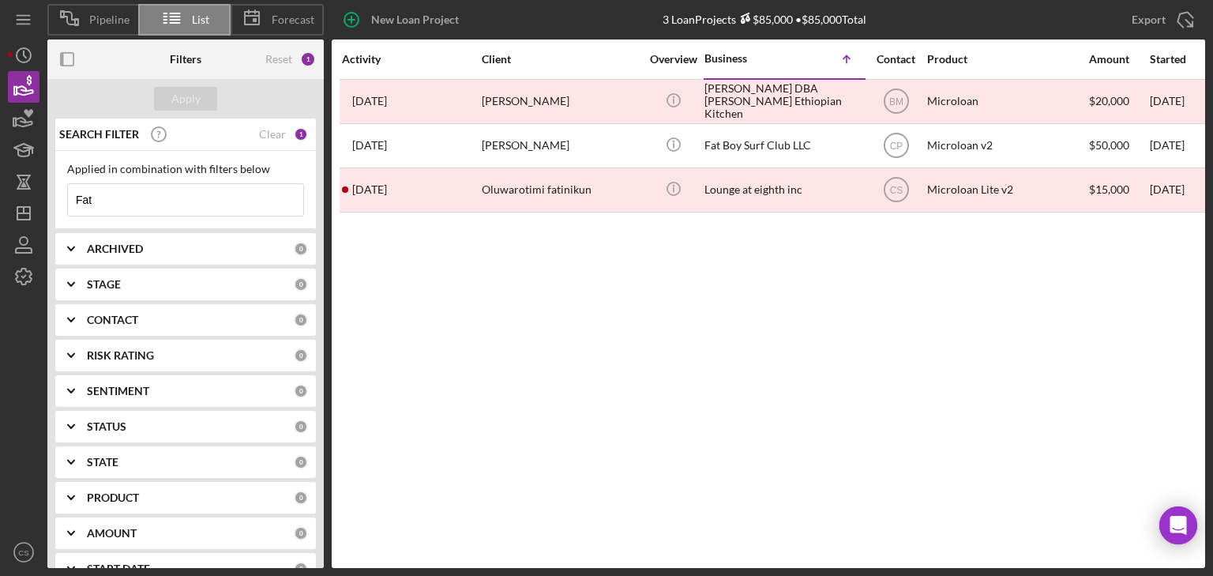
drag, startPoint x: 135, startPoint y: 197, endPoint x: 73, endPoint y: 202, distance: 62.5
click at [73, 202] on input "Fat" at bounding box center [185, 200] width 235 height 32
click at [158, 38] on span at bounding box center [171, 19] width 39 height 42
drag, startPoint x: 220, startPoint y: 208, endPoint x: 86, endPoint y: 209, distance: 134.2
click at [86, 209] on input "Fat" at bounding box center [185, 200] width 235 height 32
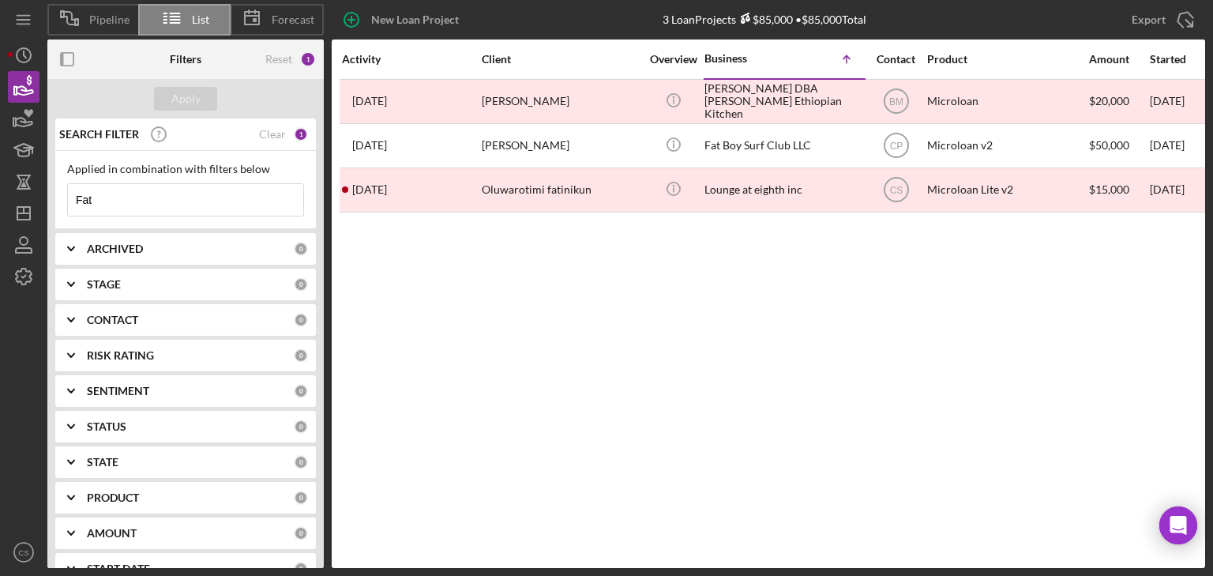
click at [122, 197] on input "Fat" at bounding box center [185, 200] width 235 height 32
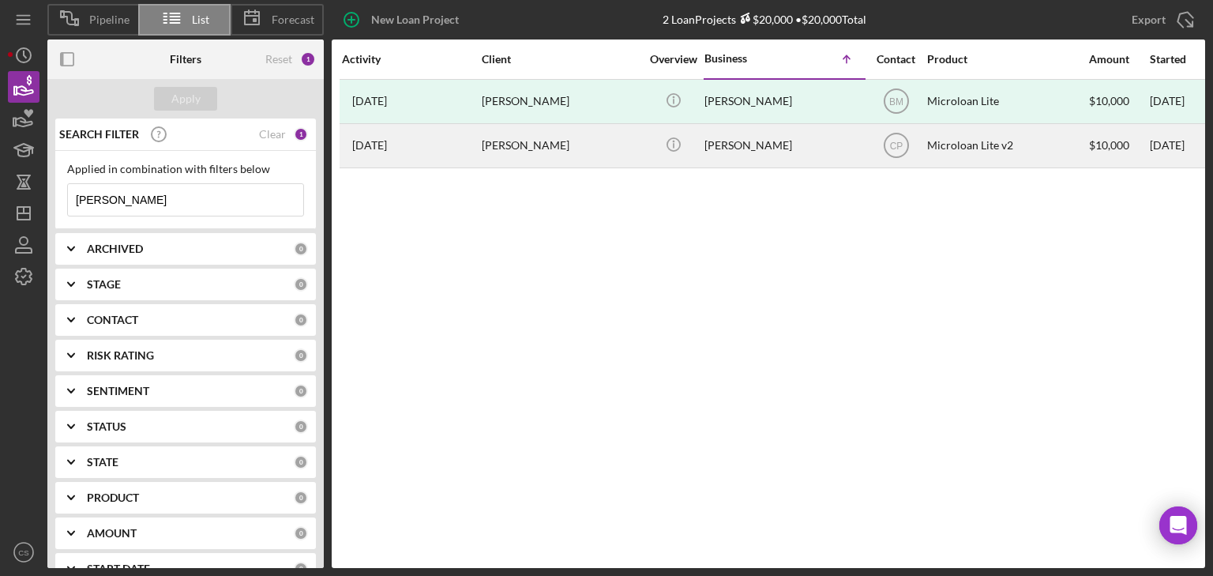
type input "Prado"
click at [522, 151] on div "Dominic Prado" at bounding box center [561, 146] width 158 height 42
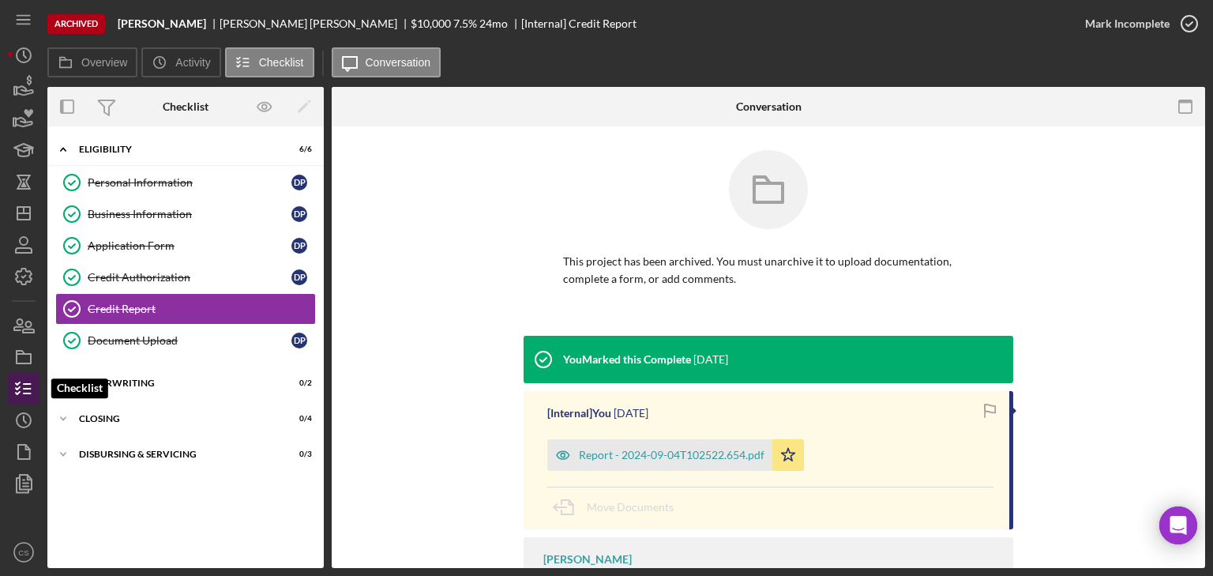
click at [33, 383] on icon "button" at bounding box center [23, 388] width 39 height 39
click at [124, 239] on div "Application Form" at bounding box center [190, 245] width 204 height 13
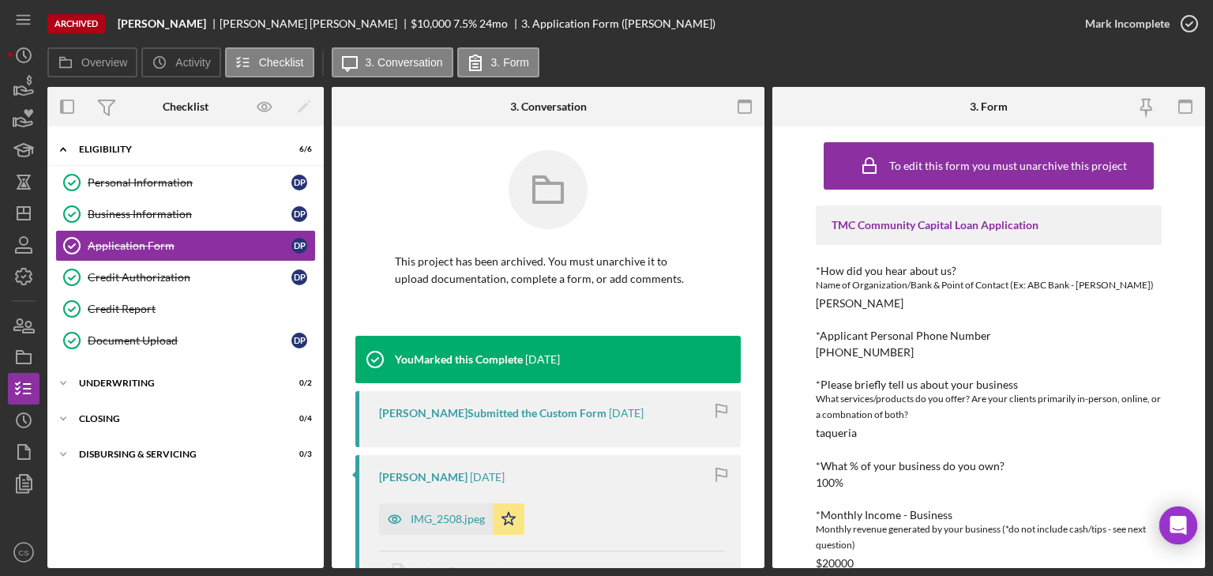
click at [737, 101] on icon "button" at bounding box center [745, 107] width 36 height 36
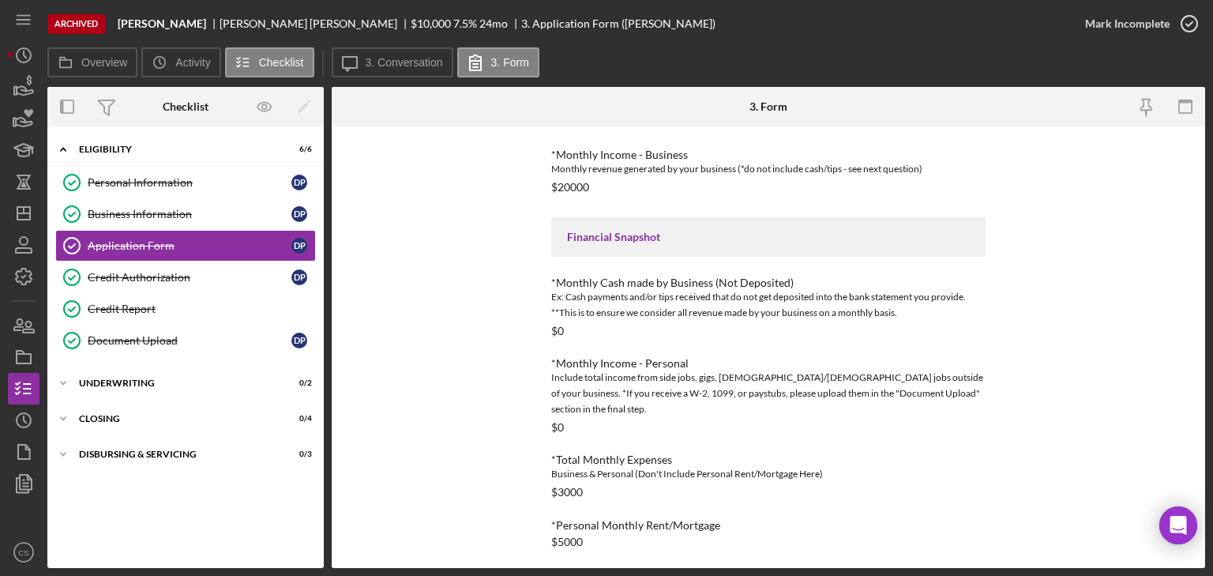
scroll to position [540, 0]
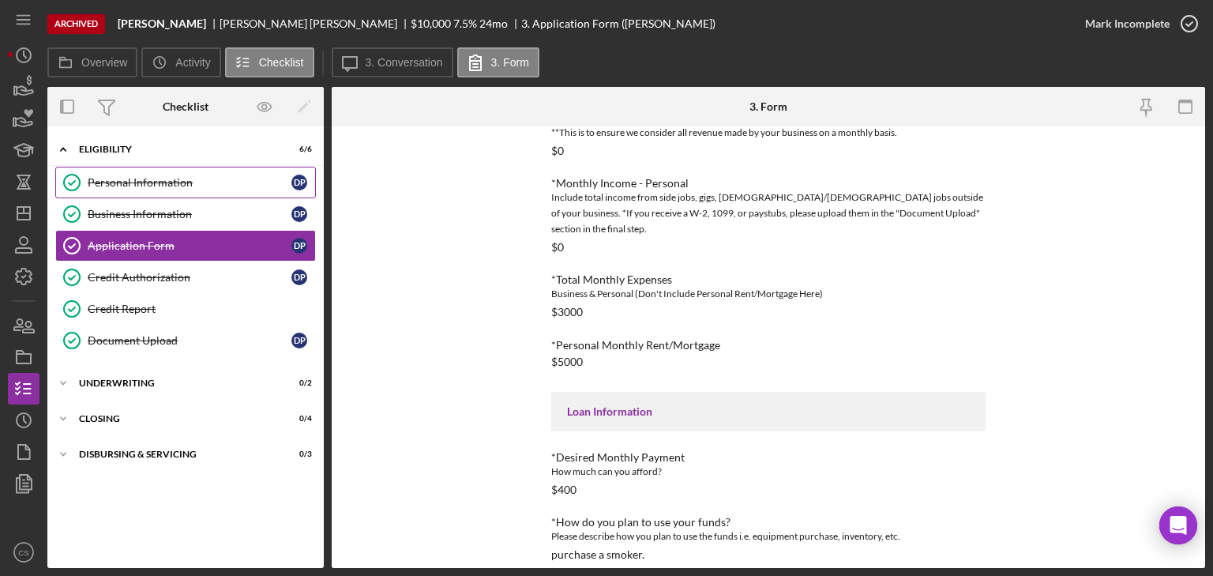
click at [126, 186] on div "Personal Information" at bounding box center [190, 182] width 204 height 13
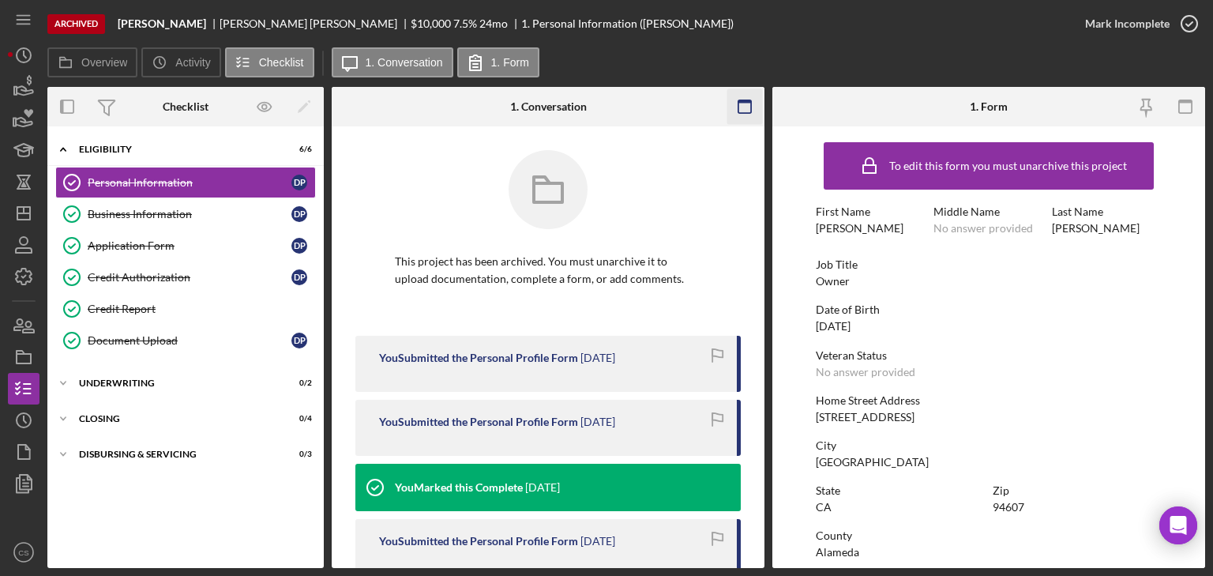
click at [736, 107] on icon "button" at bounding box center [745, 107] width 36 height 36
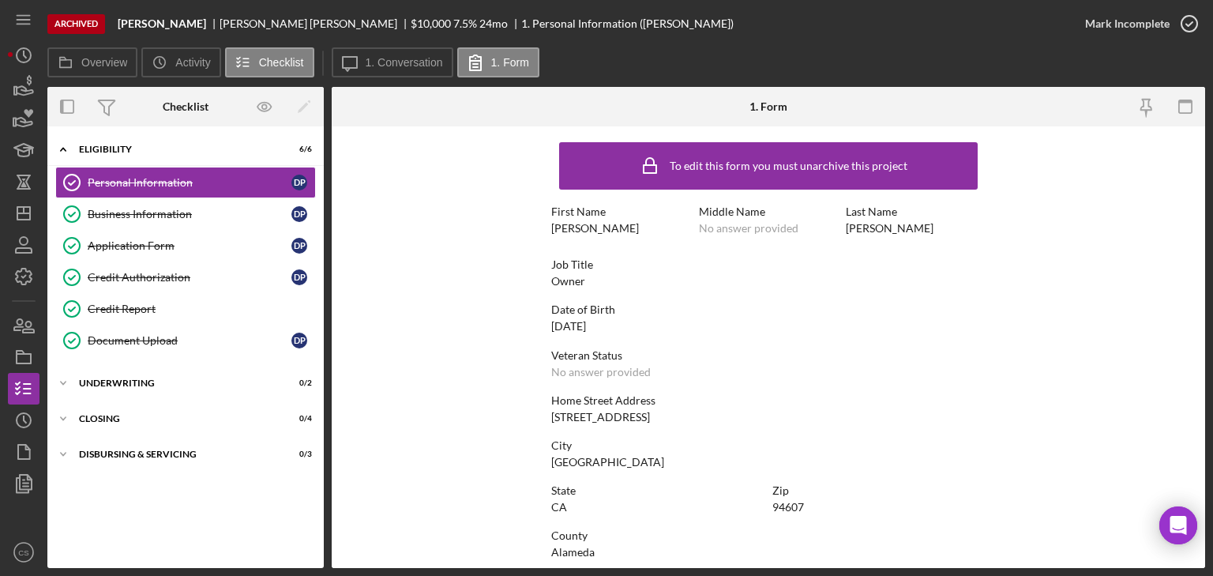
scroll to position [295, 0]
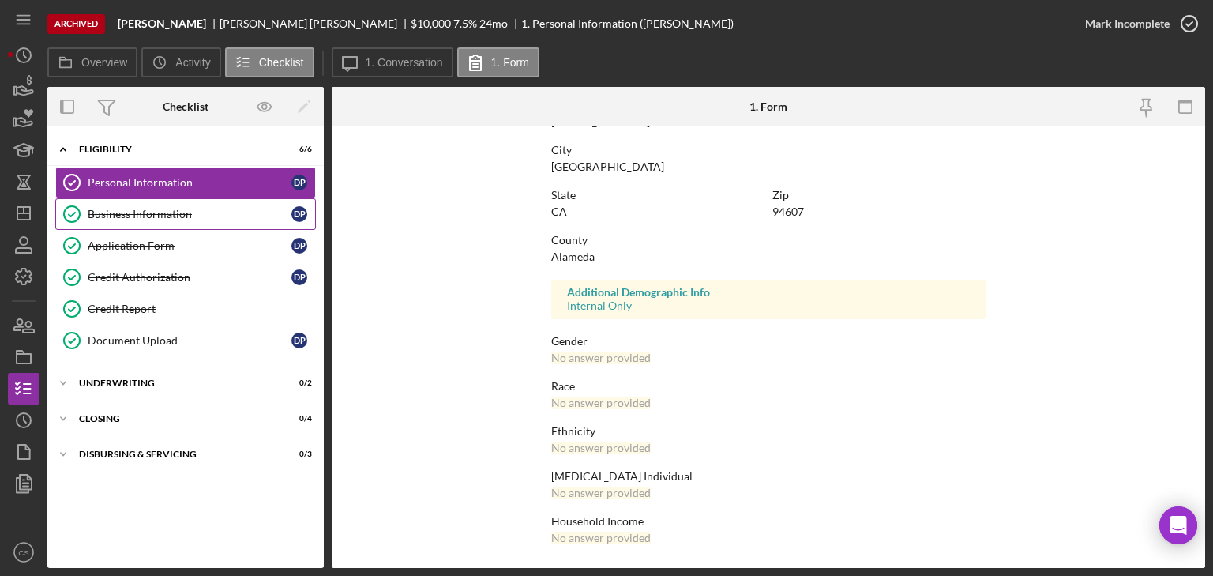
click at [166, 210] on div "Business Information" at bounding box center [190, 214] width 204 height 13
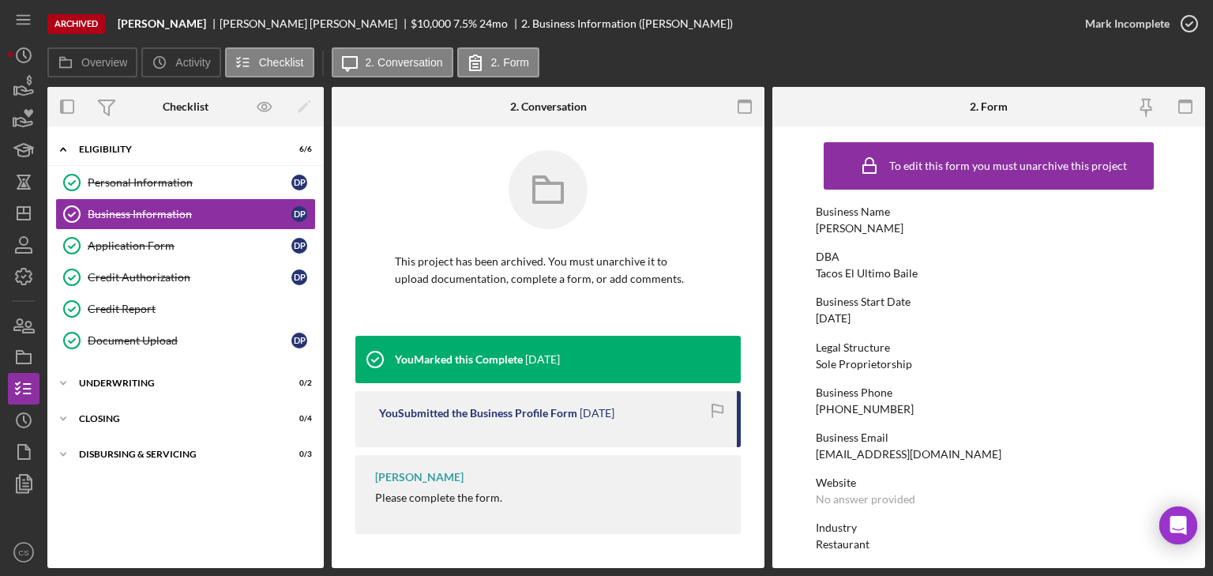
click at [744, 106] on icon "button" at bounding box center [745, 107] width 36 height 36
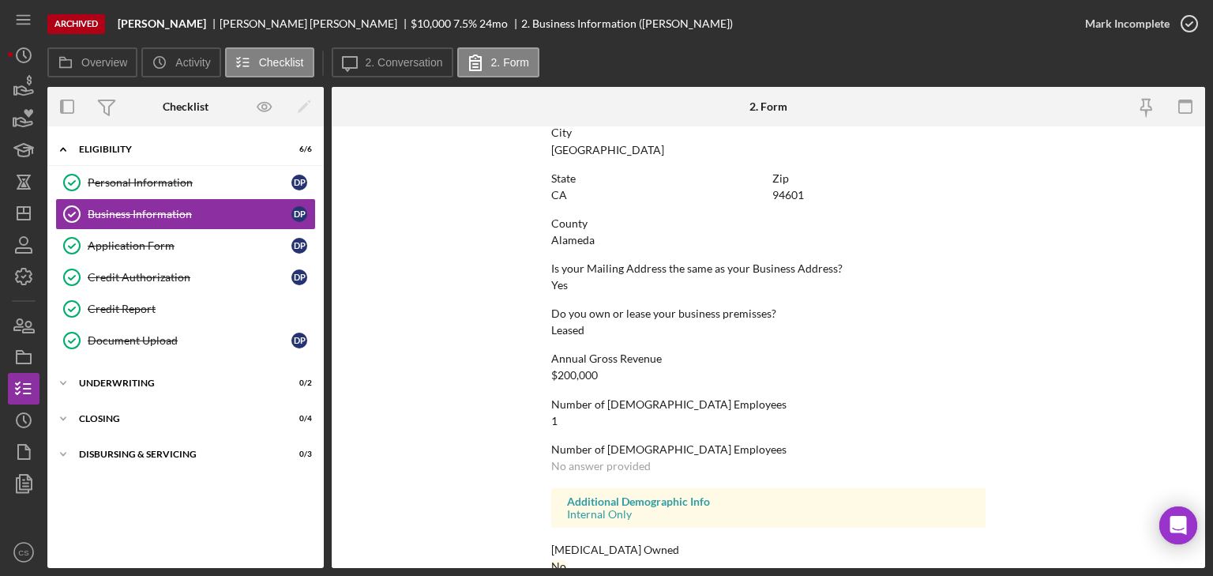
scroll to position [749, 0]
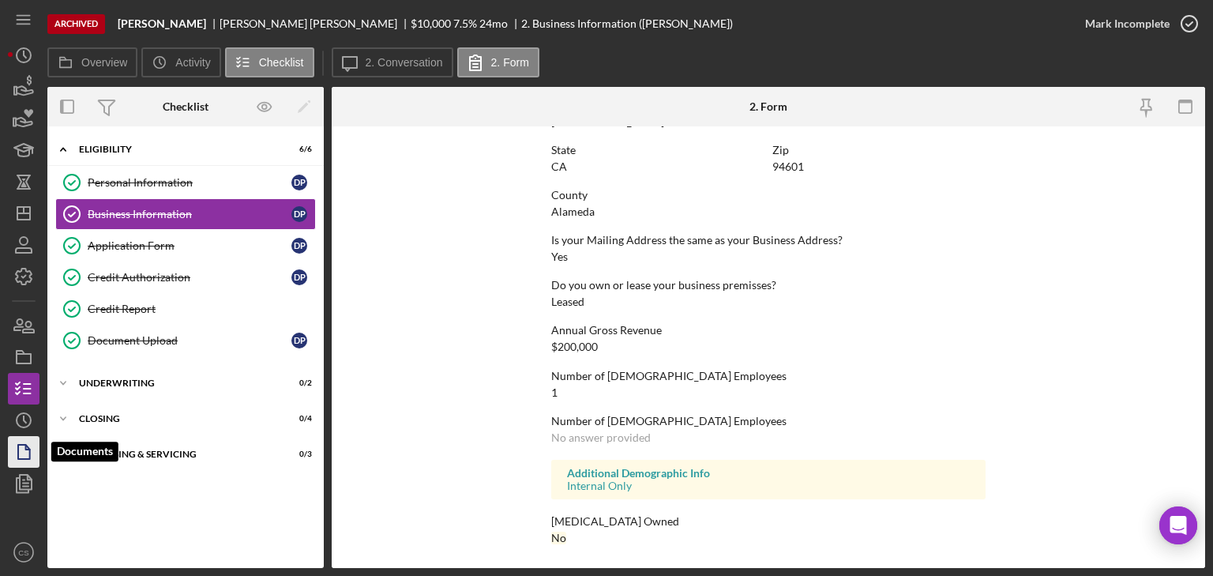
click at [23, 445] on icon "button" at bounding box center [23, 451] width 39 height 39
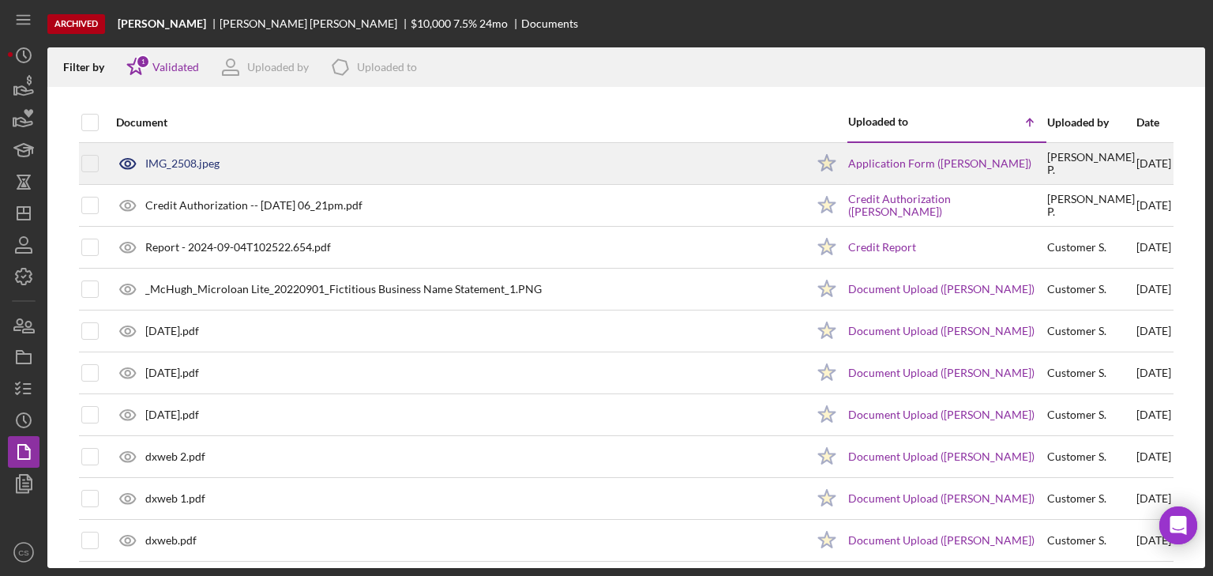
click at [170, 158] on div "IMG_2508.jpeg" at bounding box center [182, 163] width 74 height 13
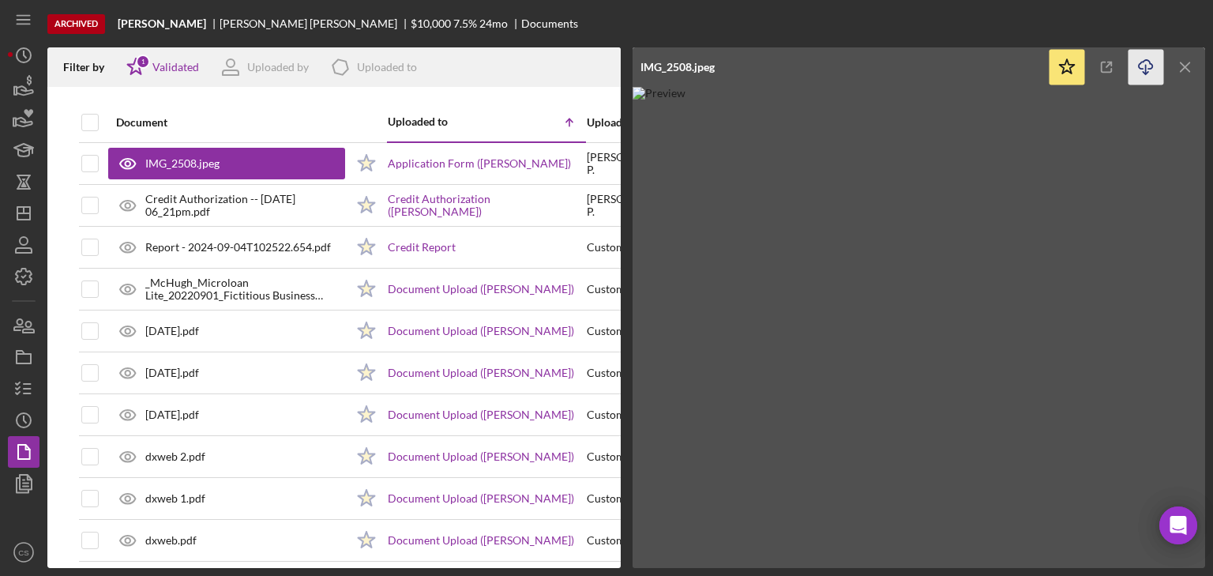
click at [1148, 69] on icon "Icon/Download" at bounding box center [1146, 68] width 36 height 36
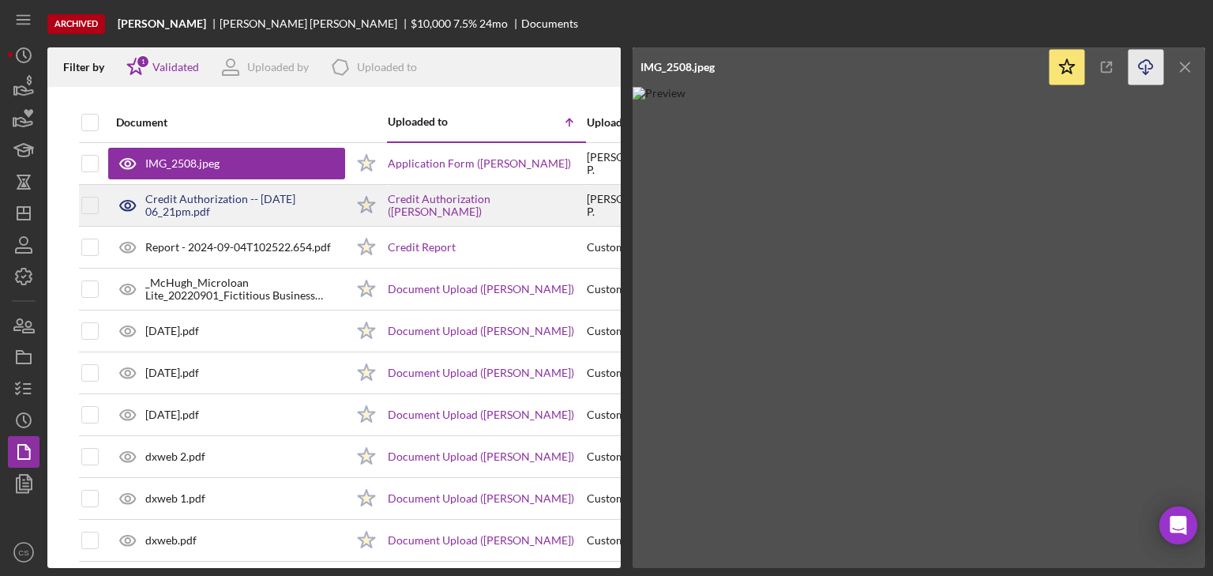
click at [174, 201] on div "Credit Authorization -- 2024-09-03 06_21pm.pdf" at bounding box center [245, 205] width 200 height 25
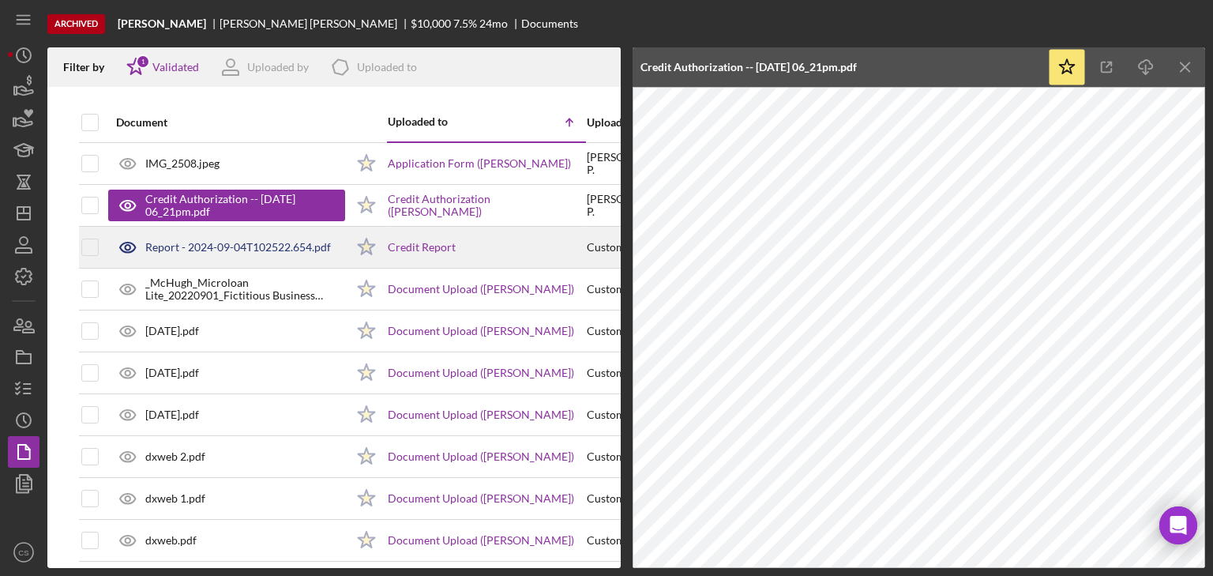
click at [193, 246] on div "Report - 2024-09-04T102522.654.pdf" at bounding box center [238, 247] width 186 height 13
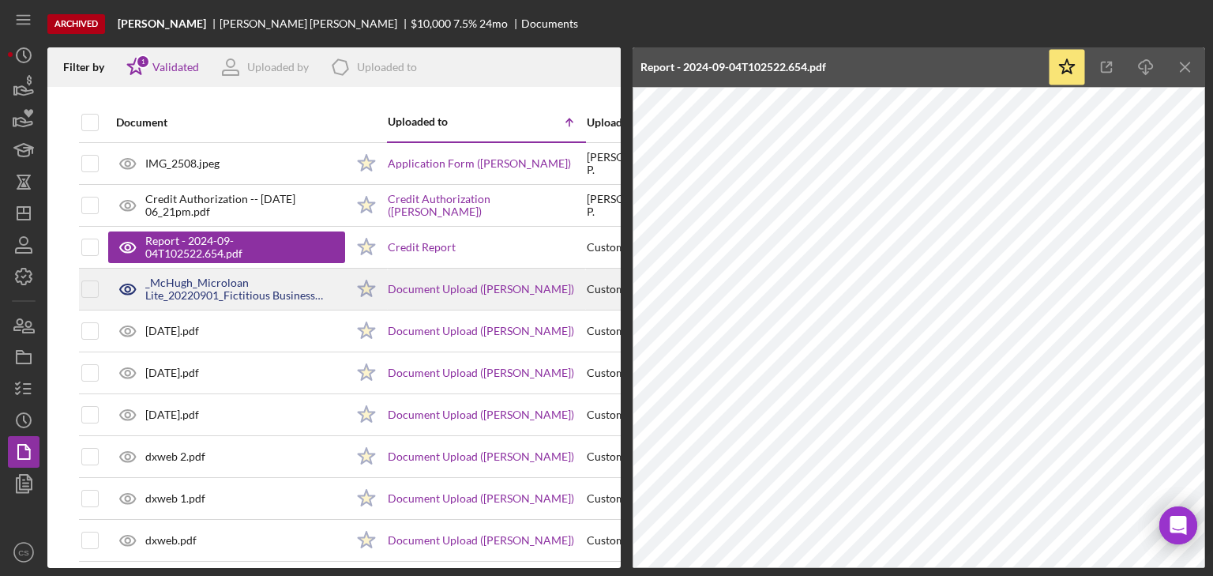
click at [183, 285] on div "_McHugh_Microloan Lite_20220901_Fictitious Business Name Statement_1.PNG" at bounding box center [245, 288] width 200 height 25
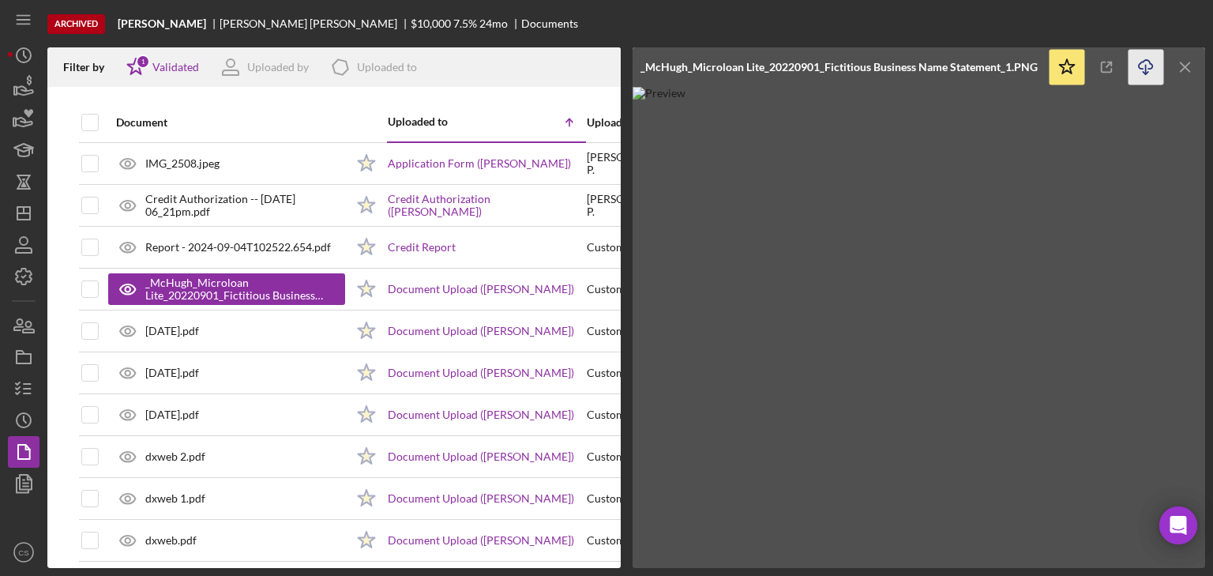
click at [1146, 65] on line "button" at bounding box center [1146, 69] width 0 height 9
click at [1184, 67] on line "button" at bounding box center [1184, 66] width 9 height 9
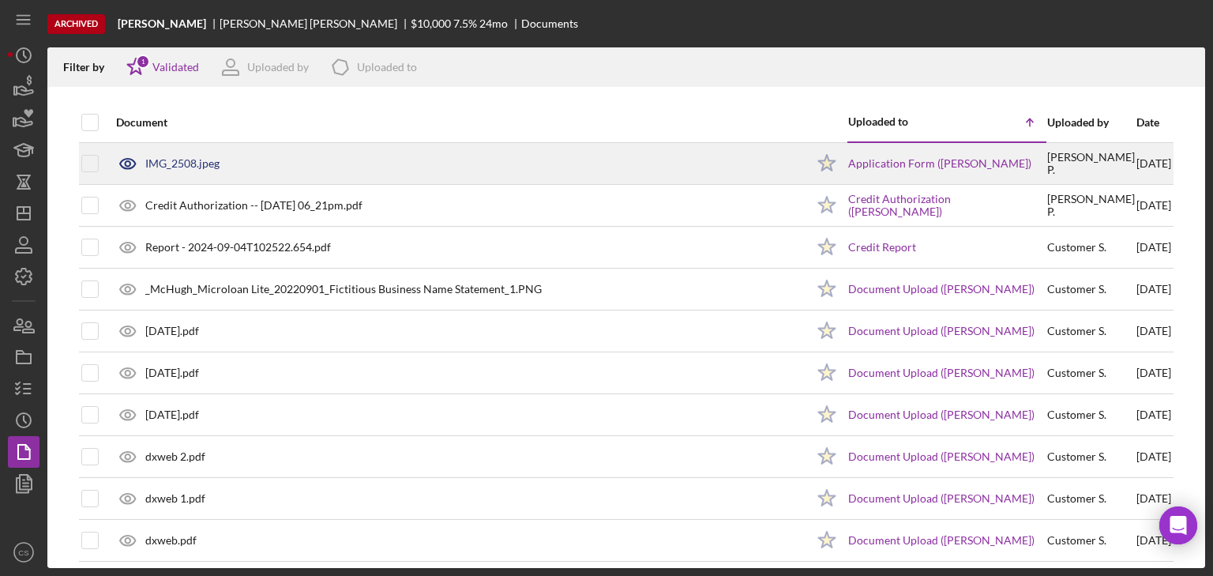
click at [188, 156] on div "IMG_2508.jpeg" at bounding box center [456, 163] width 697 height 39
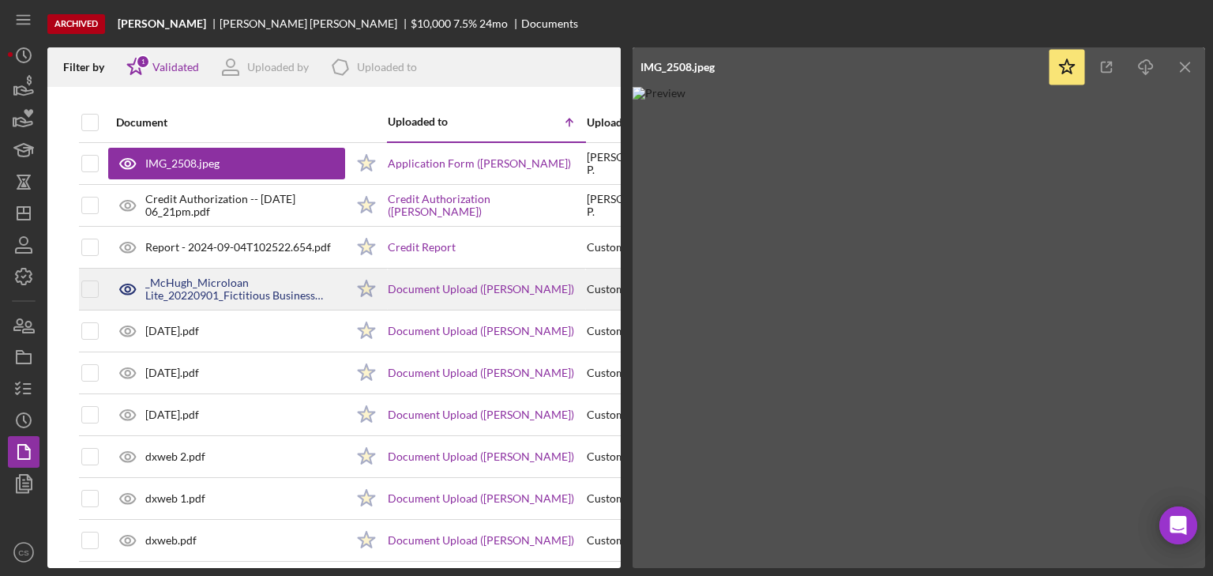
click at [231, 283] on div "_McHugh_Microloan Lite_20220901_Fictitious Business Name Statement_1.PNG" at bounding box center [245, 288] width 200 height 25
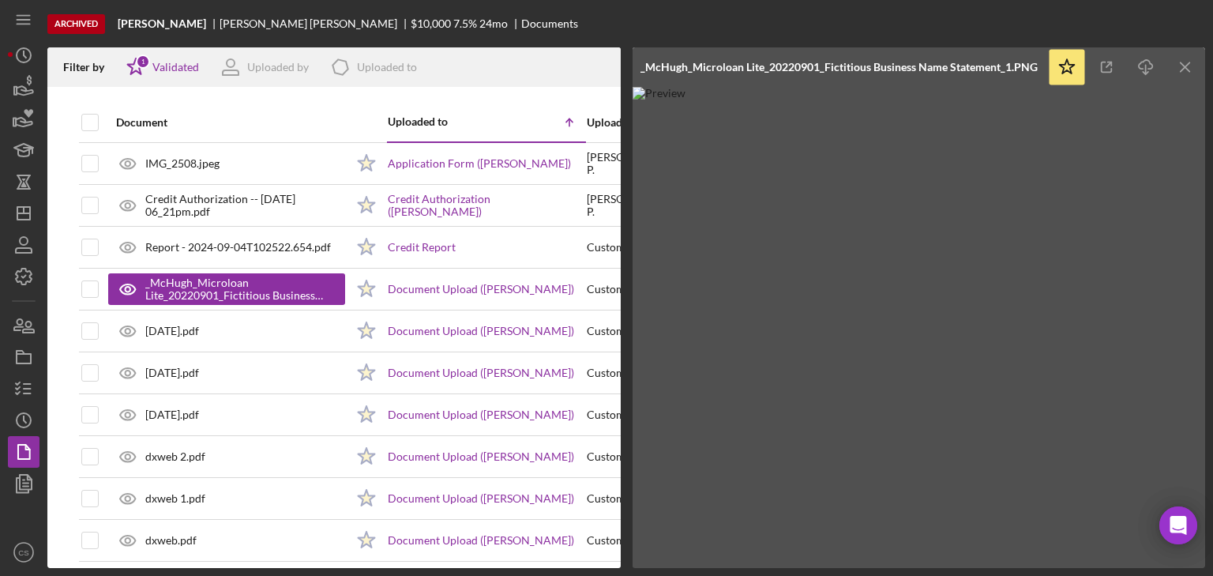
click at [1174, 65] on icon "Icon/Menu Close" at bounding box center [1186, 68] width 36 height 36
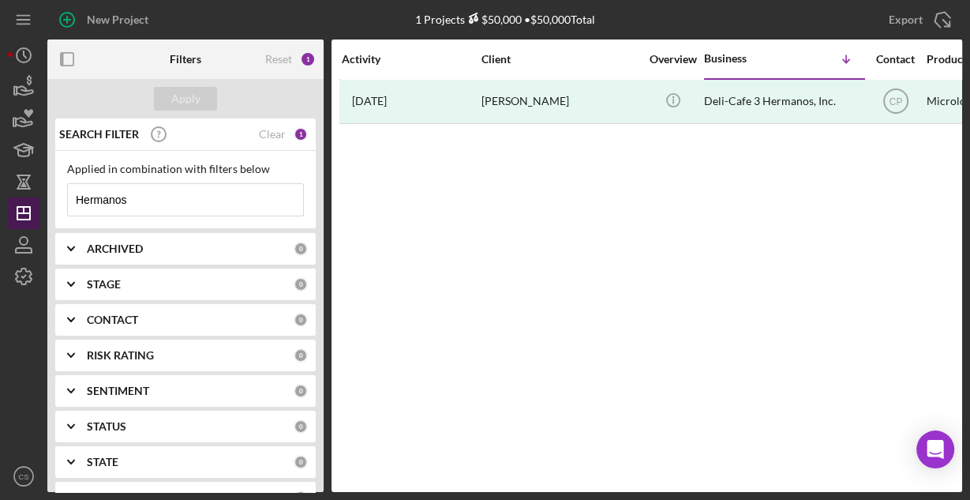
drag, startPoint x: 169, startPoint y: 203, endPoint x: 19, endPoint y: 206, distance: 150.0
click at [22, 206] on div "New Project 1 Projects $50,000 • $50,000 Total Hermanos Export Icon/Export Filt…" at bounding box center [485, 246] width 954 height 492
click at [203, 98] on button "Apply" at bounding box center [185, 99] width 63 height 24
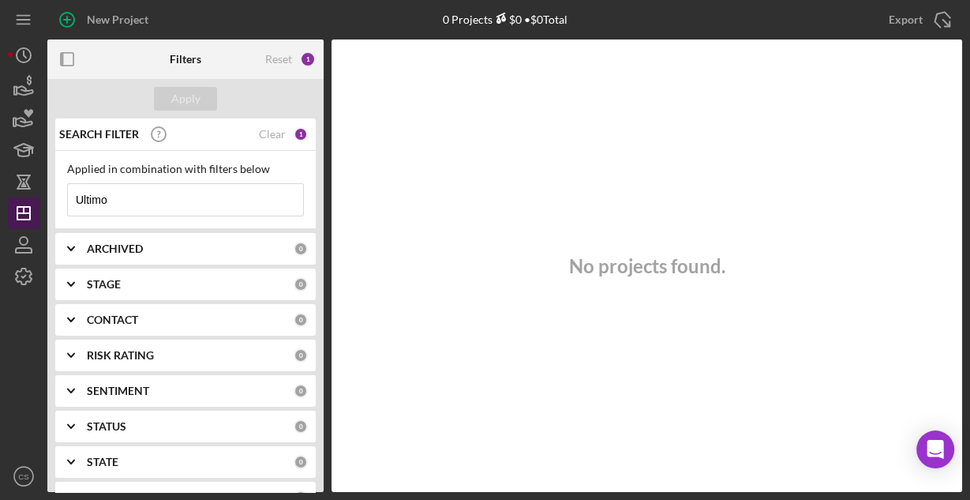
drag, startPoint x: 127, startPoint y: 201, endPoint x: 38, endPoint y: 203, distance: 89.2
click at [40, 203] on div "New Project 0 Projects $0 • $0 Total Hermanos Export Icon/Export Filters Reset …" at bounding box center [485, 246] width 954 height 492
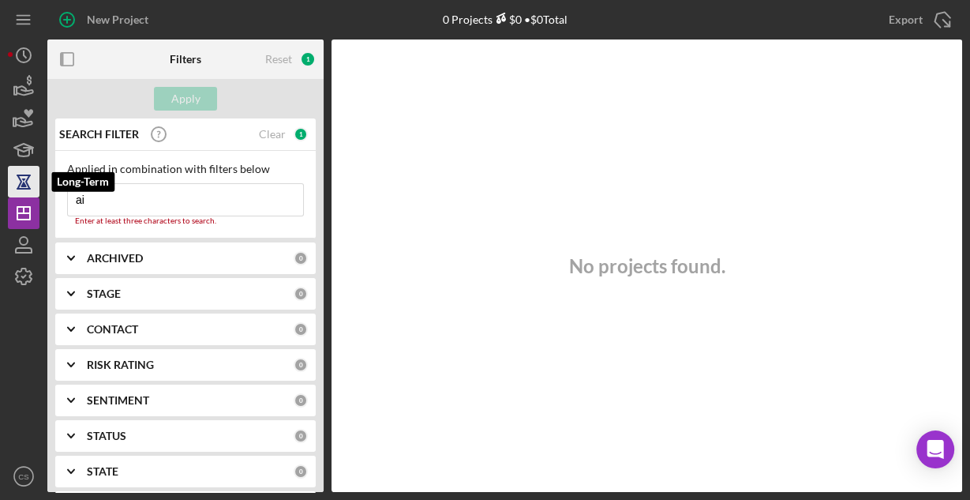
type input "a"
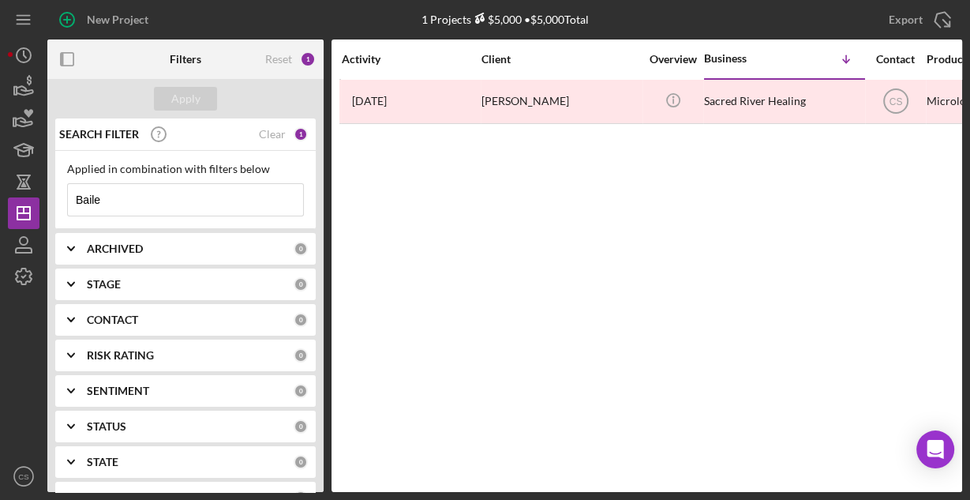
drag, startPoint x: 121, startPoint y: 196, endPoint x: 47, endPoint y: 200, distance: 73.5
click at [47, 200] on div "SEARCH FILTER Clear 1 Applied in combination with filters below Baile Icon/Menu…" at bounding box center [185, 304] width 276 height 373
click at [172, 96] on div "Apply" at bounding box center [185, 99] width 29 height 24
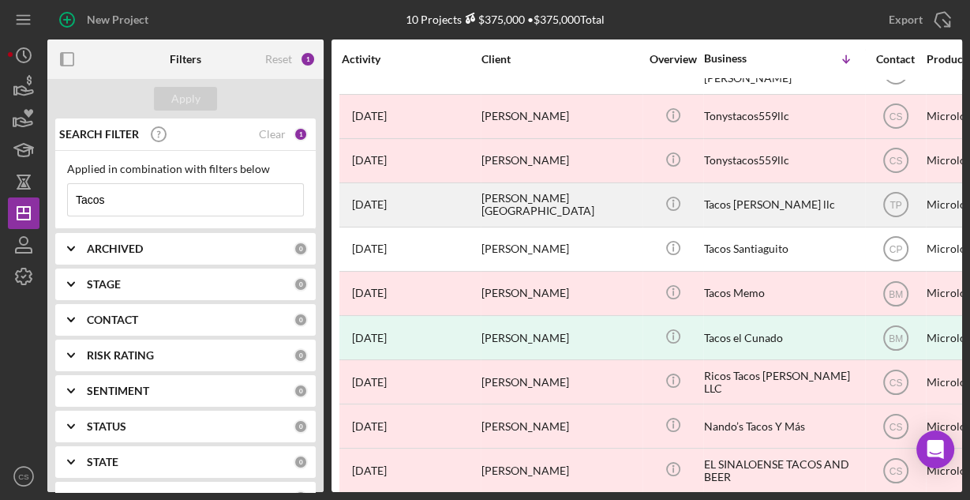
scroll to position [41, 0]
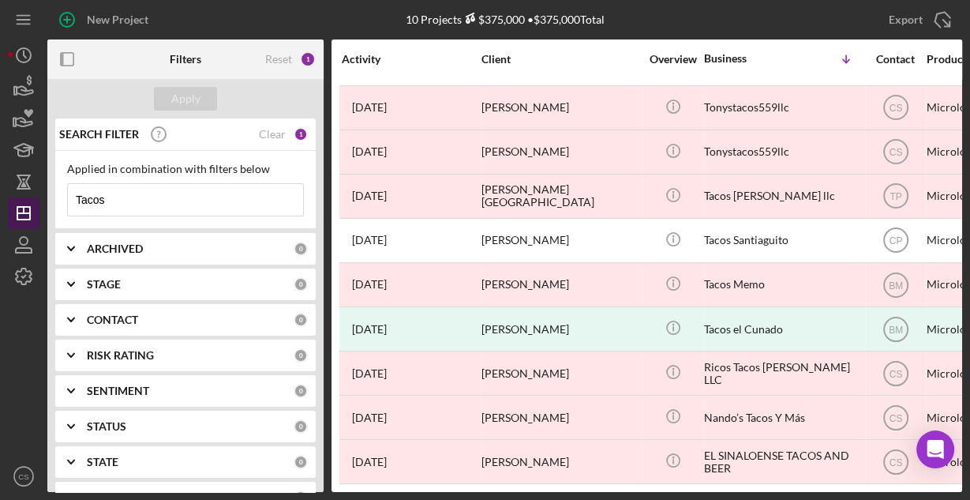
drag, startPoint x: 188, startPoint y: 192, endPoint x: 34, endPoint y: 214, distance: 155.5
click at [34, 214] on div "New Project 10 Projects $375,000 • $375,000 Total Hermanos Export Icon/Export F…" at bounding box center [485, 246] width 954 height 492
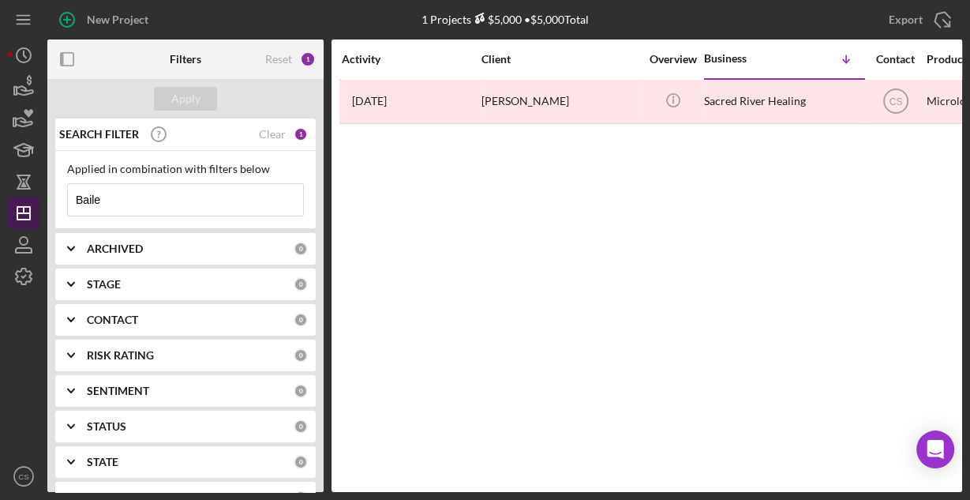
scroll to position [0, 0]
drag, startPoint x: 118, startPoint y: 204, endPoint x: 18, endPoint y: 206, distance: 99.5
click at [18, 206] on div "New Project 1 Projects $5,000 • $5,000 Total Hermanos Export Icon/Export Filter…" at bounding box center [485, 246] width 954 height 492
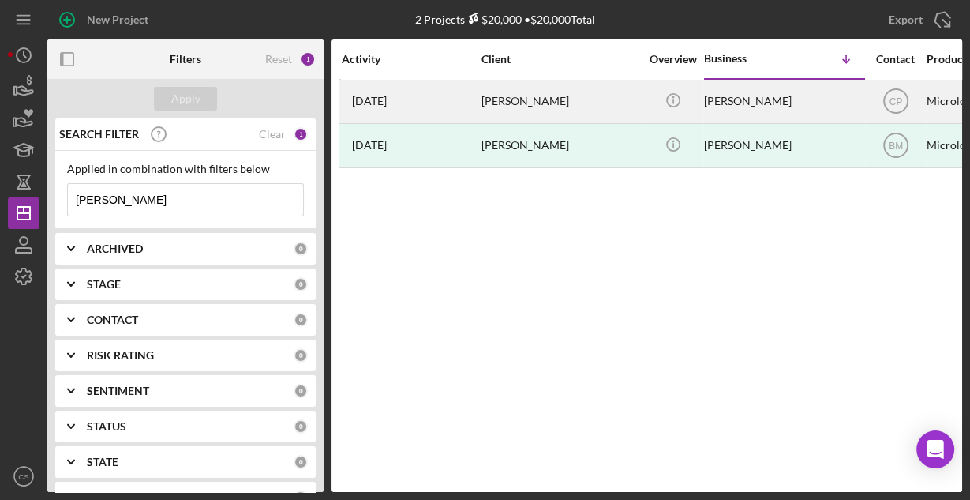
type input "[PERSON_NAME]"
click at [387, 98] on time "[DATE]" at bounding box center [369, 101] width 35 height 13
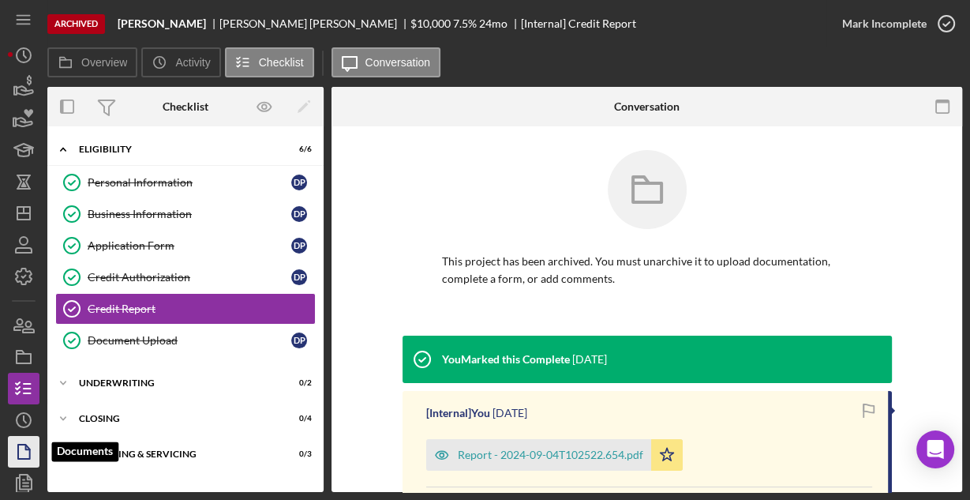
click at [27, 447] on polygon "button" at bounding box center [24, 451] width 12 height 14
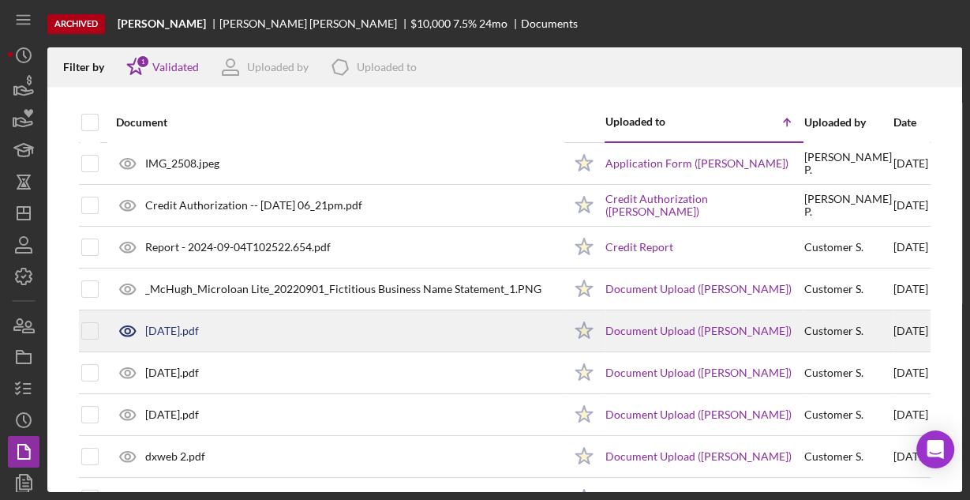
click at [175, 333] on div "August2024.pdf" at bounding box center [172, 330] width 54 height 13
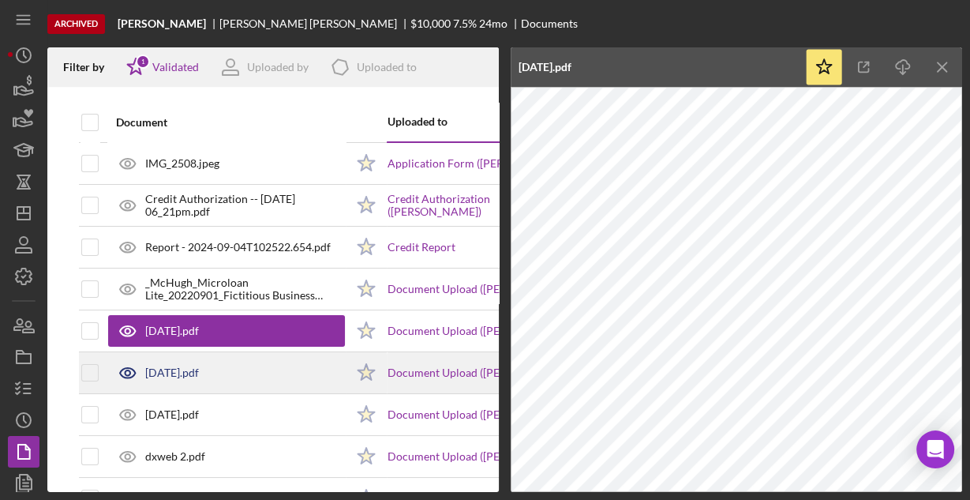
click at [140, 365] on icon at bounding box center [127, 372] width 39 height 39
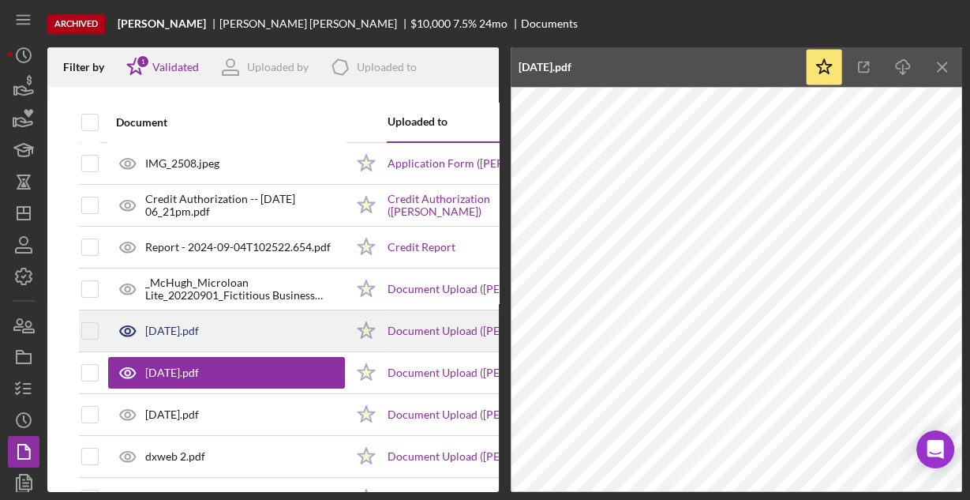
click at [172, 329] on div "August2024.pdf" at bounding box center [172, 330] width 54 height 13
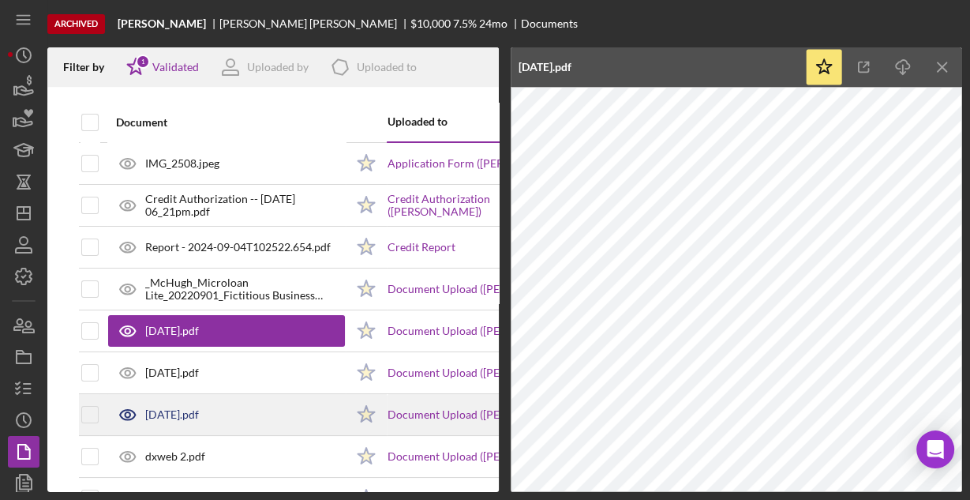
click at [169, 407] on div "June2024.pdf" at bounding box center [226, 414] width 237 height 39
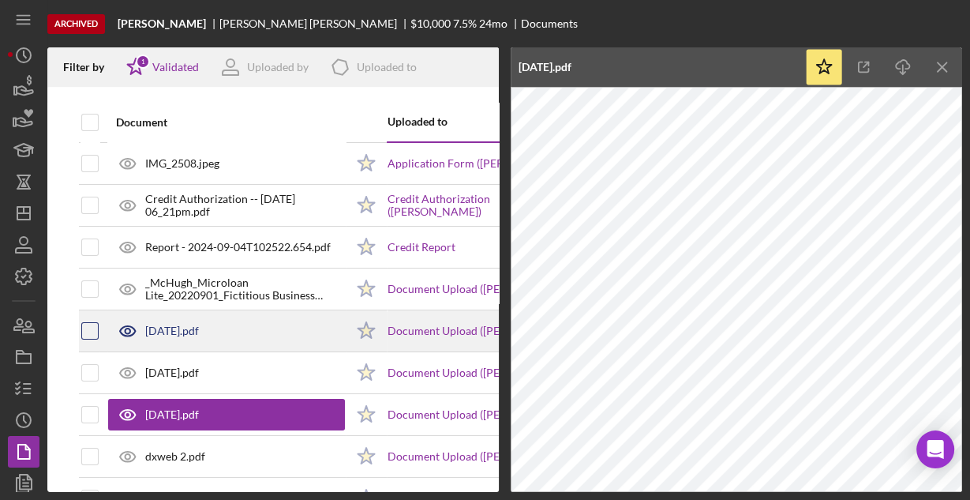
click at [95, 328] on input "checkbox" at bounding box center [90, 331] width 16 height 16
checkbox input "true"
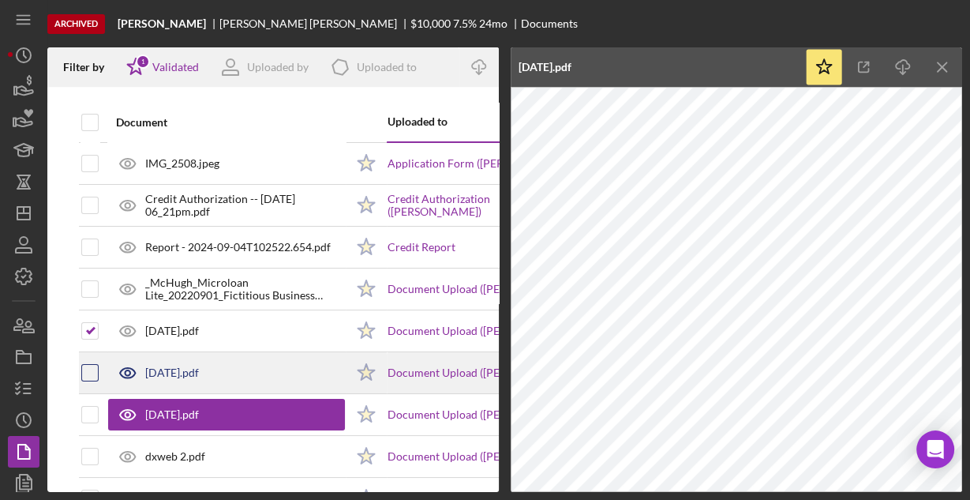
click at [92, 372] on input "checkbox" at bounding box center [90, 373] width 16 height 16
checkbox input "true"
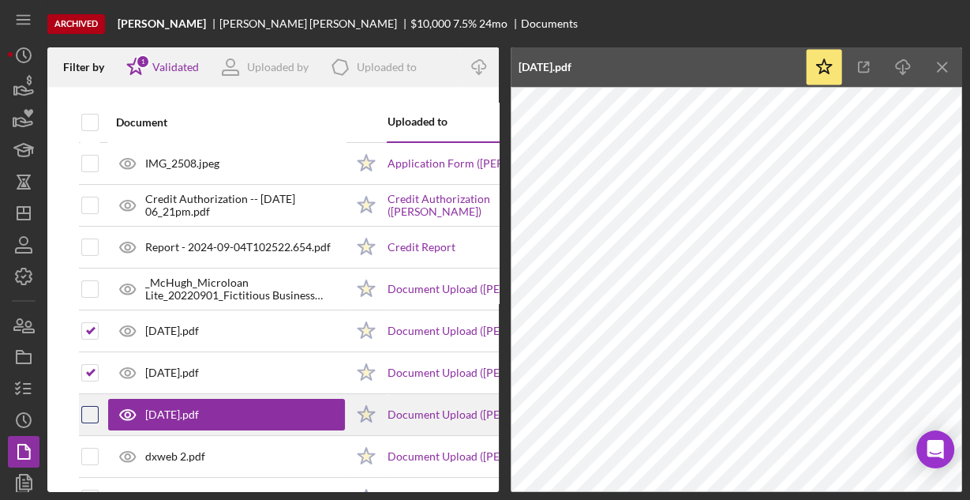
click at [87, 409] on input "checkbox" at bounding box center [90, 415] width 16 height 16
checkbox input "true"
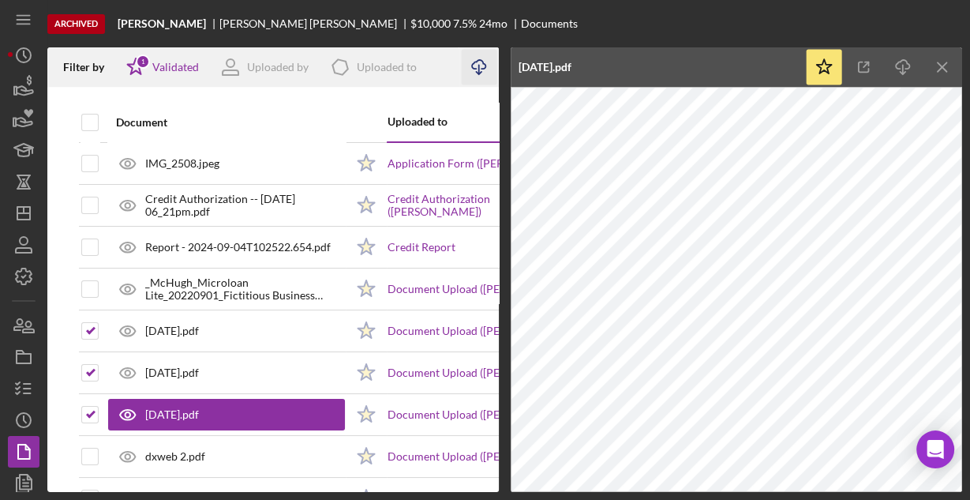
click at [480, 66] on icon "Icon/Download" at bounding box center [480, 68] width 36 height 36
click at [944, 75] on icon "Icon/Menu Close" at bounding box center [943, 68] width 36 height 36
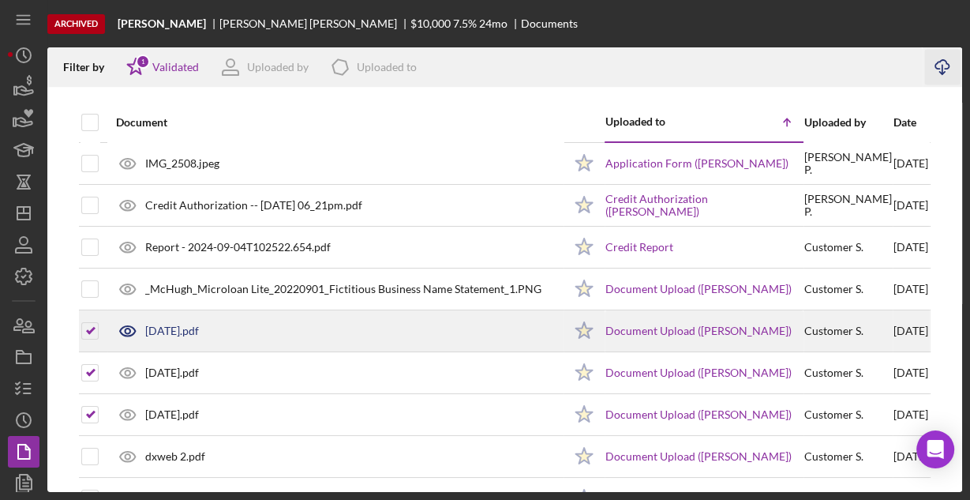
click at [208, 336] on div "August2024.pdf" at bounding box center [335, 330] width 455 height 39
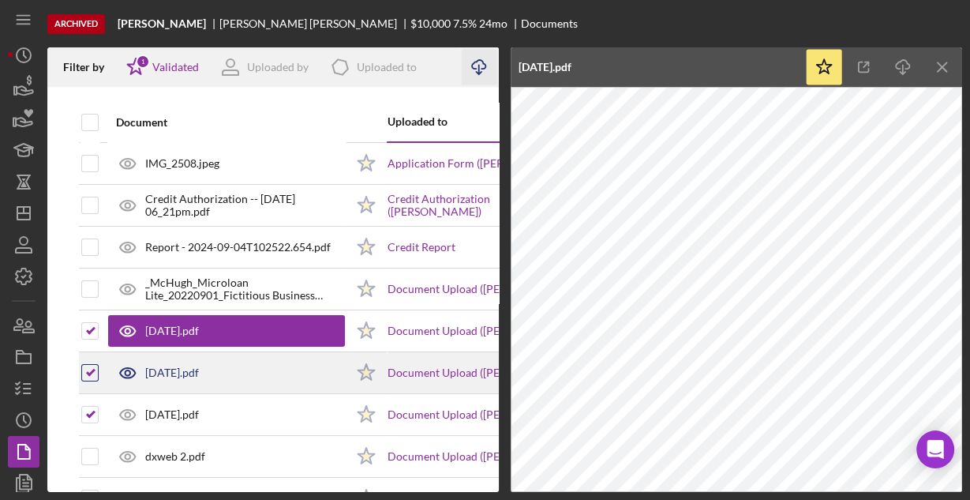
click at [89, 369] on input "checkbox" at bounding box center [90, 373] width 16 height 16
checkbox input "false"
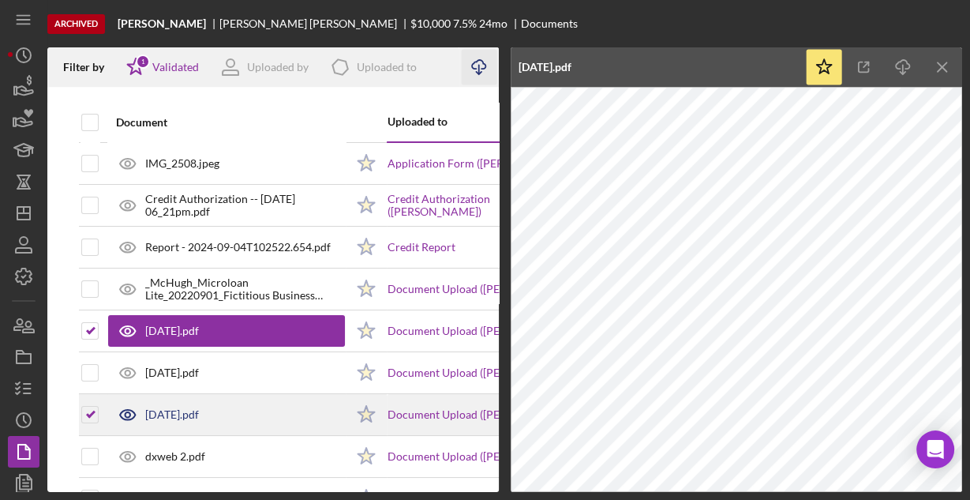
click at [82, 403] on div at bounding box center [89, 414] width 17 height 39
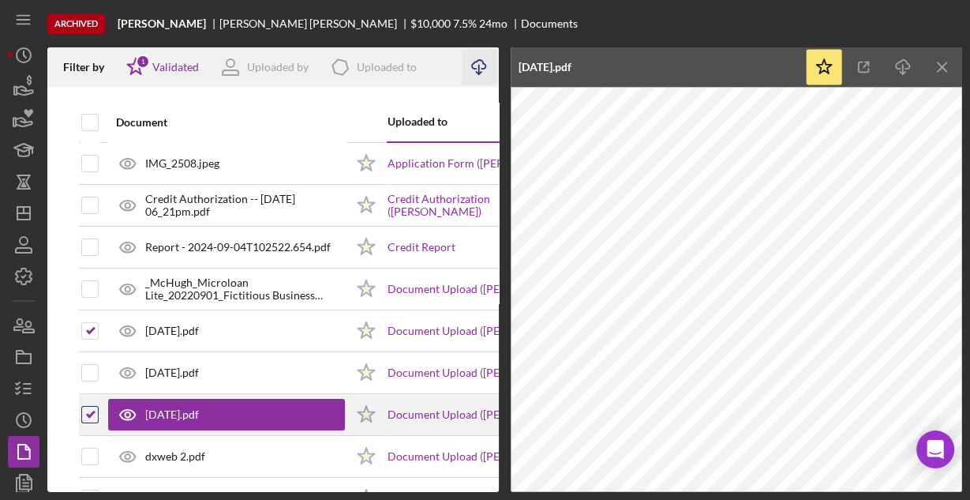
click at [90, 414] on input "checkbox" at bounding box center [90, 415] width 16 height 16
checkbox input "false"
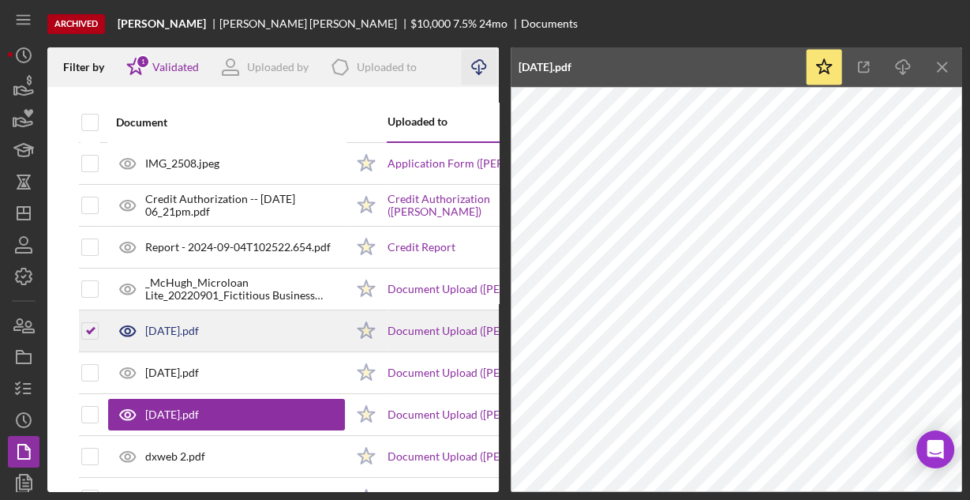
click at [179, 335] on div "August2024.pdf" at bounding box center [172, 330] width 54 height 13
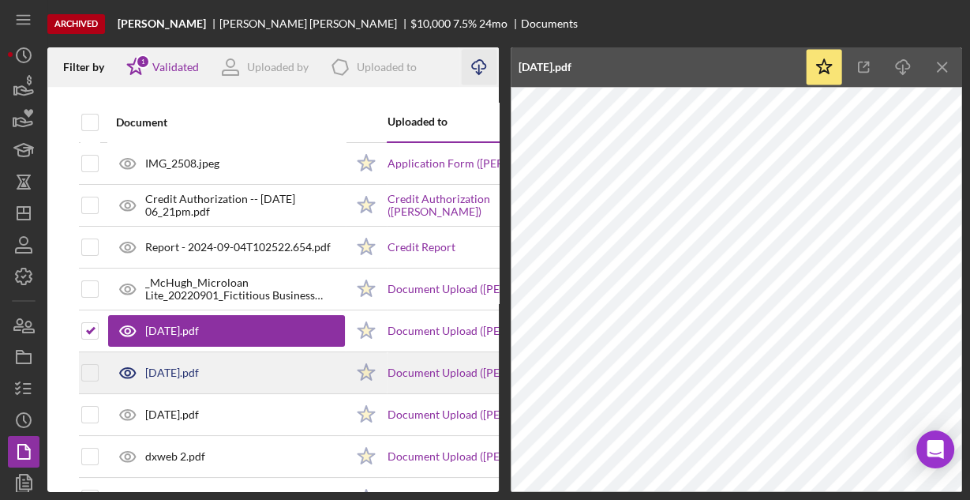
click at [190, 369] on div "July2024.pdf" at bounding box center [172, 372] width 54 height 13
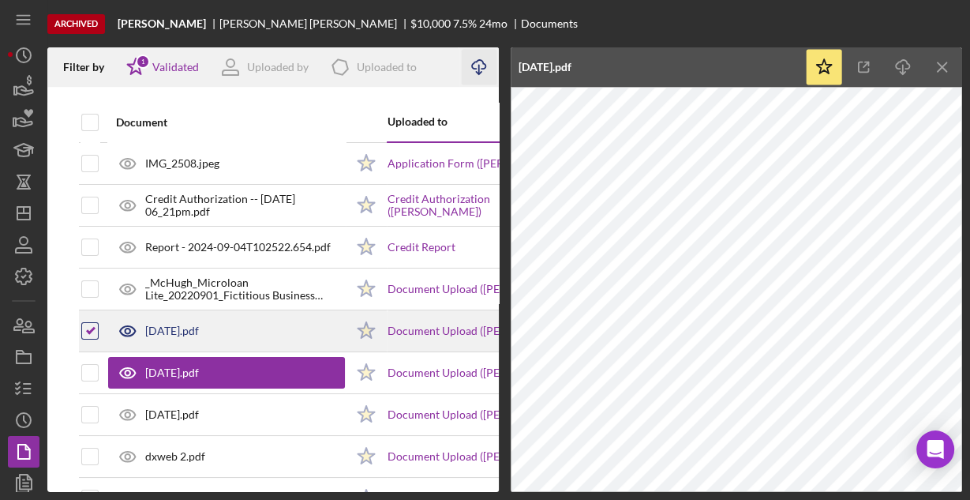
click at [89, 325] on input "checkbox" at bounding box center [90, 331] width 16 height 16
checkbox input "false"
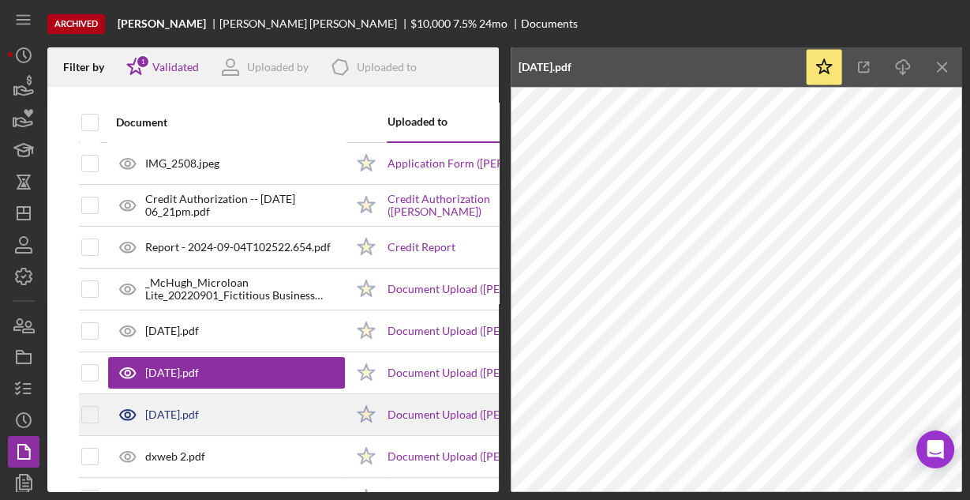
click at [183, 414] on div "June2024.pdf" at bounding box center [172, 414] width 54 height 13
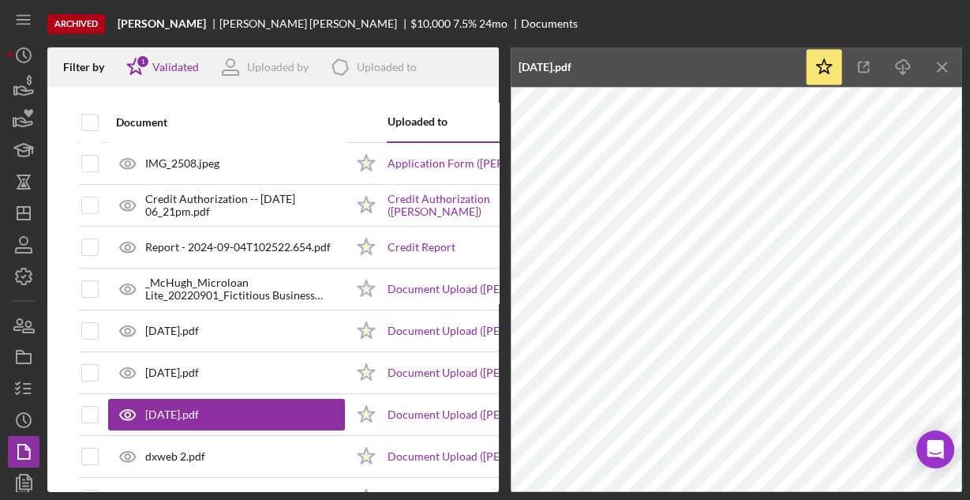
click at [553, 19] on div "Archived Dominic Prado Dominic Prado $10,000 7.5 % 24 mo Documents" at bounding box center [504, 23] width 915 height 47
drag, startPoint x: 943, startPoint y: 71, endPoint x: 933, endPoint y: 73, distance: 10.4
click at [943, 70] on icon "Icon/Menu Close" at bounding box center [943, 68] width 36 height 36
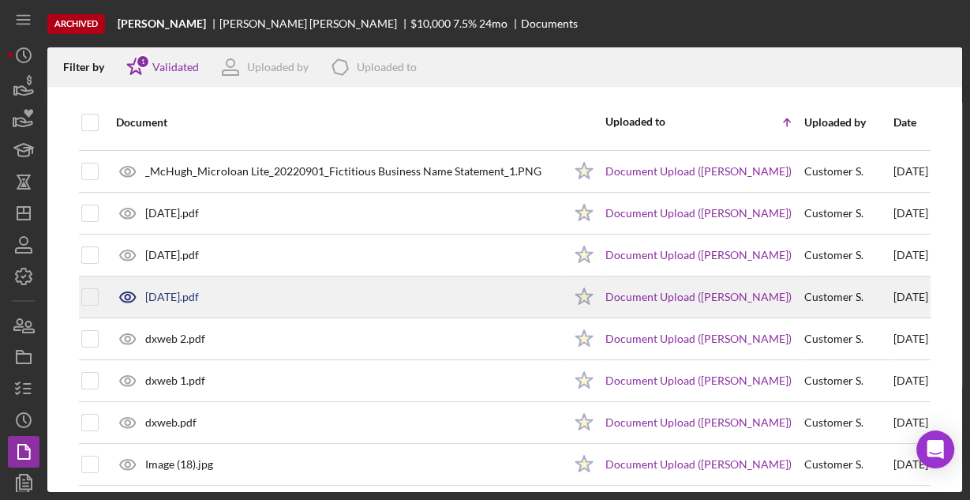
scroll to position [124, 0]
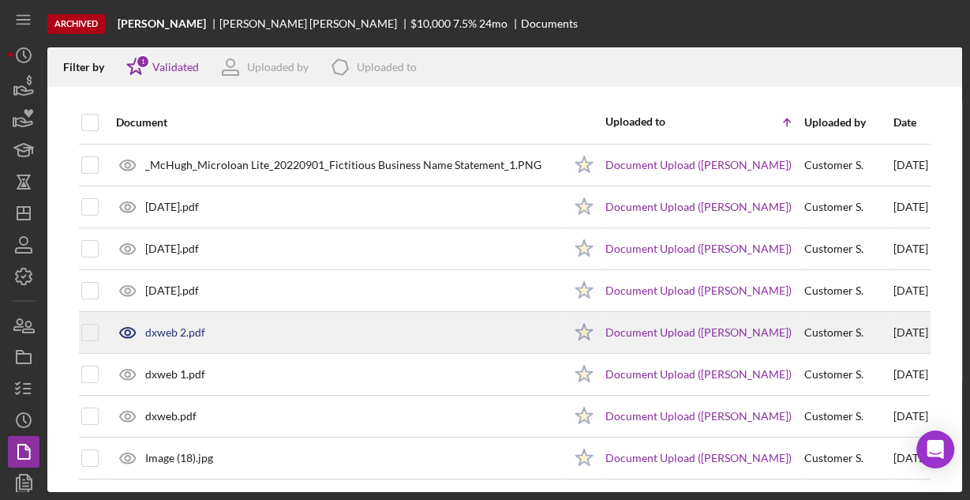
click at [159, 326] on div "dxweb 2.pdf" at bounding box center [175, 332] width 60 height 13
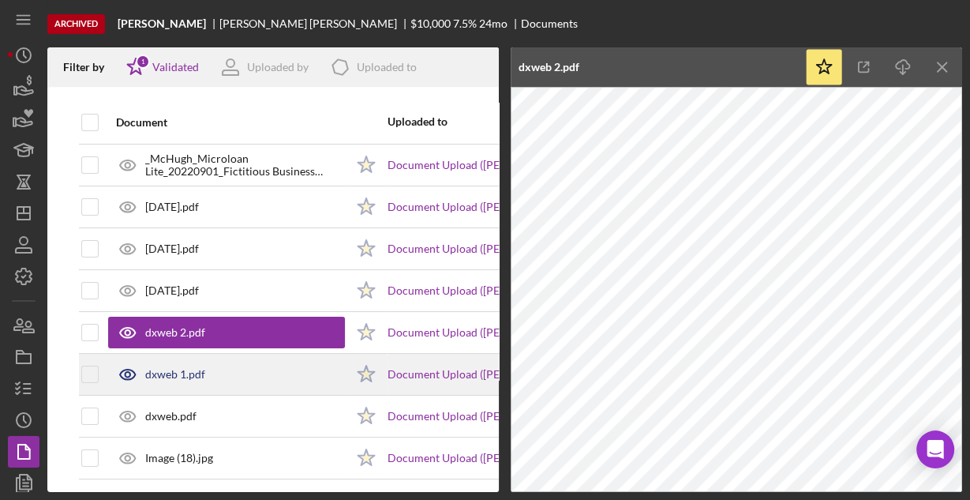
click at [167, 369] on div "dxweb 1.pdf" at bounding box center [175, 374] width 60 height 13
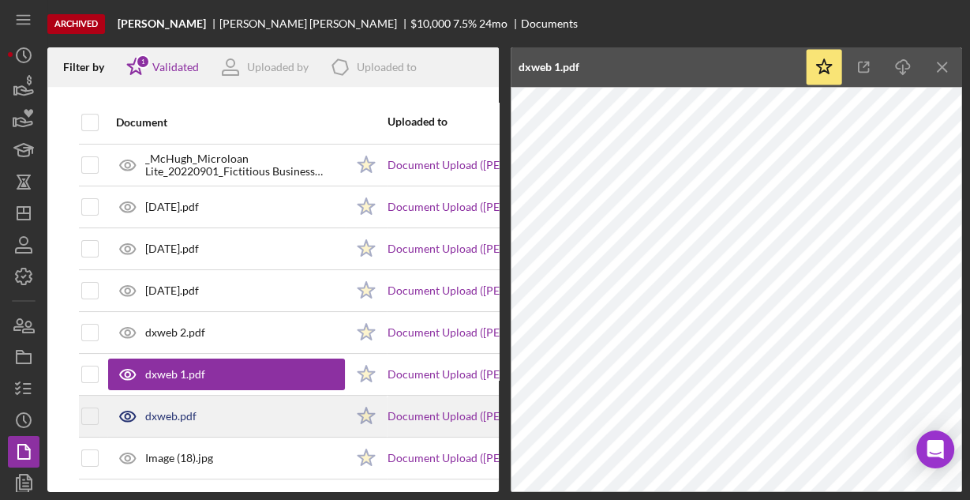
click at [179, 420] on div "dxweb.pdf" at bounding box center [226, 415] width 237 height 39
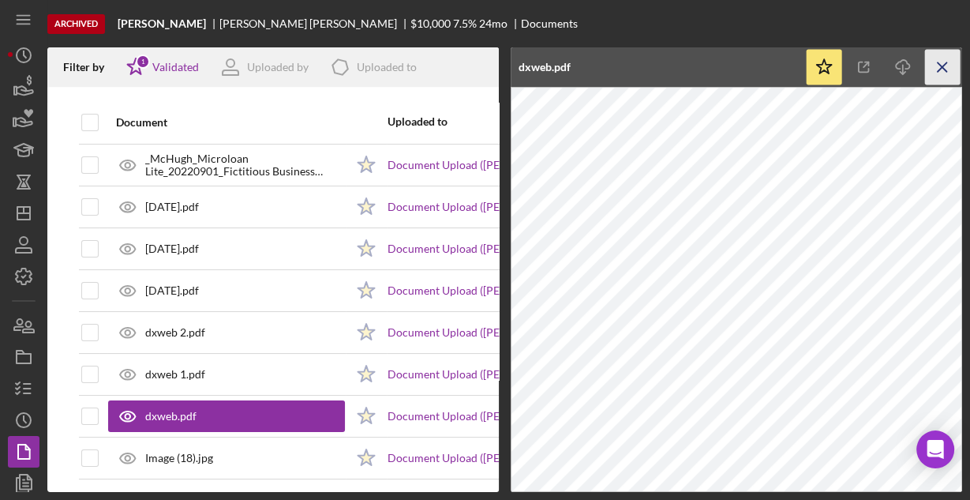
click at [947, 66] on icon "Icon/Menu Close" at bounding box center [943, 68] width 36 height 36
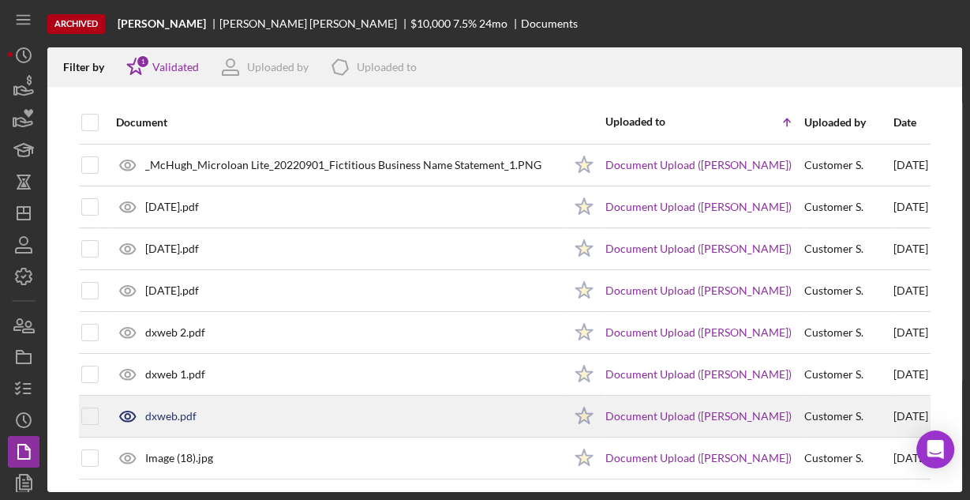
click at [166, 411] on div "dxweb.pdf" at bounding box center [170, 416] width 51 height 13
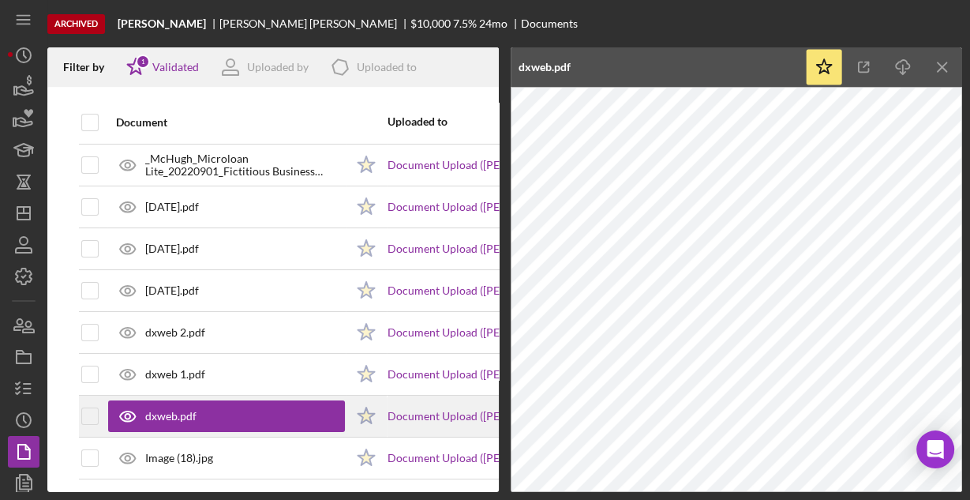
scroll to position [133, 0]
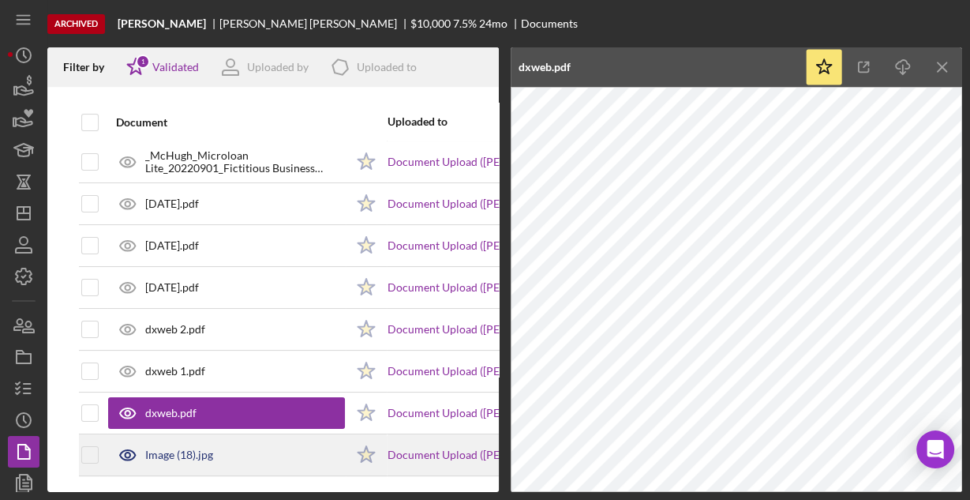
click at [175, 448] on div "Image (18).jpg" at bounding box center [179, 454] width 68 height 13
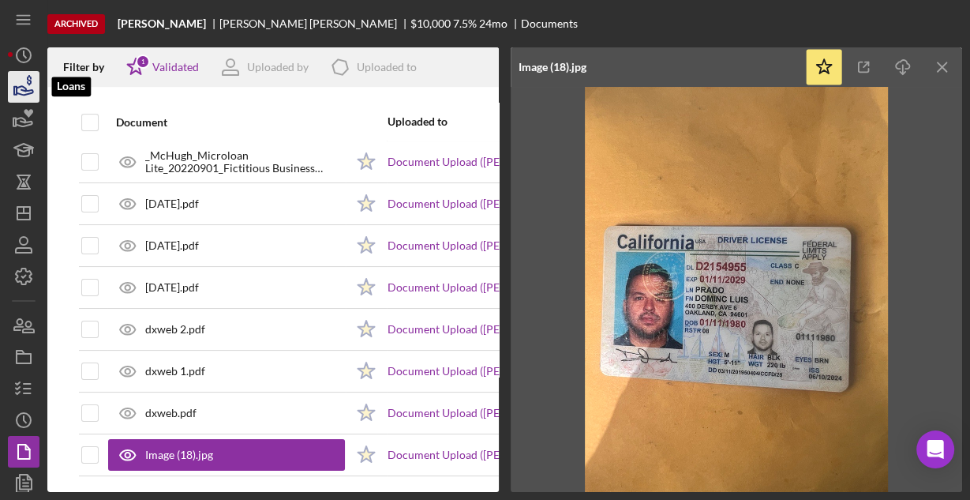
click at [24, 85] on icon "button" at bounding box center [23, 86] width 39 height 39
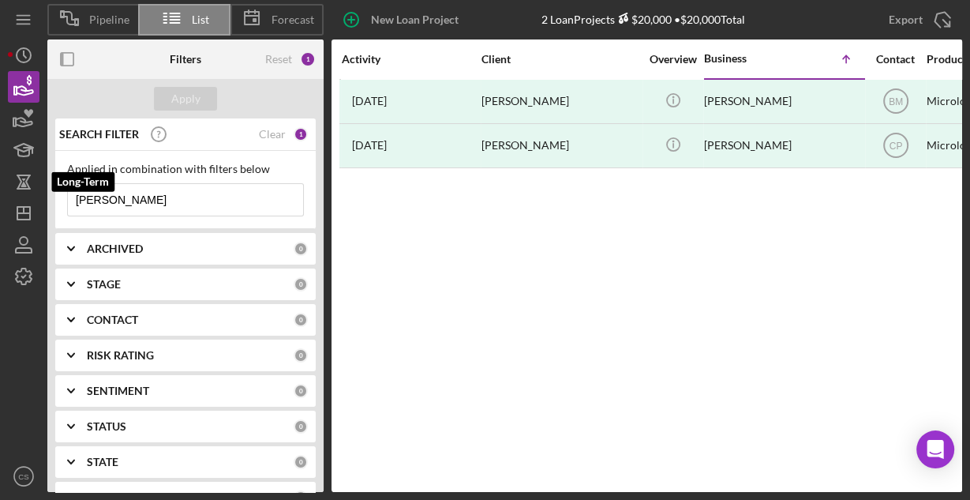
drag, startPoint x: 174, startPoint y: 196, endPoint x: 48, endPoint y: 172, distance: 128.5
click at [36, 187] on div "Pipeline List Forecast New Loan Project 2 Loan Projects $20,000 • $20,000 Total…" at bounding box center [485, 246] width 954 height 492
type input "A"
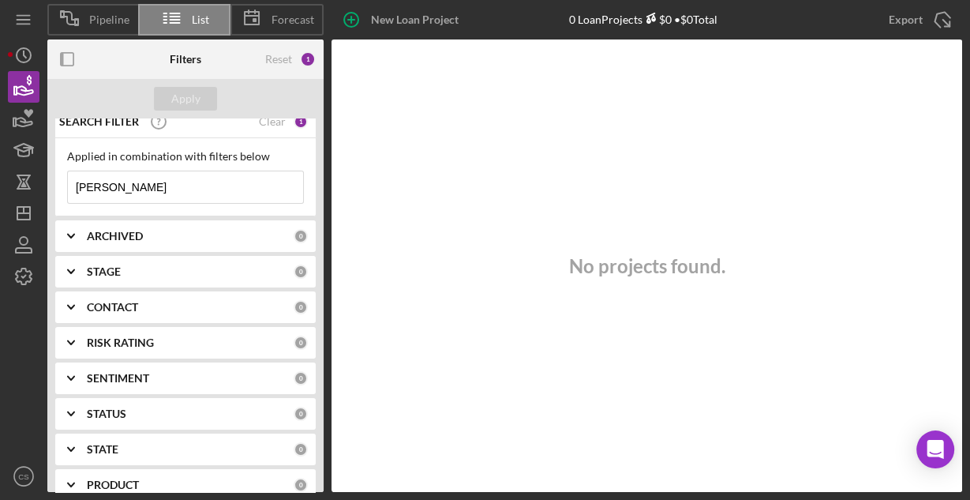
scroll to position [14, 0]
drag, startPoint x: 163, startPoint y: 175, endPoint x: 149, endPoint y: 182, distance: 15.9
click at [160, 175] on input "Galaviz" at bounding box center [185, 186] width 235 height 32
drag, startPoint x: 147, startPoint y: 184, endPoint x: 52, endPoint y: 180, distance: 94.8
click at [52, 180] on div "SEARCH FILTER Clear 1 Applied in combination with filters below Galaviz Icon/Me…" at bounding box center [185, 304] width 276 height 373
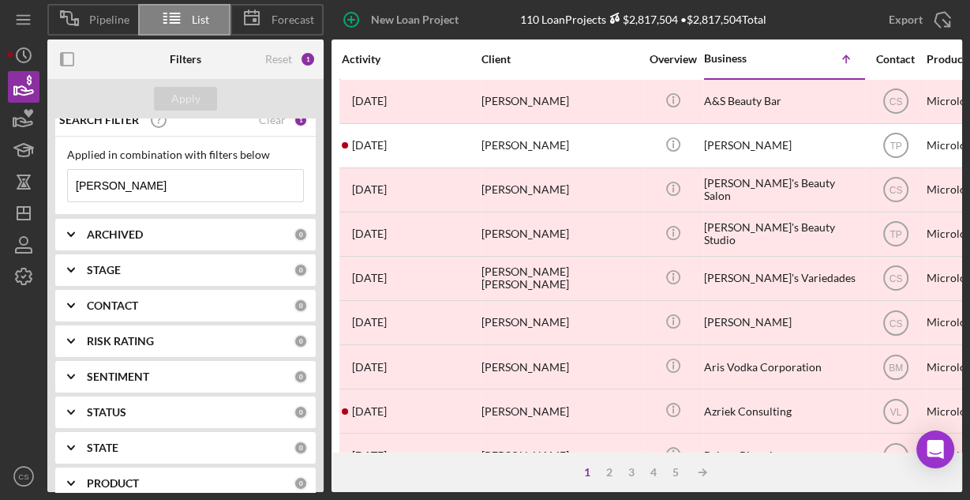
drag, startPoint x: 139, startPoint y: 183, endPoint x: 48, endPoint y: 195, distance: 91.6
click at [50, 197] on div "SEARCH FILTER Clear 1 Applied in combination with filters below Ana Icon/Menu C…" at bounding box center [185, 304] width 276 height 373
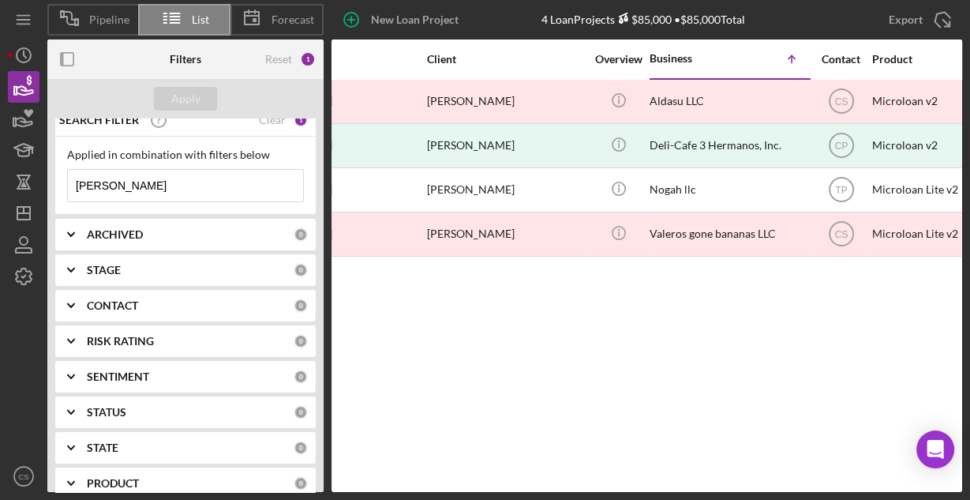
scroll to position [0, 0]
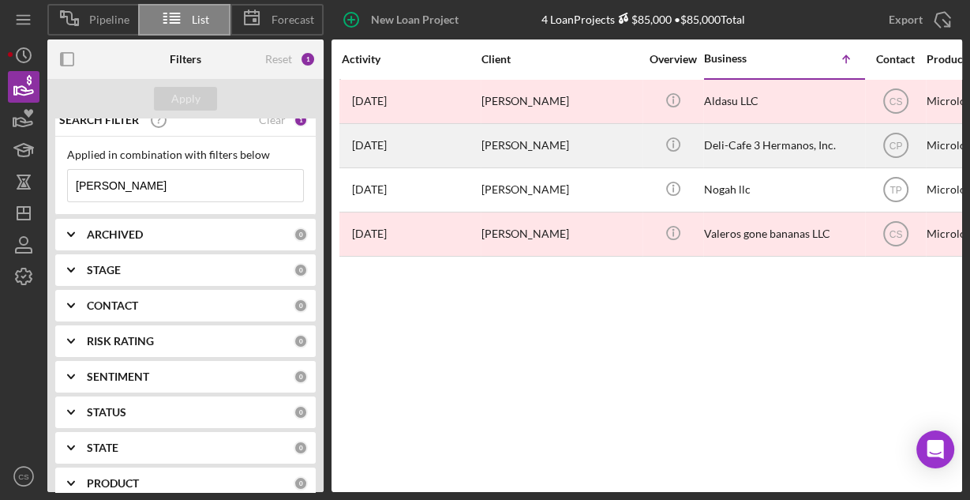
type input "[PERSON_NAME]"
click at [506, 144] on div "[PERSON_NAME]" at bounding box center [561, 146] width 158 height 42
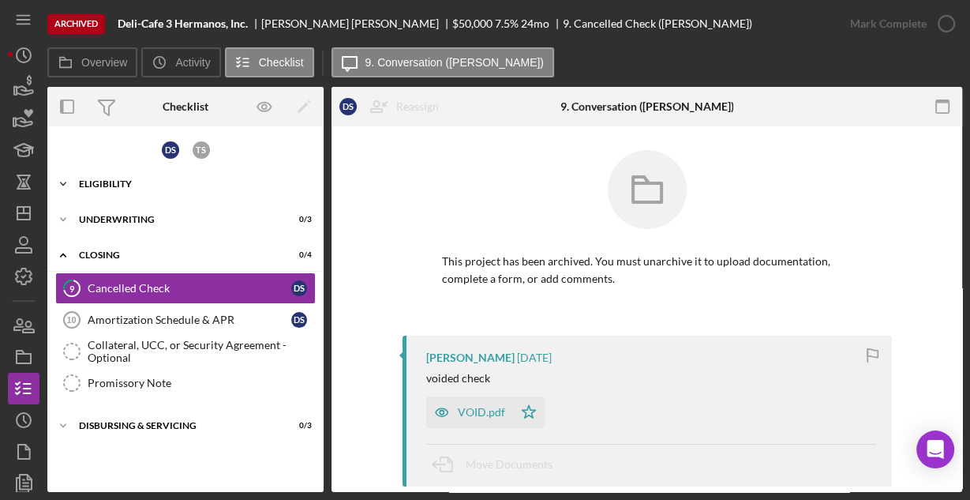
click at [122, 185] on div "Eligibility" at bounding box center [191, 183] width 225 height 9
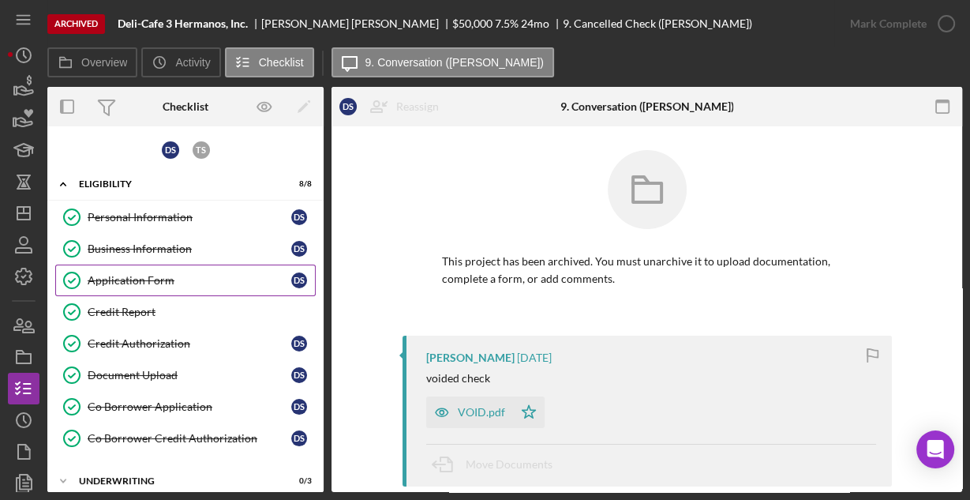
click at [126, 283] on div "Application Form" at bounding box center [190, 280] width 204 height 13
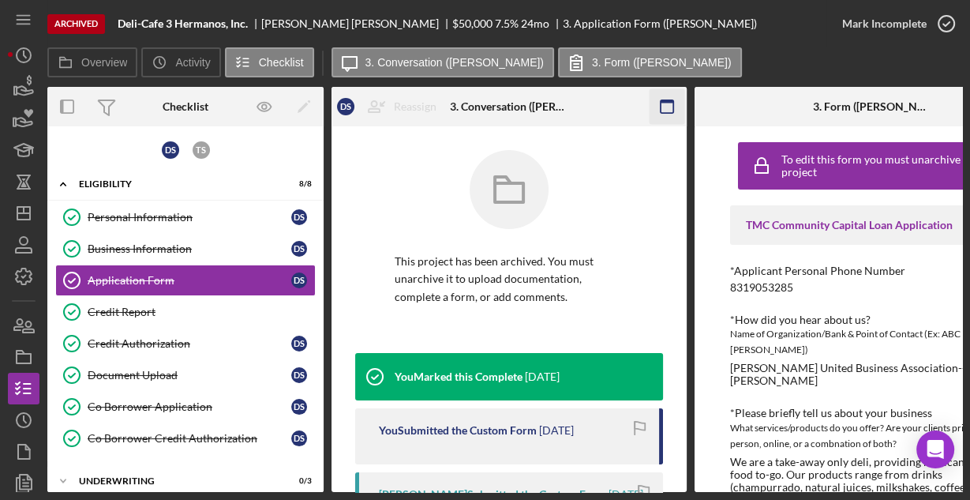
click at [659, 116] on icon "button" at bounding box center [668, 107] width 36 height 36
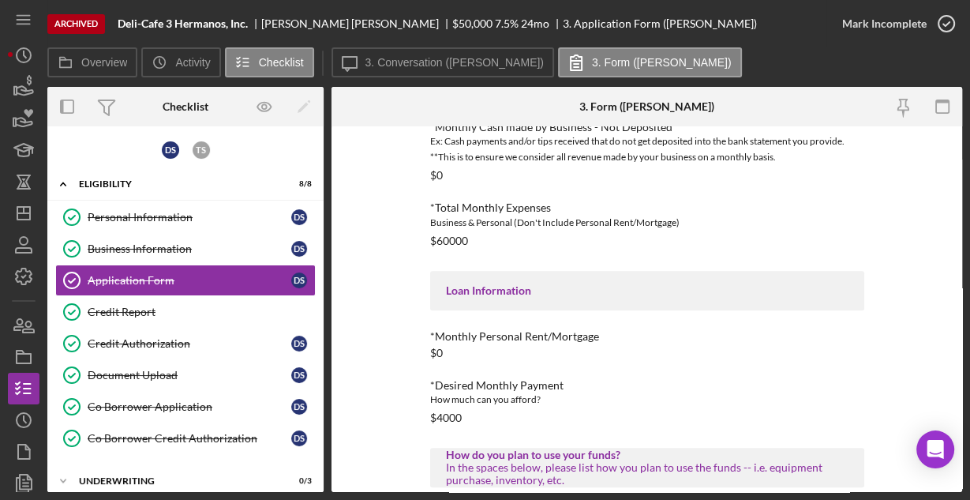
scroll to position [783, 0]
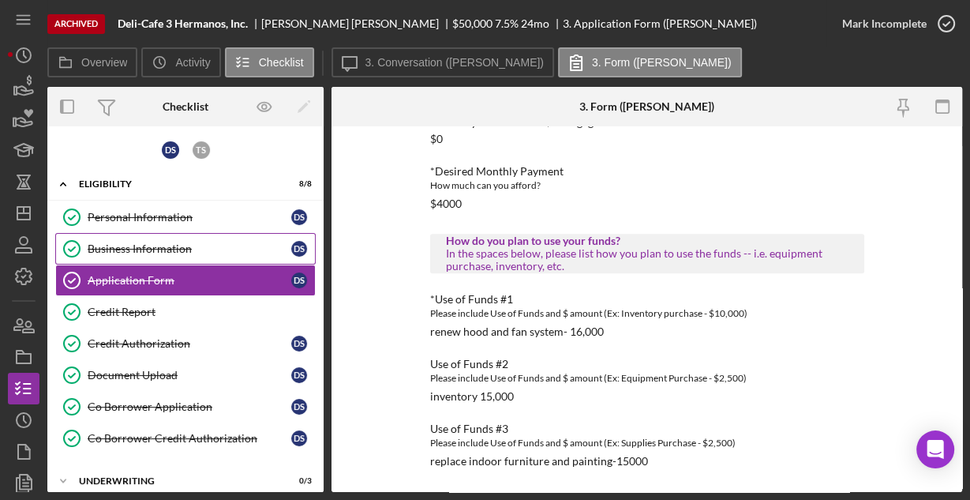
click at [156, 246] on div "Business Information" at bounding box center [190, 248] width 204 height 13
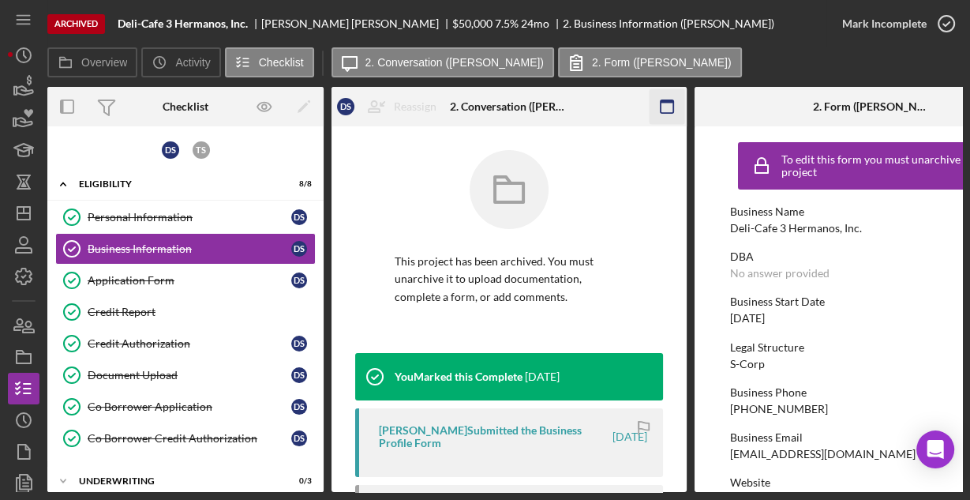
click at [664, 104] on icon "button" at bounding box center [668, 107] width 36 height 36
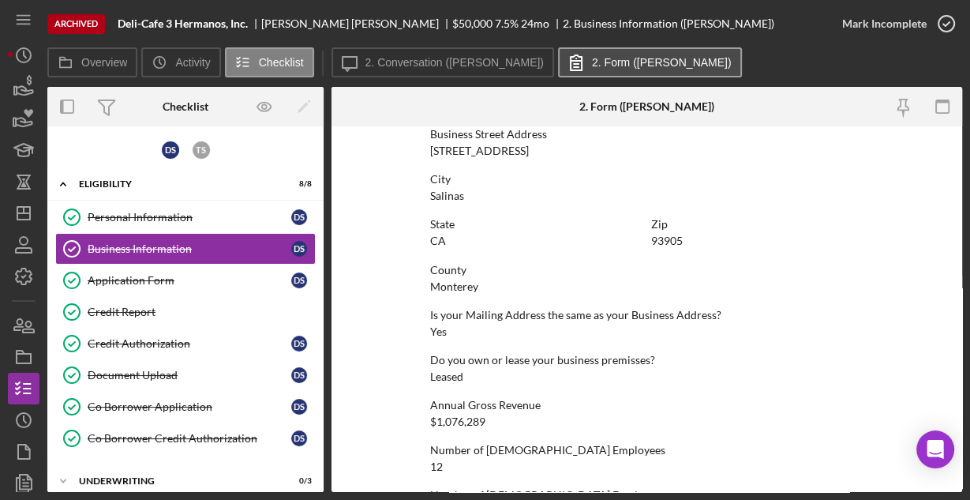
scroll to position [1004, 0]
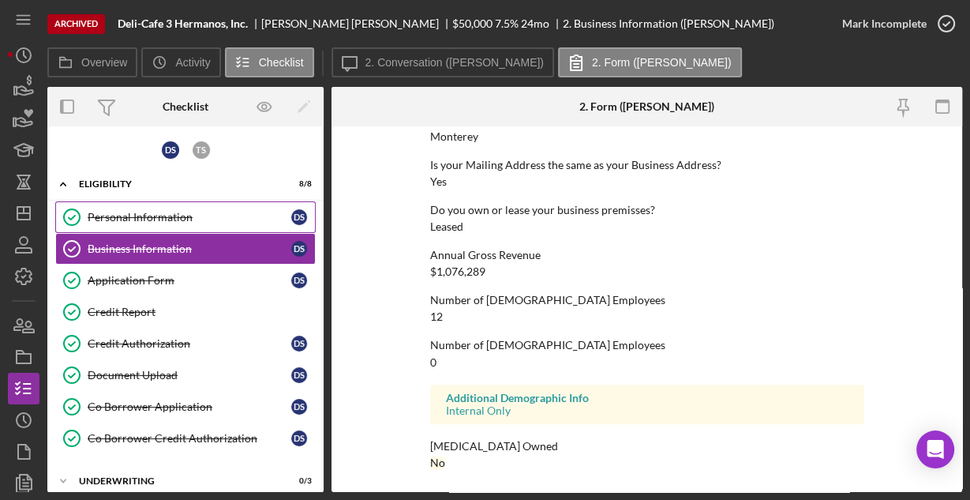
click at [157, 223] on link "Personal Information Personal Information D S" at bounding box center [185, 217] width 261 height 32
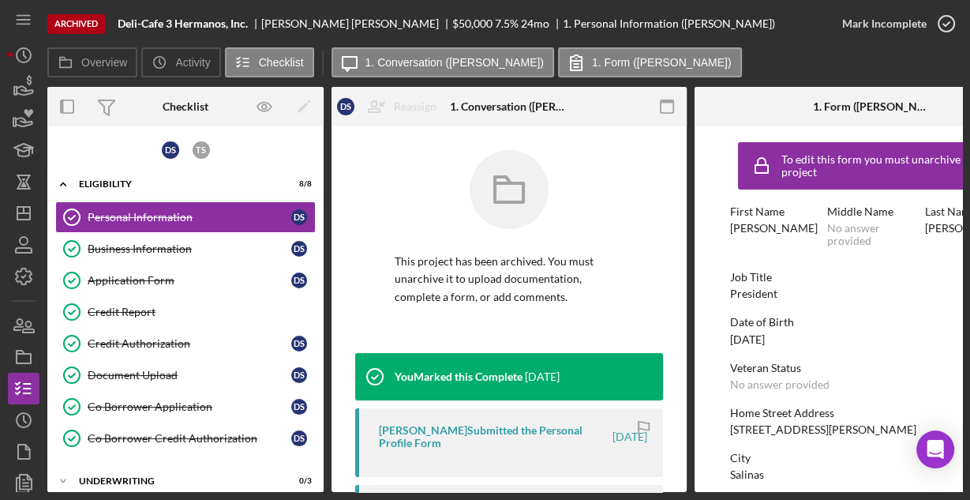
click at [668, 104] on icon "button" at bounding box center [668, 107] width 36 height 36
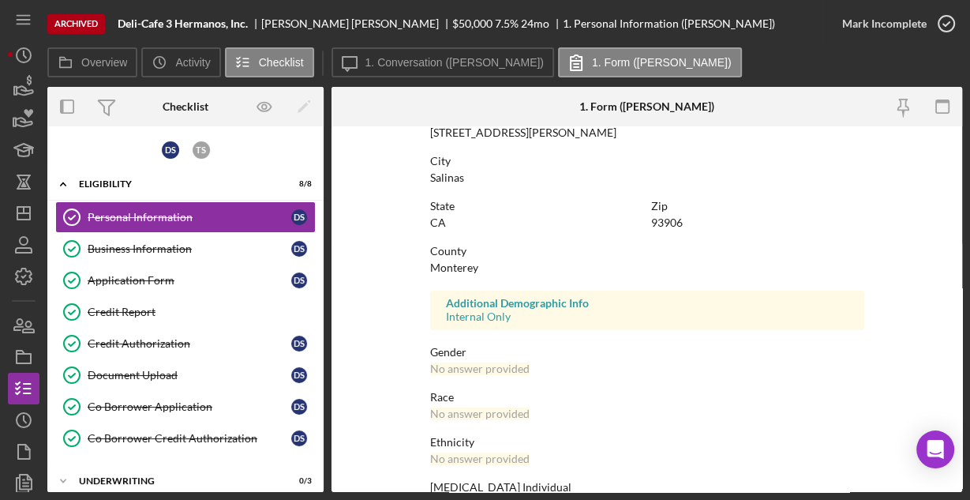
scroll to position [372, 0]
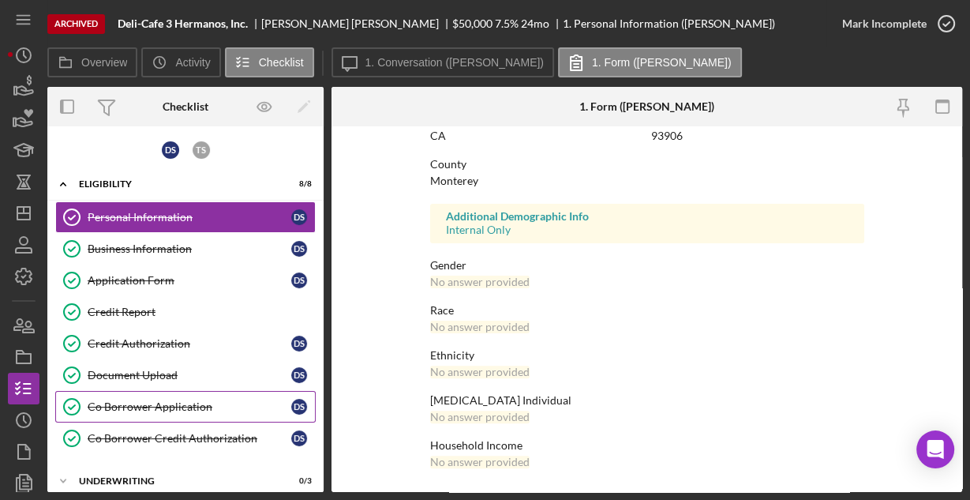
click at [161, 403] on div "Co Borrower Application" at bounding box center [190, 406] width 204 height 13
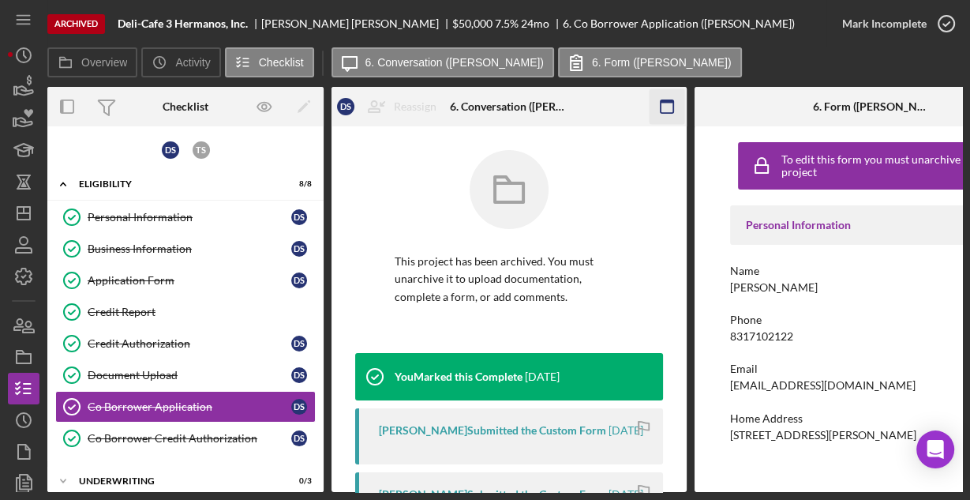
click at [666, 96] on icon "button" at bounding box center [668, 107] width 36 height 36
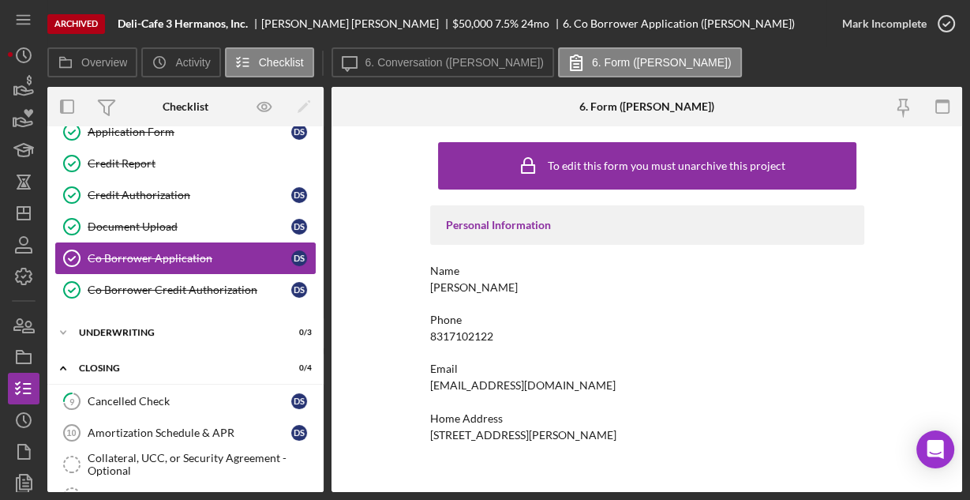
scroll to position [148, 0]
click at [163, 284] on div "Co Borrower Credit Authorization" at bounding box center [190, 289] width 204 height 13
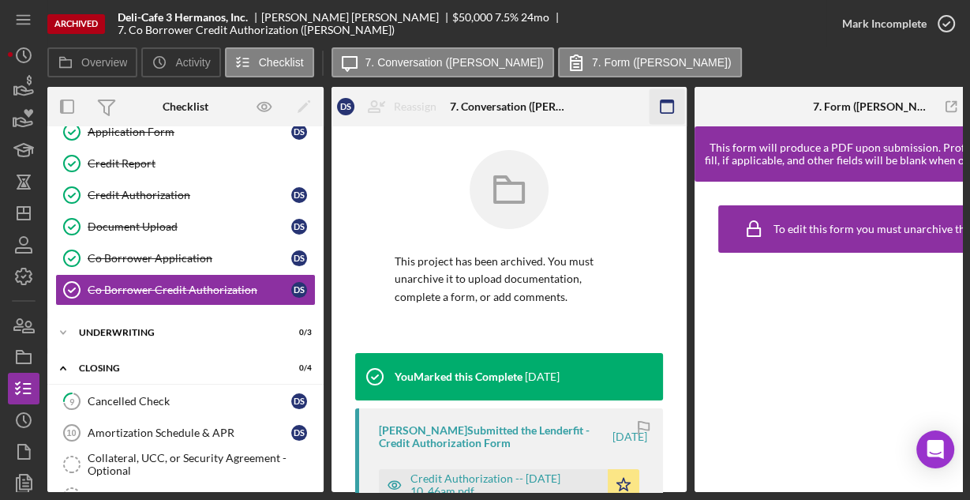
click at [662, 106] on icon "button" at bounding box center [668, 107] width 36 height 36
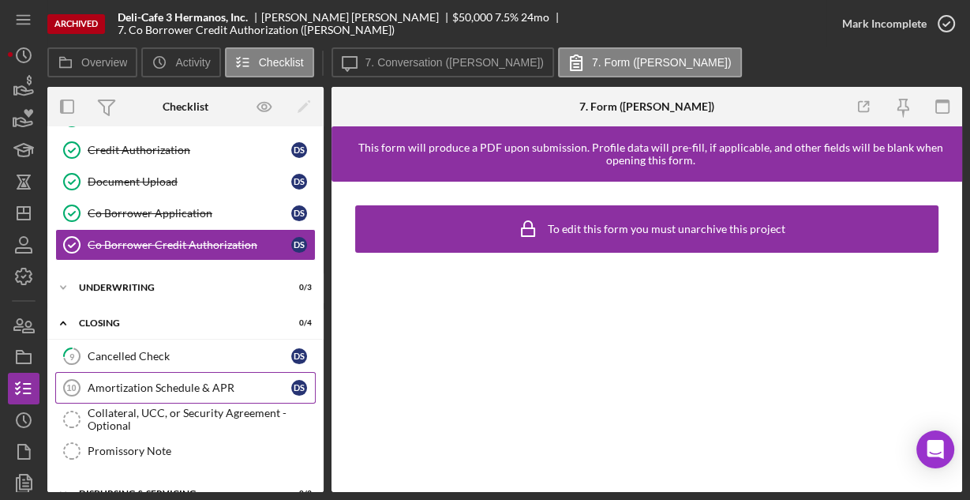
scroll to position [212, 0]
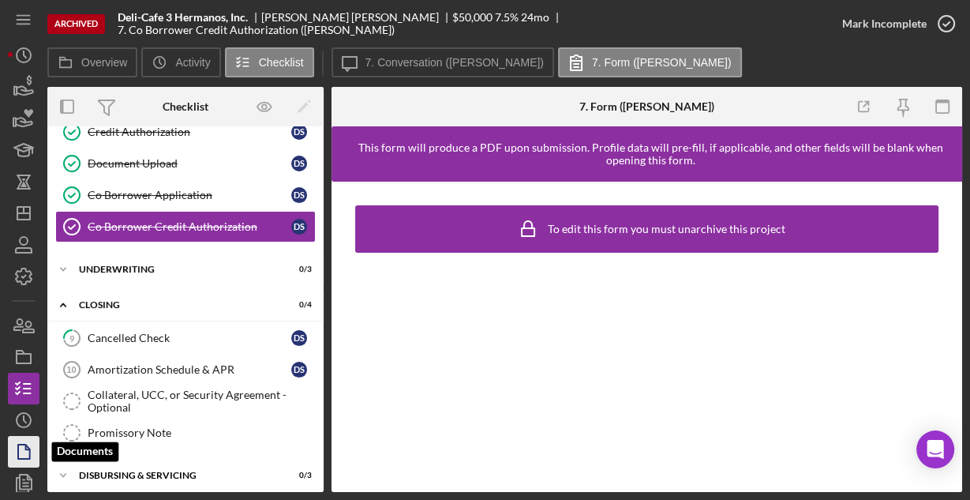
click at [17, 446] on icon "button" at bounding box center [23, 451] width 39 height 39
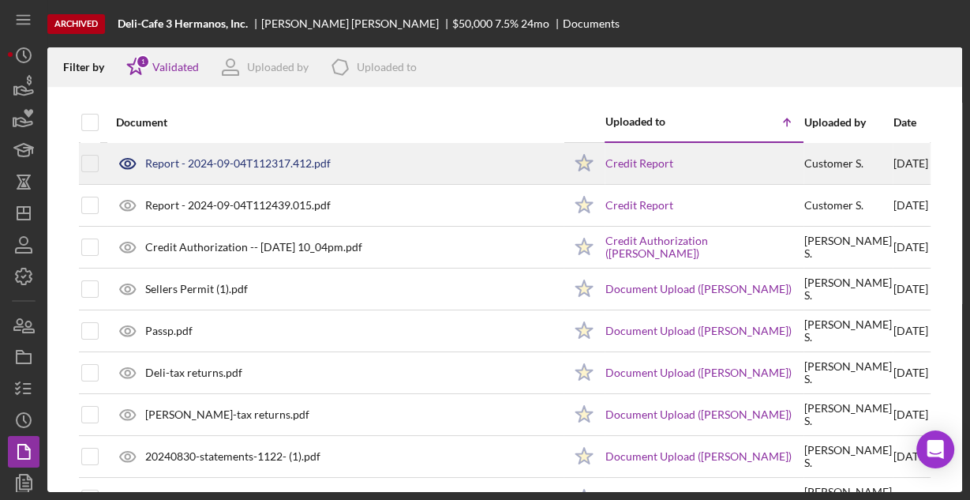
click at [193, 169] on div "Report - 2024-09-04T112317.412.pdf" at bounding box center [335, 163] width 455 height 39
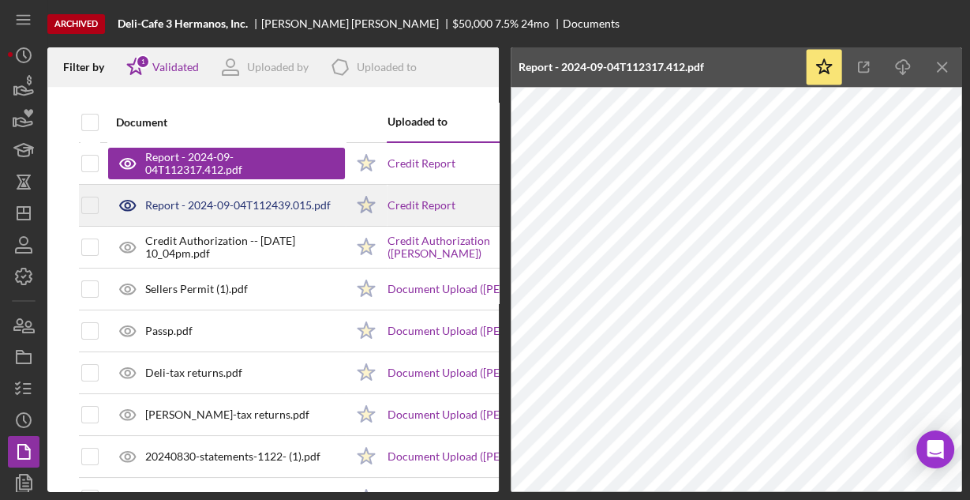
click at [190, 212] on div "Report - 2024-09-04T112439.015.pdf" at bounding box center [226, 205] width 237 height 39
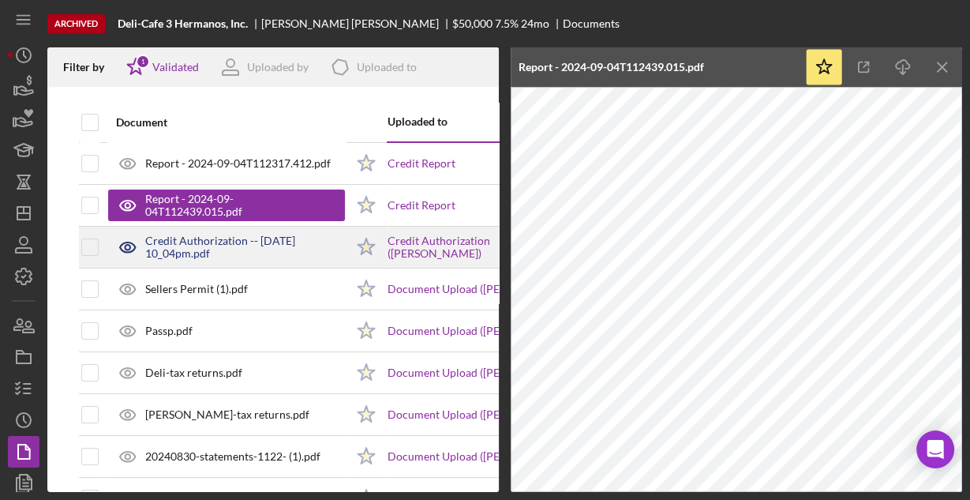
click at [174, 242] on div "Credit Authorization -- [DATE] 10_04pm.pdf" at bounding box center [245, 246] width 200 height 25
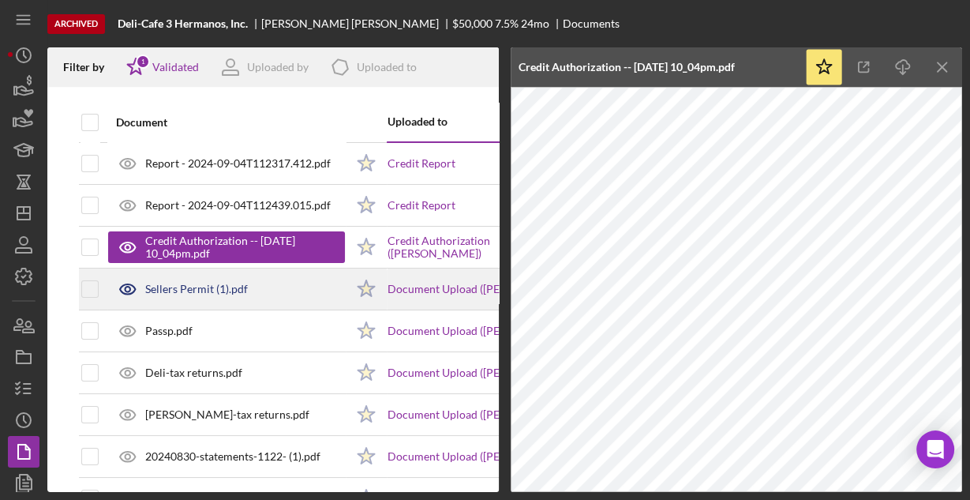
click at [186, 285] on div "Sellers Permit (1).pdf" at bounding box center [196, 289] width 103 height 13
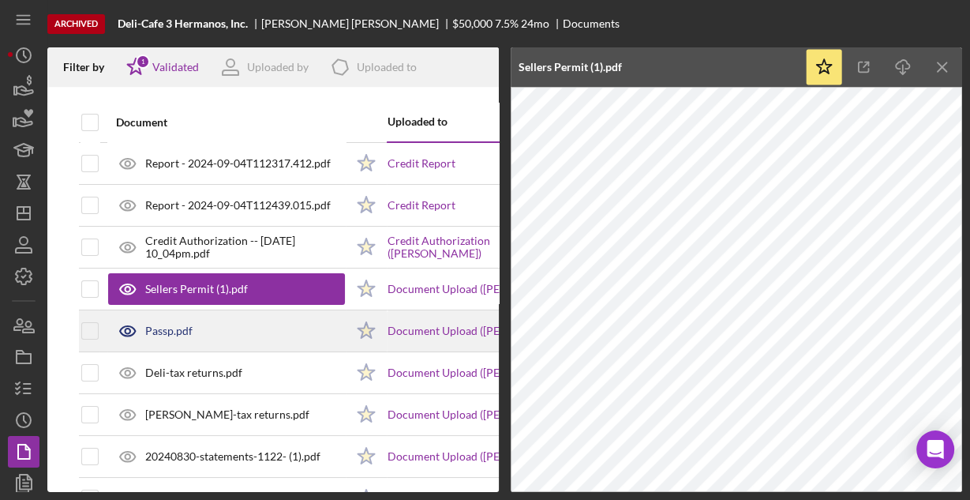
click at [143, 339] on icon at bounding box center [127, 330] width 39 height 39
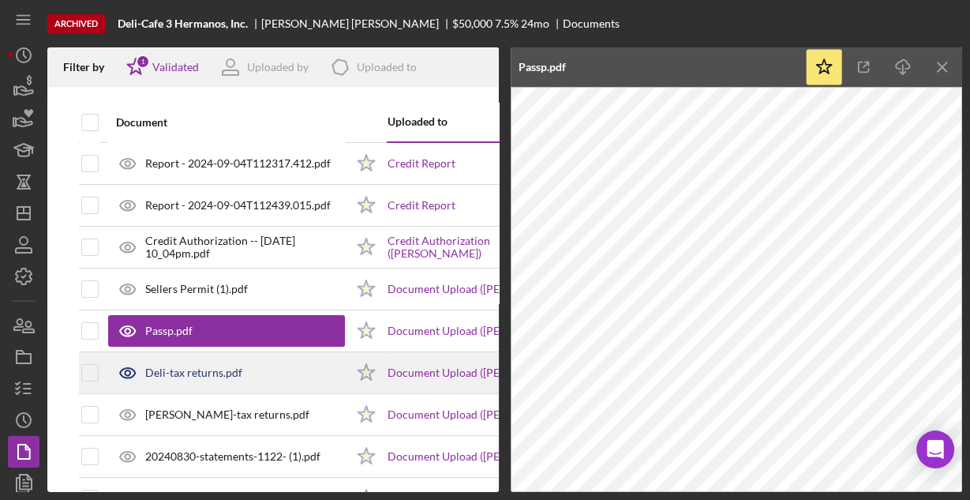
click at [188, 373] on div "Deli-tax returns.pdf" at bounding box center [193, 372] width 97 height 13
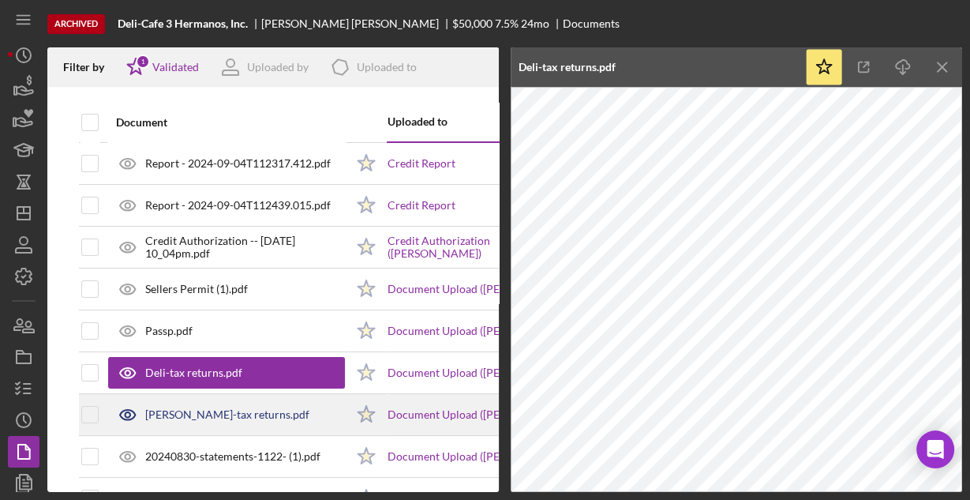
click at [201, 413] on div "[PERSON_NAME]-tax returns.pdf" at bounding box center [227, 414] width 164 height 13
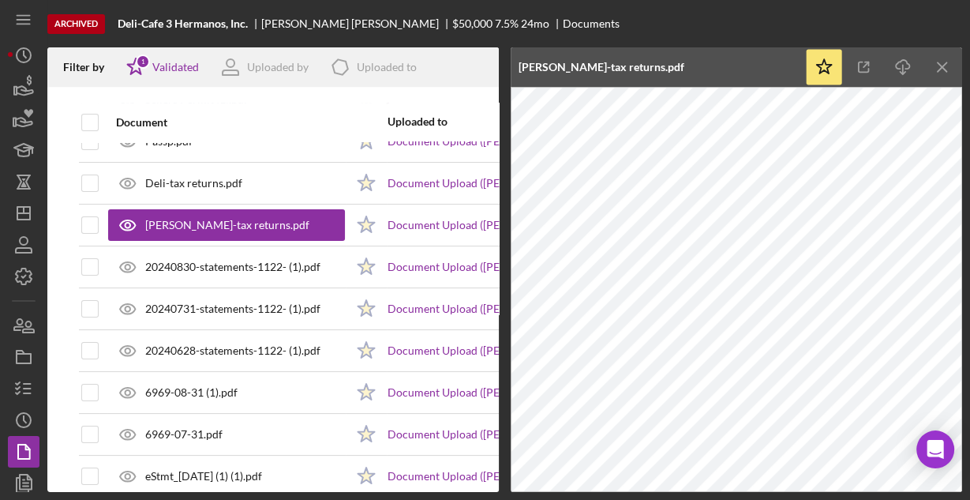
scroll to position [253, 0]
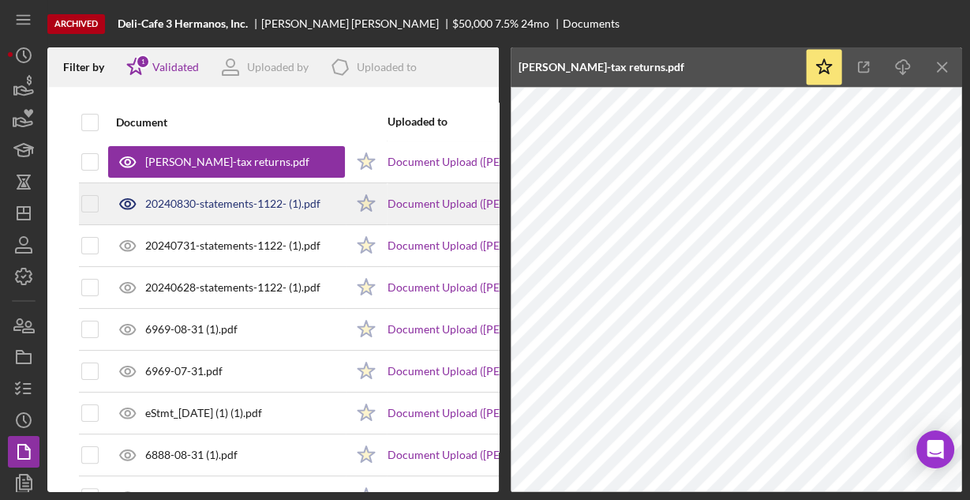
click at [224, 204] on div "20240830-statements-1122- (1).pdf" at bounding box center [232, 203] width 175 height 13
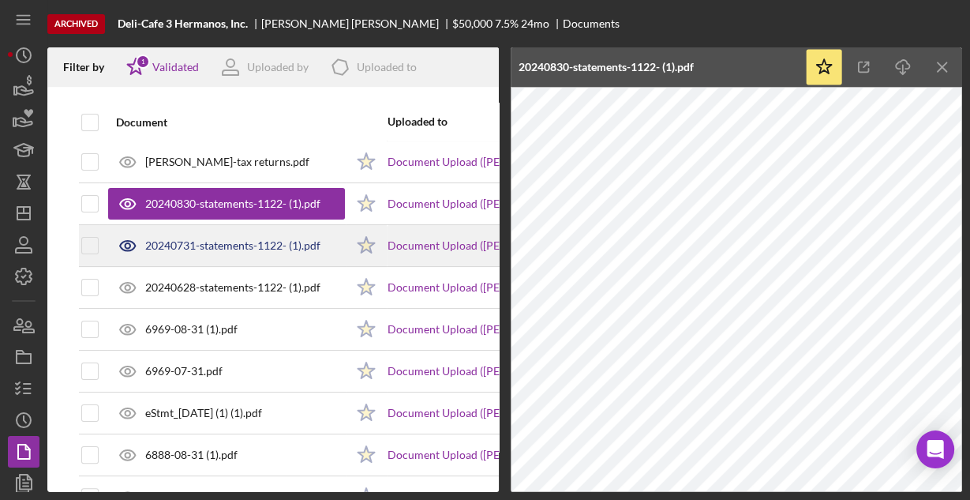
click at [219, 245] on div "20240731-statements-1122- (1).pdf" at bounding box center [232, 245] width 175 height 13
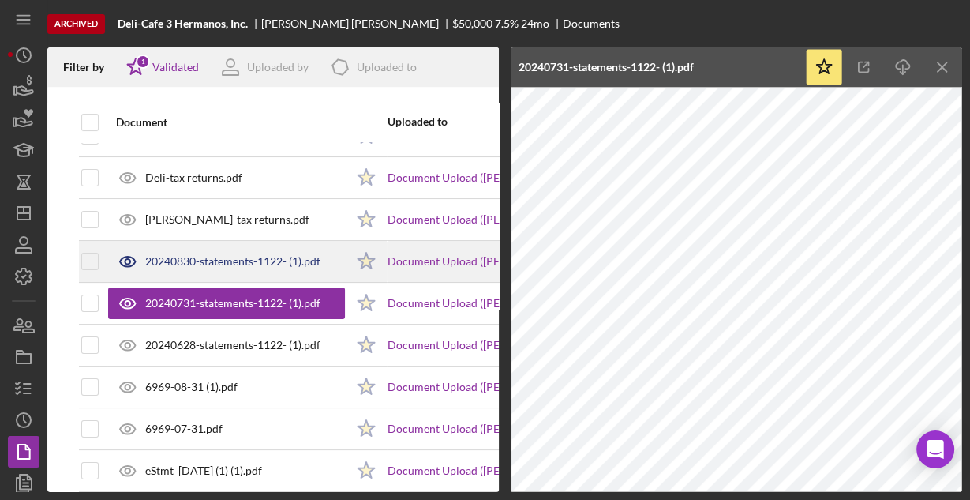
scroll to position [126, 0]
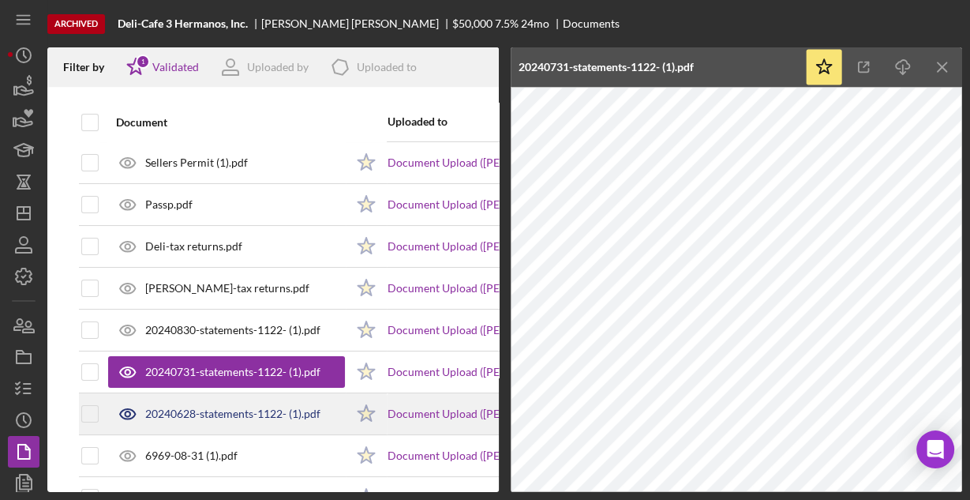
click at [166, 410] on div "20240628-statements-1122- (1).pdf" at bounding box center [232, 413] width 175 height 13
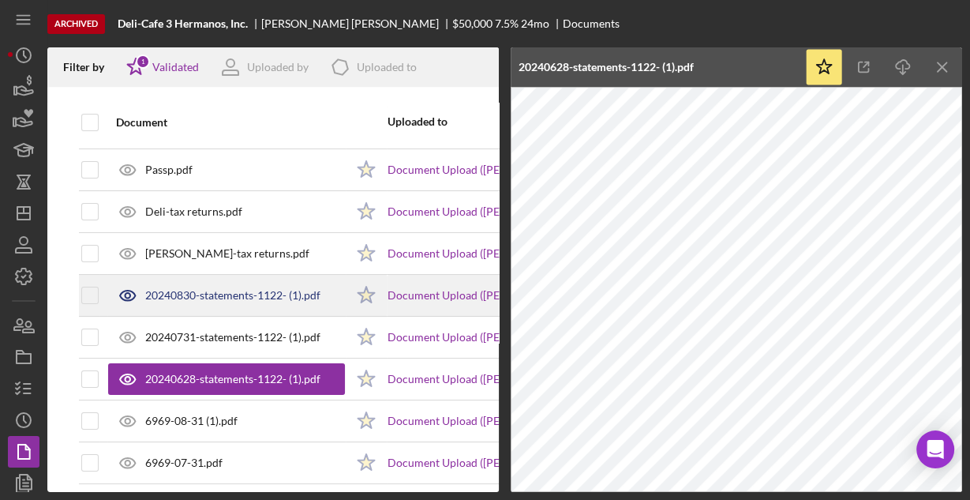
scroll to position [189, 0]
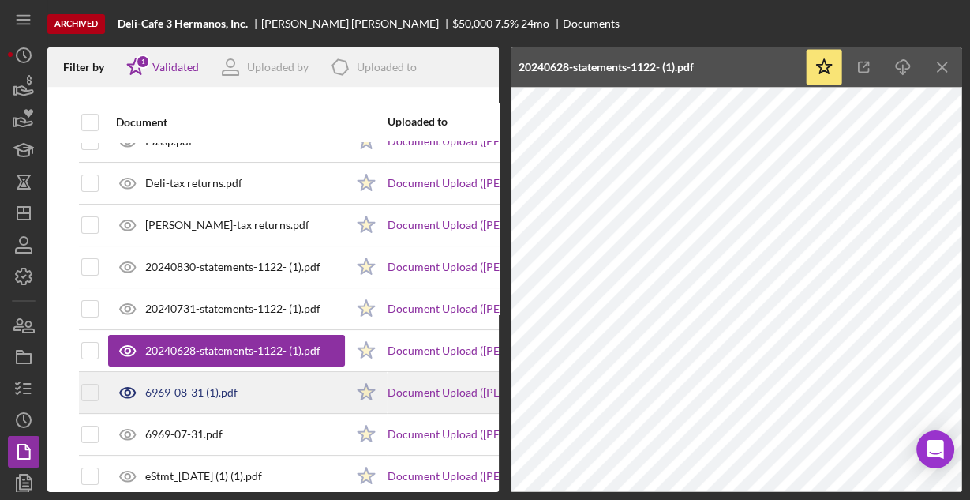
click at [179, 388] on div "6969-08-31 (1).pdf" at bounding box center [191, 392] width 92 height 13
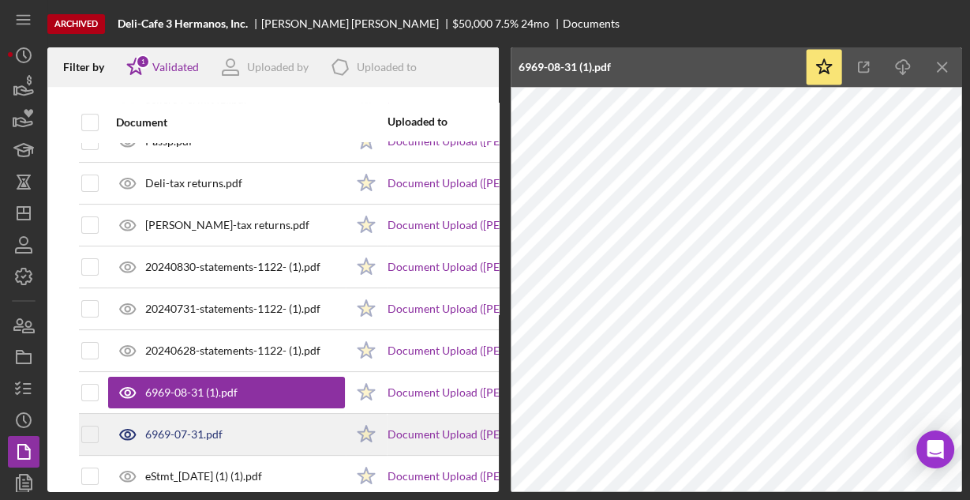
click at [192, 430] on div "6969-07-31.pdf" at bounding box center [183, 434] width 77 height 13
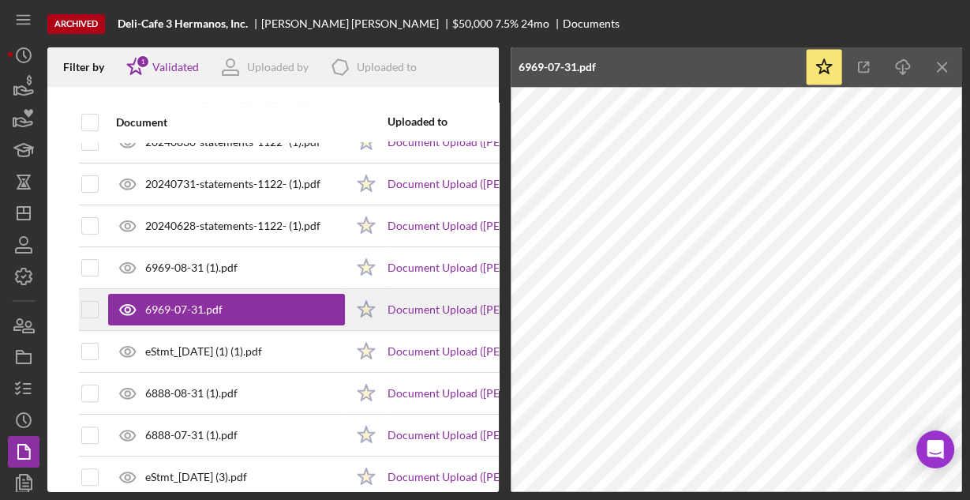
scroll to position [316, 0]
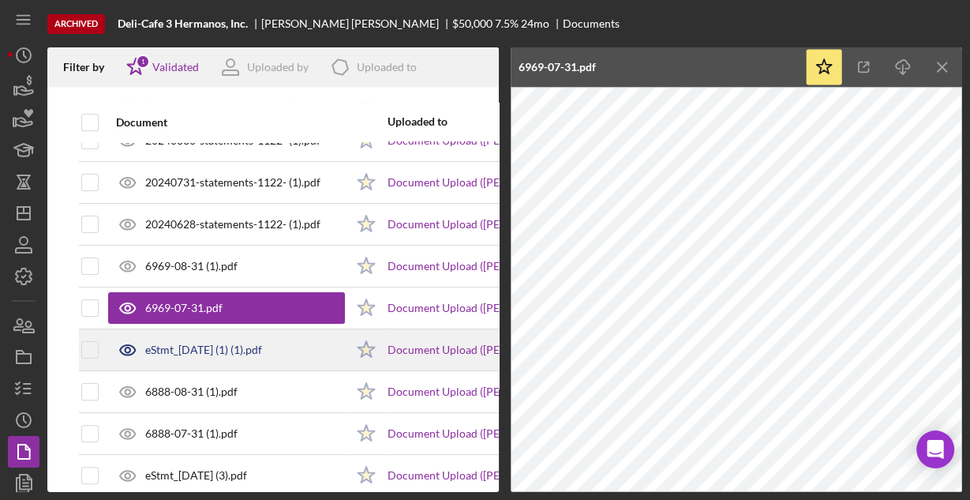
click at [222, 347] on div "eStmt_[DATE] (1) (1).pdf" at bounding box center [203, 349] width 117 height 13
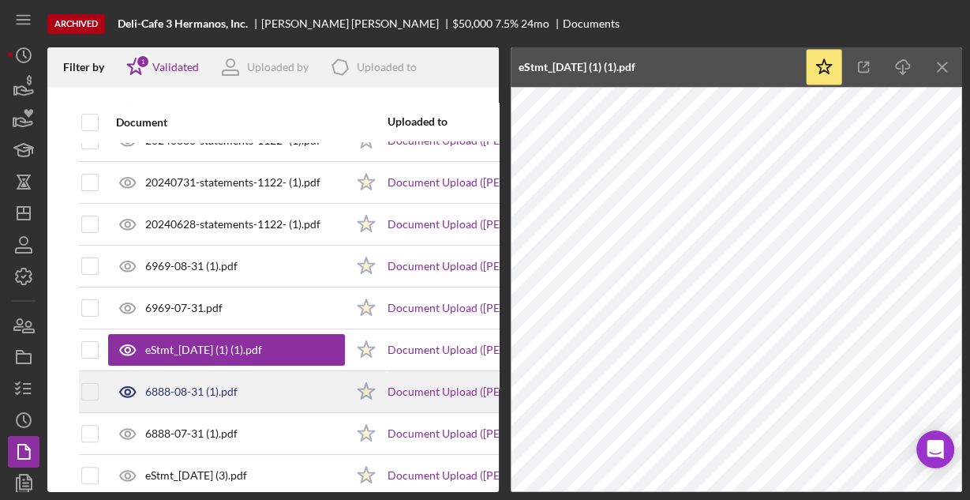
click at [187, 385] on div "6888-08-31 (1).pdf" at bounding box center [191, 391] width 92 height 13
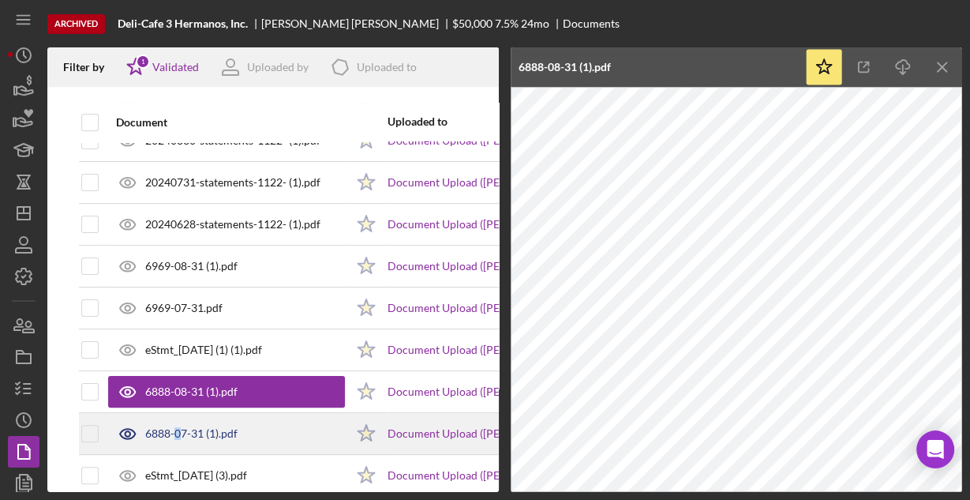
click at [178, 427] on div "6888-07-31 (1).pdf" at bounding box center [191, 433] width 92 height 13
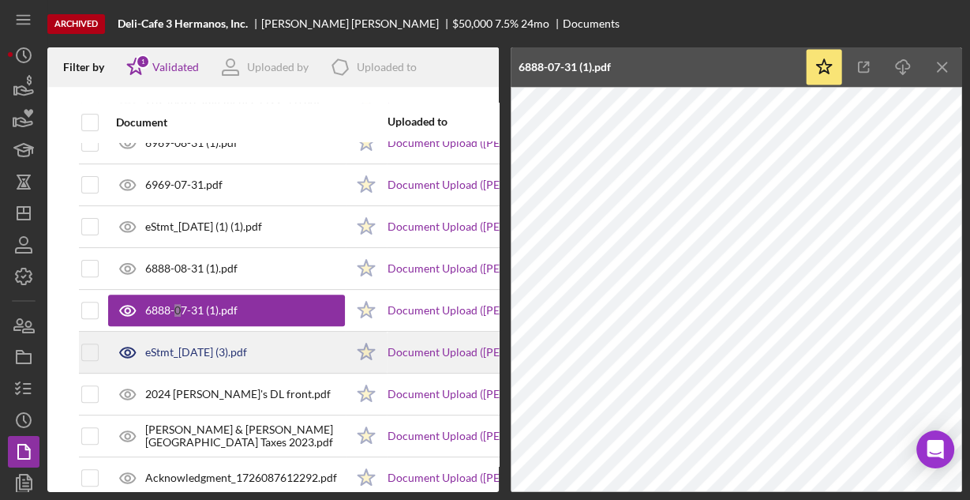
scroll to position [442, 0]
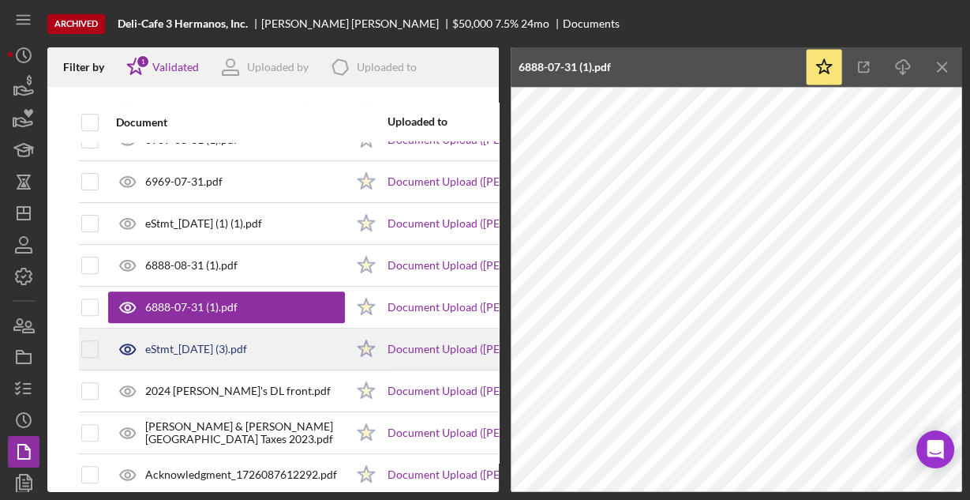
click at [212, 346] on div "eStmt_[DATE] (3).pdf" at bounding box center [196, 349] width 102 height 13
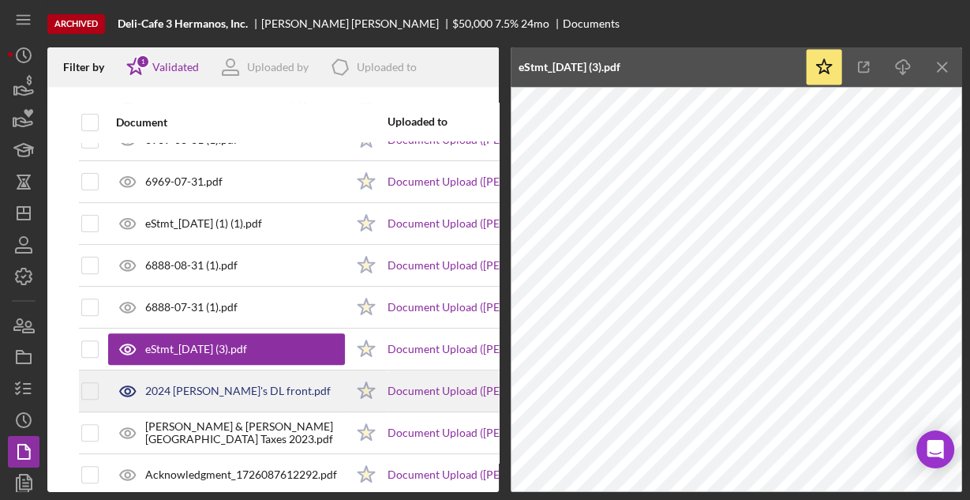
click at [184, 388] on div "2024 [PERSON_NAME]'s DL front.pdf" at bounding box center [238, 390] width 186 height 13
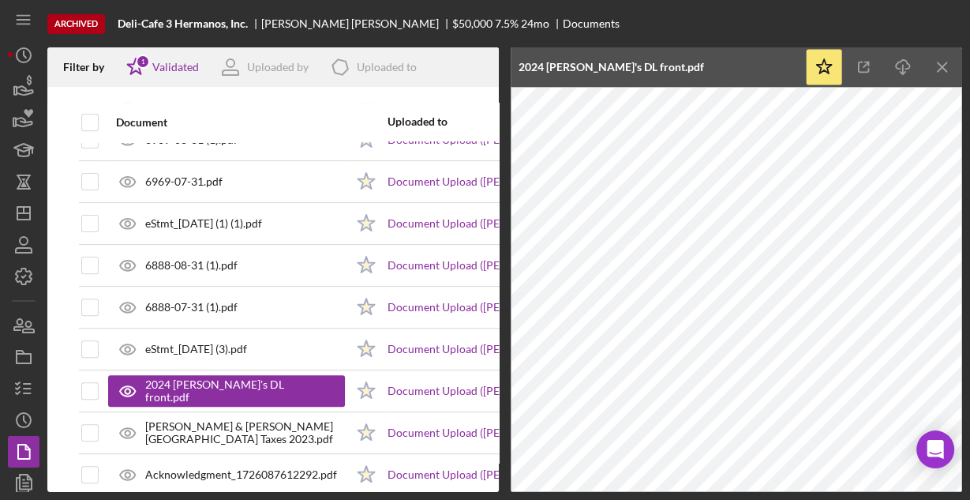
click at [696, 24] on div "Archived Deli-Cafe 3 Hermanos, Inc. Denny Suarez $50,000 7.5 % 24 mo Documents" at bounding box center [504, 23] width 915 height 47
click at [944, 68] on icon "Icon/Menu Close" at bounding box center [943, 68] width 36 height 36
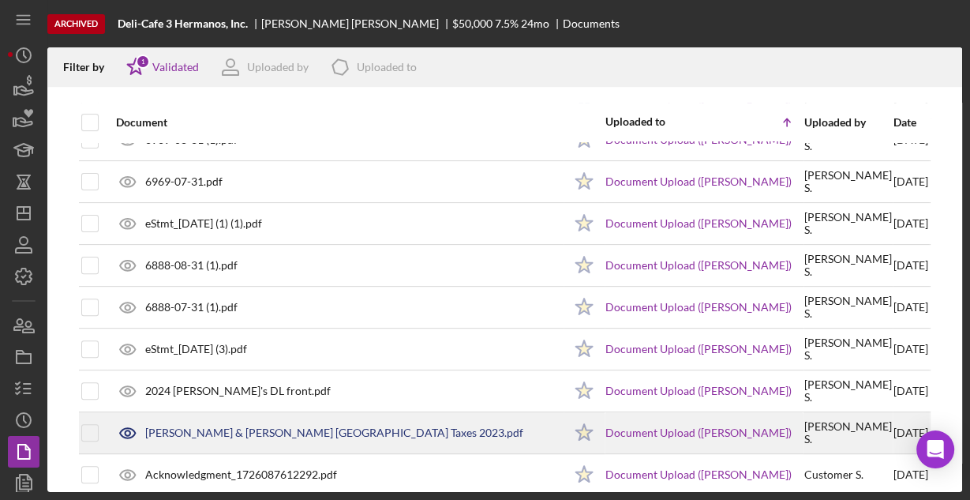
click at [237, 427] on div "[PERSON_NAME] & [PERSON_NAME] [GEOGRAPHIC_DATA] Taxes 2023.pdf" at bounding box center [334, 432] width 378 height 13
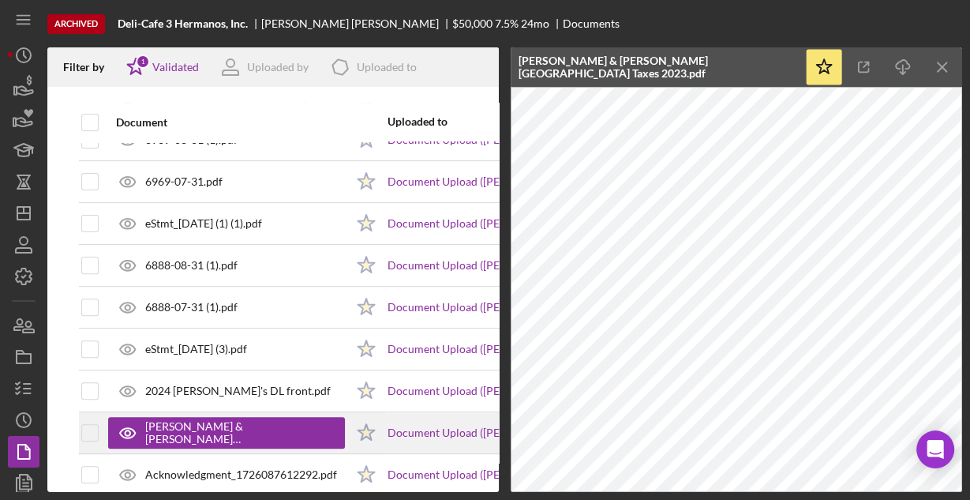
click at [253, 422] on div "[PERSON_NAME] & [PERSON_NAME] [GEOGRAPHIC_DATA] Taxes 2023.pdf" at bounding box center [237, 432] width 184 height 25
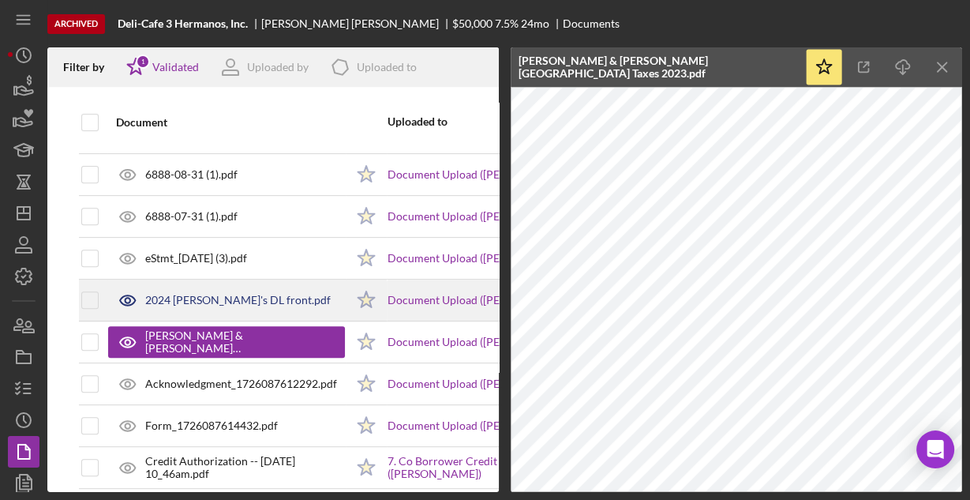
scroll to position [549, 0]
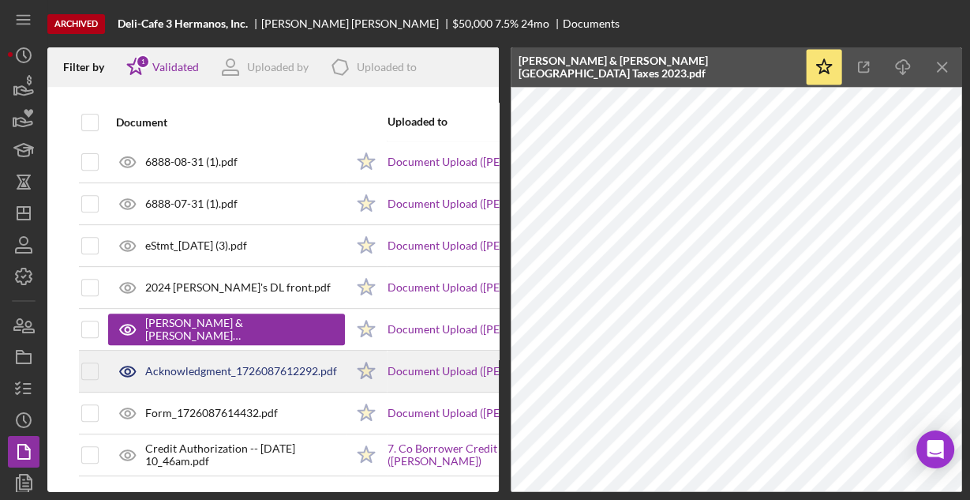
click at [223, 366] on div "Acknowledgment_1726087612292.pdf" at bounding box center [241, 371] width 192 height 13
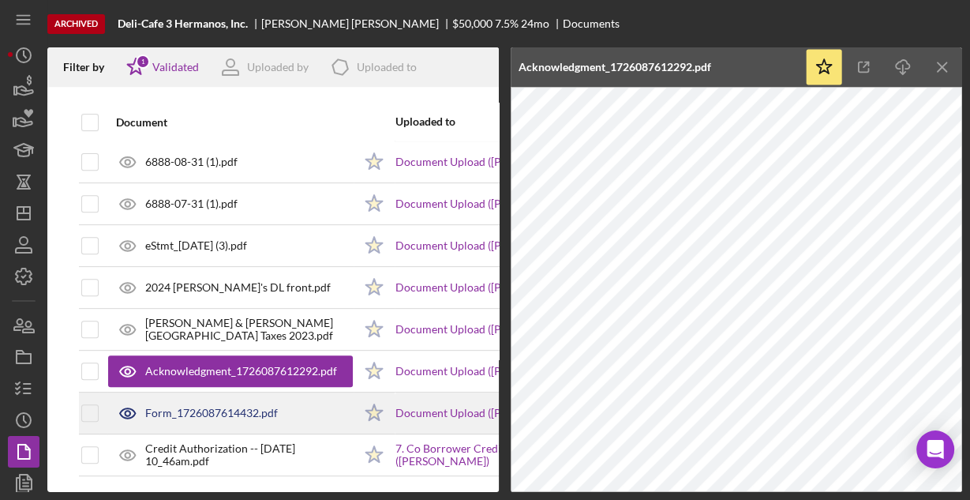
click at [215, 407] on div "Form_1726087614432.pdf" at bounding box center [211, 413] width 133 height 13
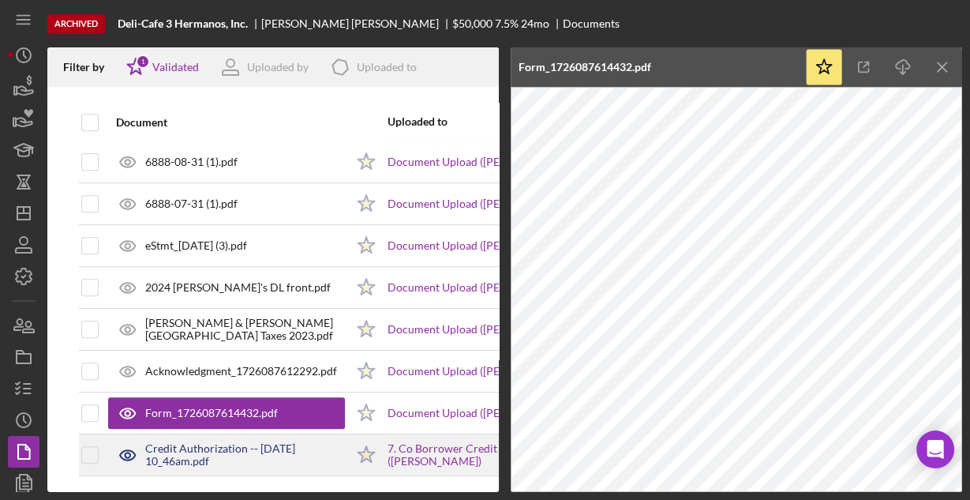
click at [208, 442] on div "Credit Authorization -- [DATE] 10_46am.pdf" at bounding box center [245, 454] width 200 height 25
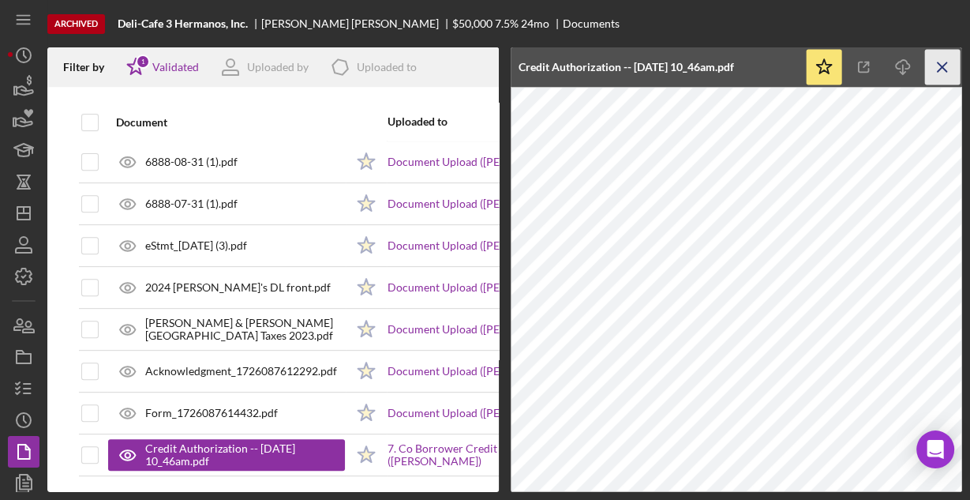
click at [944, 68] on icon "Icon/Menu Close" at bounding box center [943, 68] width 36 height 36
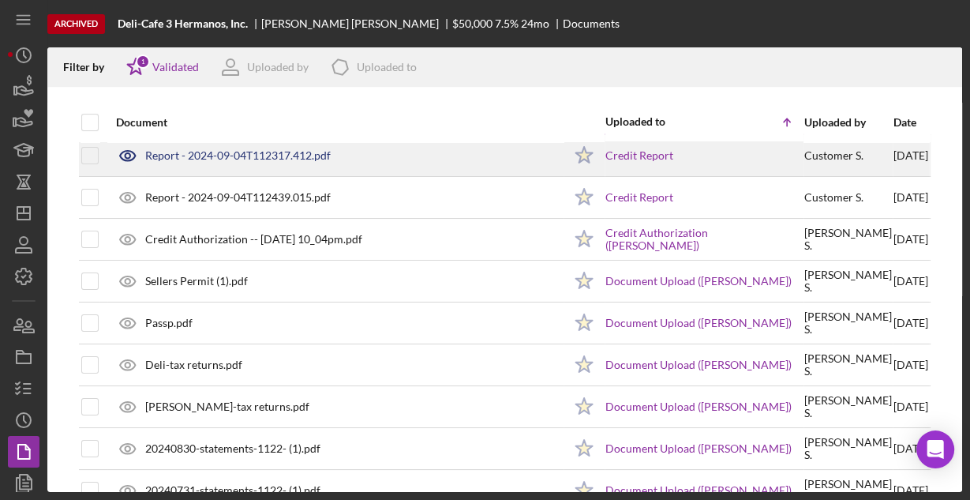
scroll to position [0, 0]
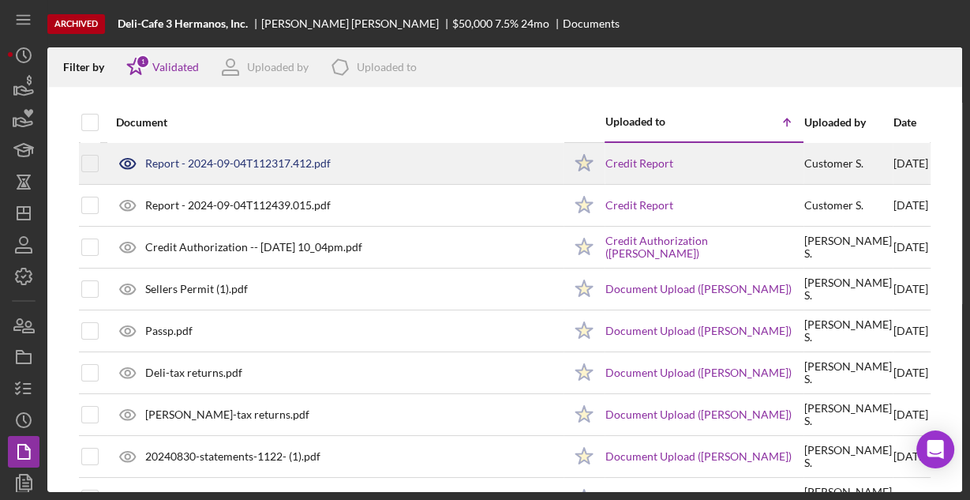
click at [208, 162] on div "Report - 2024-09-04T112317.412.pdf" at bounding box center [238, 163] width 186 height 13
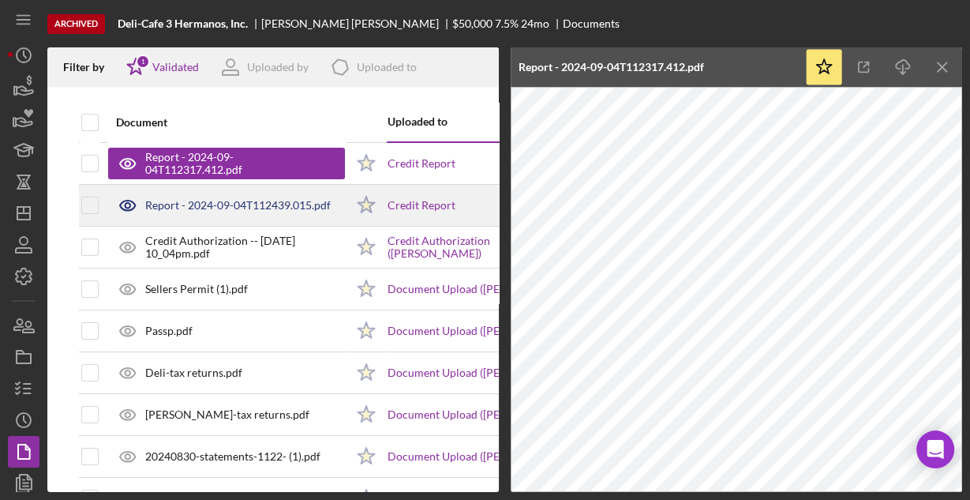
click at [174, 207] on div "Report - 2024-09-04T112439.015.pdf" at bounding box center [238, 205] width 186 height 13
